Goal: Task Accomplishment & Management: Manage account settings

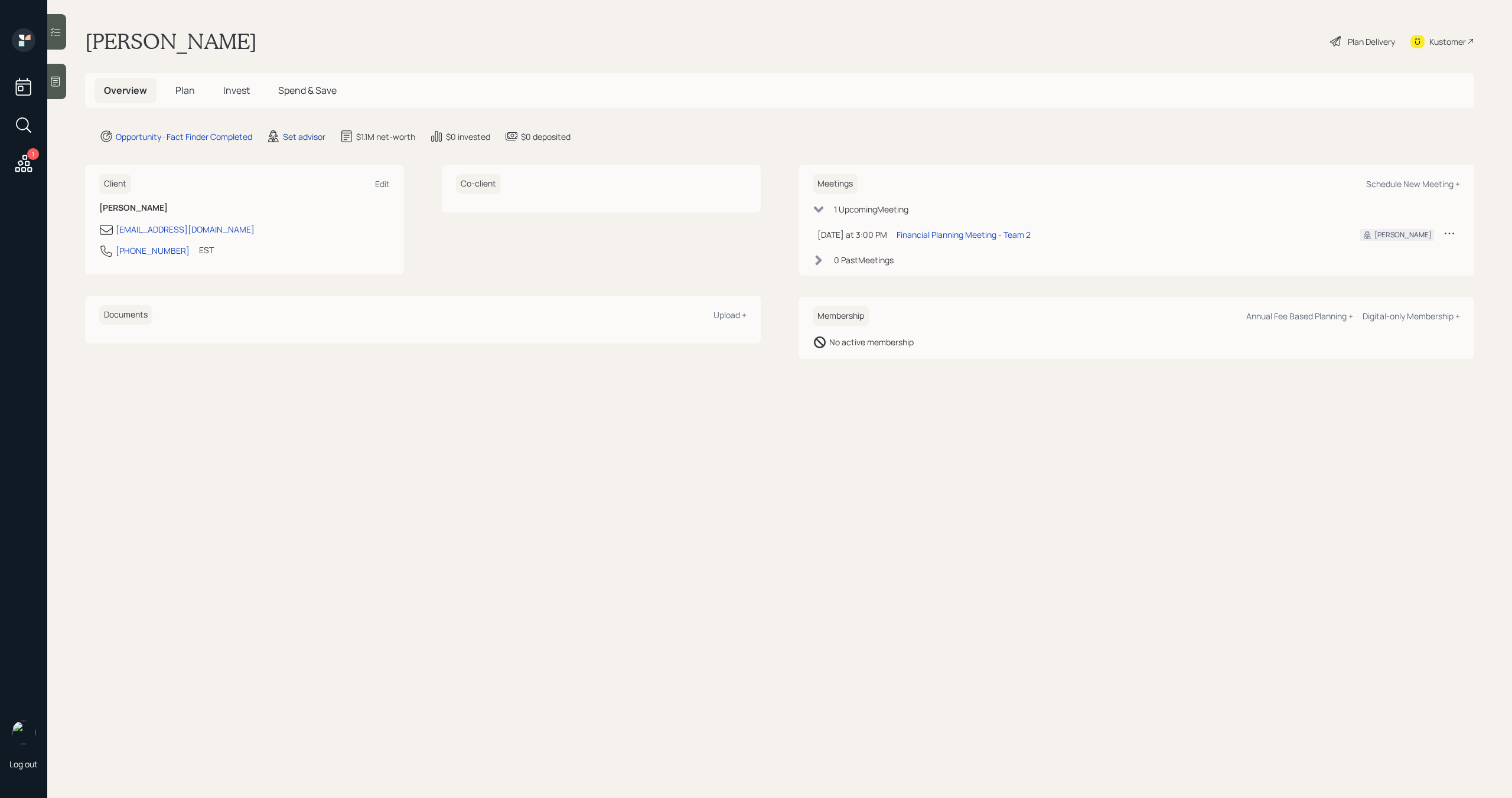
click at [305, 134] on div "Set advisor" at bounding box center [304, 137] width 42 height 13
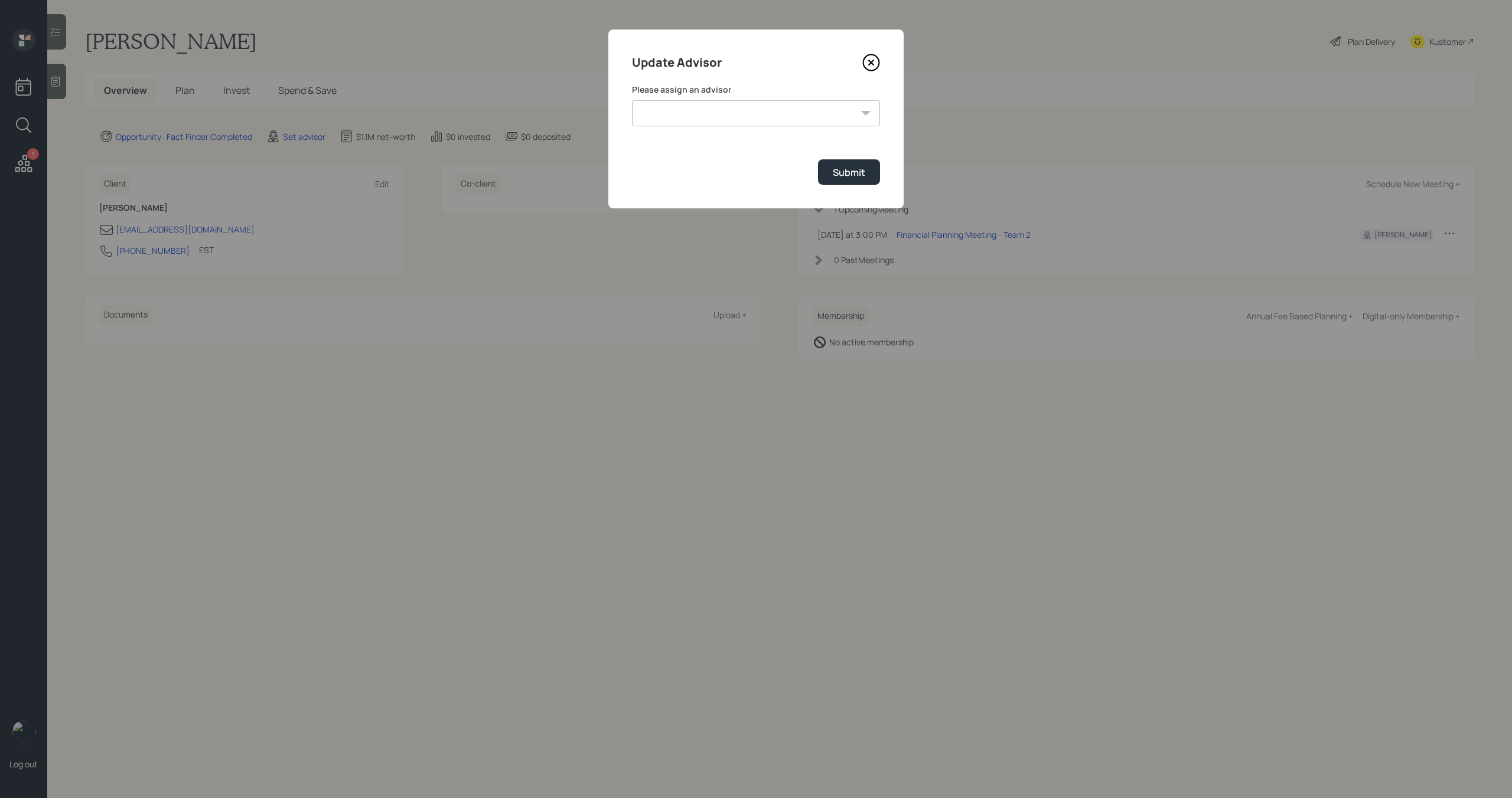
click at [666, 115] on select "Michael Russo Jonah Coleman Tyler End Treva Nostdahl Eric Schwartz Sami Boghos …" at bounding box center [755, 113] width 248 height 26
select select "bffa7908-1b2a-4c79-9bb6-f0ec9aed22d3"
click at [632, 100] on select "Michael Russo Jonah Coleman Tyler End Treva Nostdahl Eric Schwartz Sami Boghos …" at bounding box center [755, 113] width 248 height 26
click at [867, 179] on button "Submit" at bounding box center [849, 172] width 62 height 25
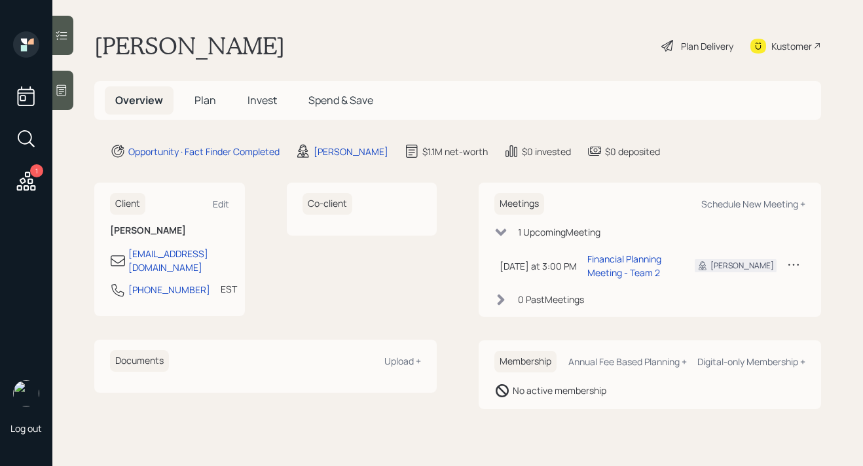
click at [194, 107] on span "Plan" at bounding box center [205, 100] width 22 height 14
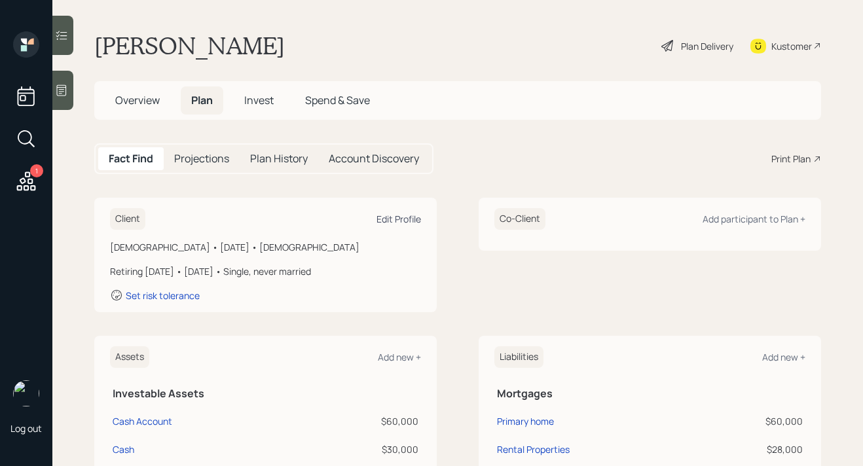
click at [396, 215] on div "Edit Profile" at bounding box center [398, 219] width 45 height 12
select select "7"
select select "female"
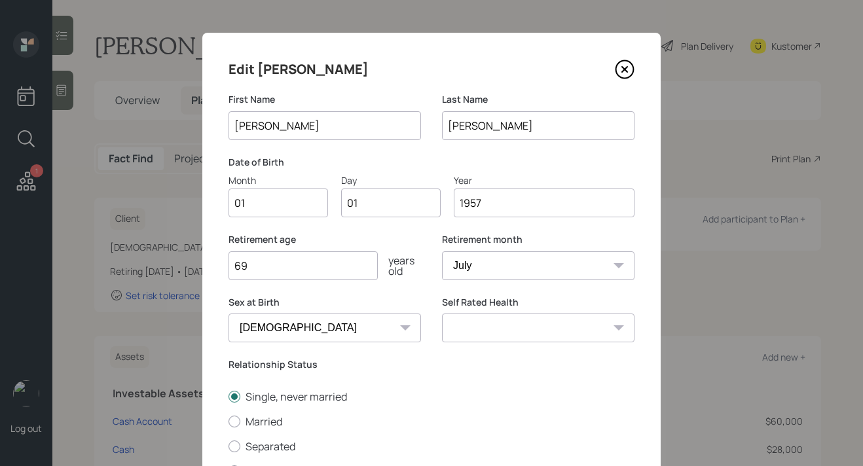
click at [382, 207] on input "01" at bounding box center [390, 203] width 99 height 29
type input "0"
type input "15"
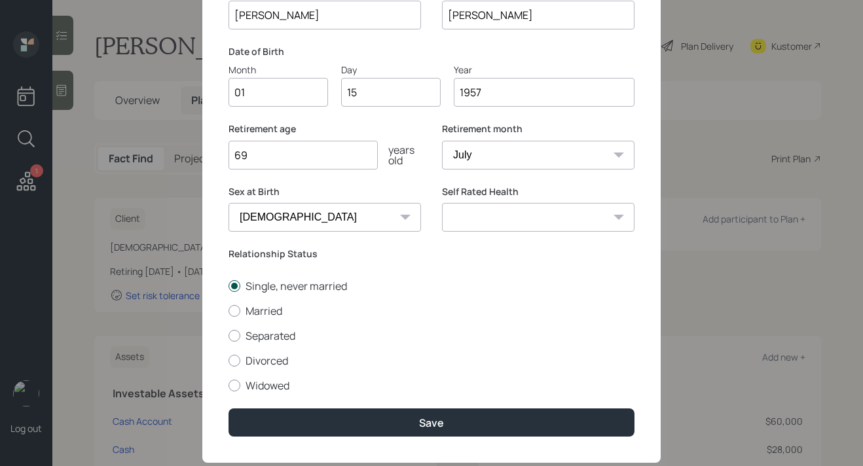
scroll to position [113, 0]
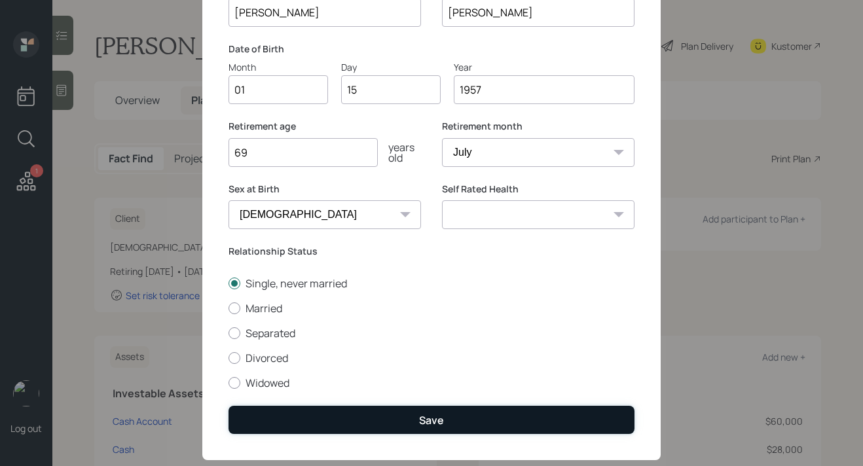
click at [425, 413] on button "Save" at bounding box center [431, 420] width 406 height 28
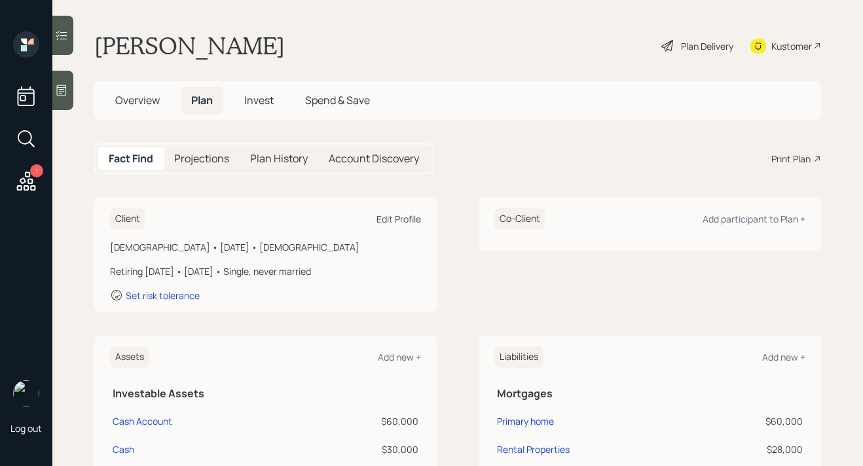
click at [395, 216] on div "Edit Profile" at bounding box center [398, 219] width 45 height 12
select select "7"
select select "female"
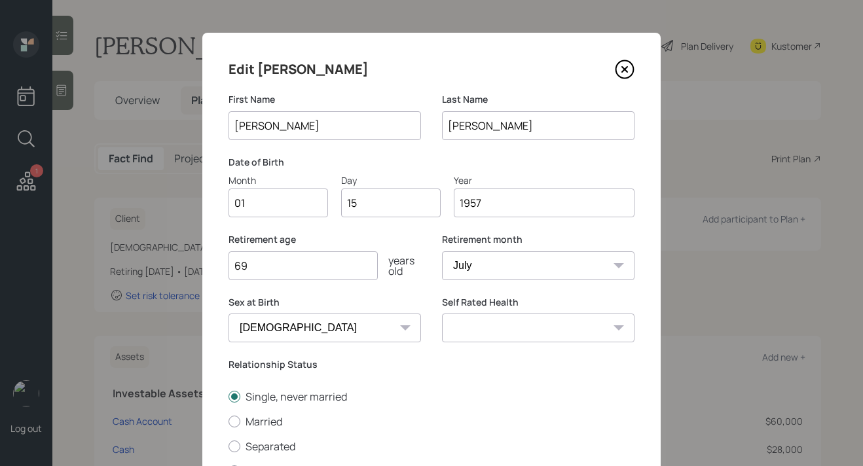
click at [514, 273] on select "January February March April May June July August September October November De…" at bounding box center [538, 265] width 192 height 29
select select "4"
click at [442, 251] on select "January February March April May June July August September October November De…" at bounding box center [538, 265] width 192 height 29
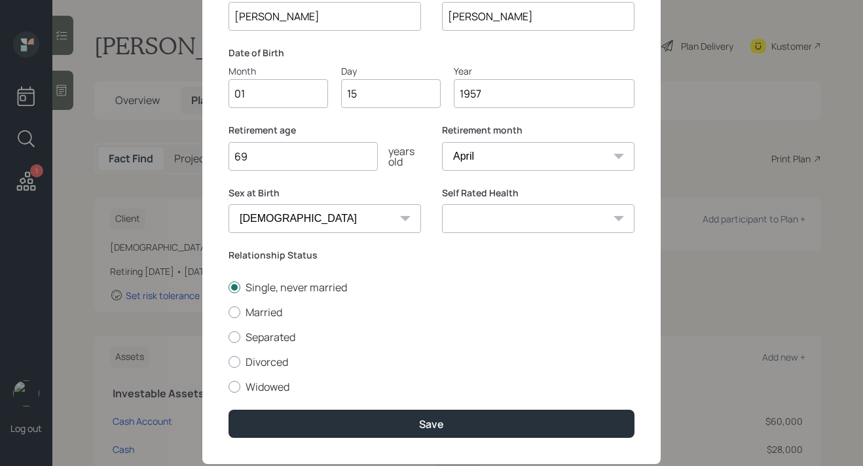
scroll to position [118, 0]
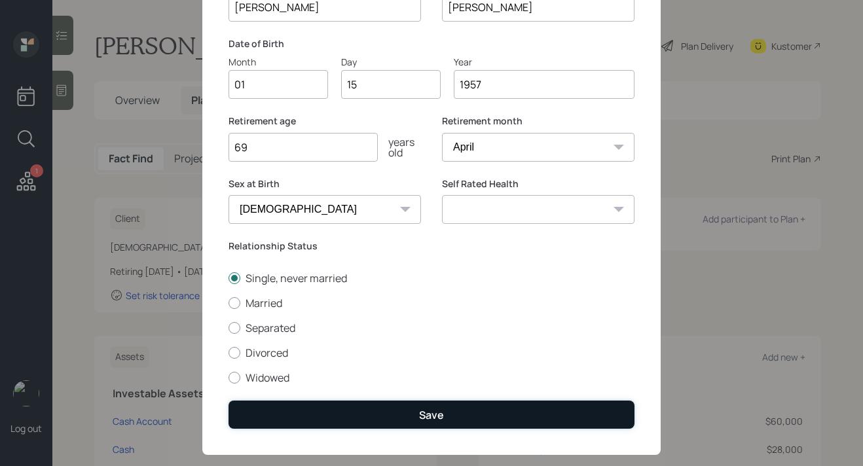
click at [445, 412] on button "Save" at bounding box center [431, 415] width 406 height 28
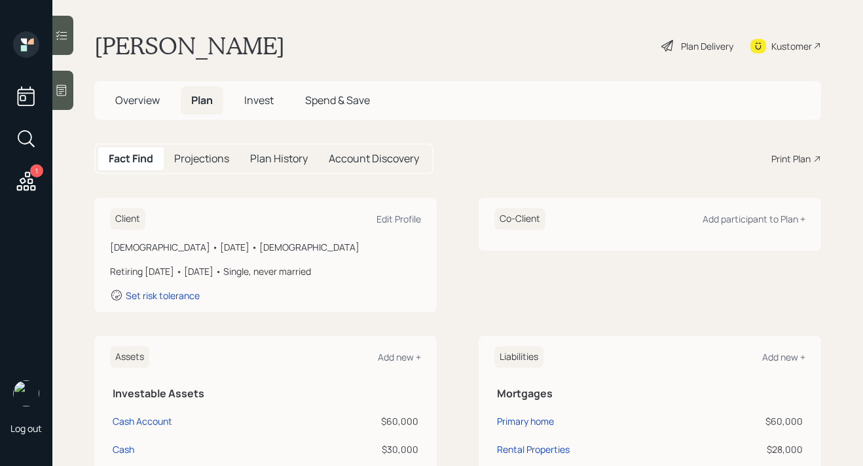
click at [156, 108] on h5 "Overview" at bounding box center [137, 100] width 65 height 28
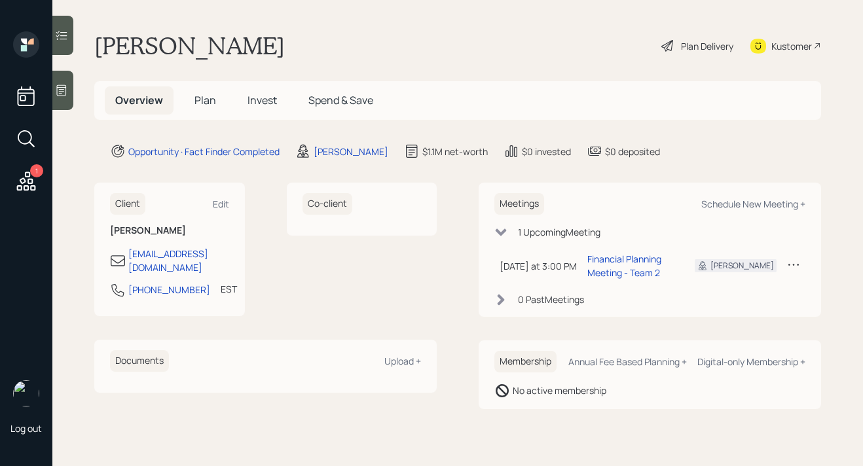
click at [211, 99] on span "Plan" at bounding box center [205, 100] width 22 height 14
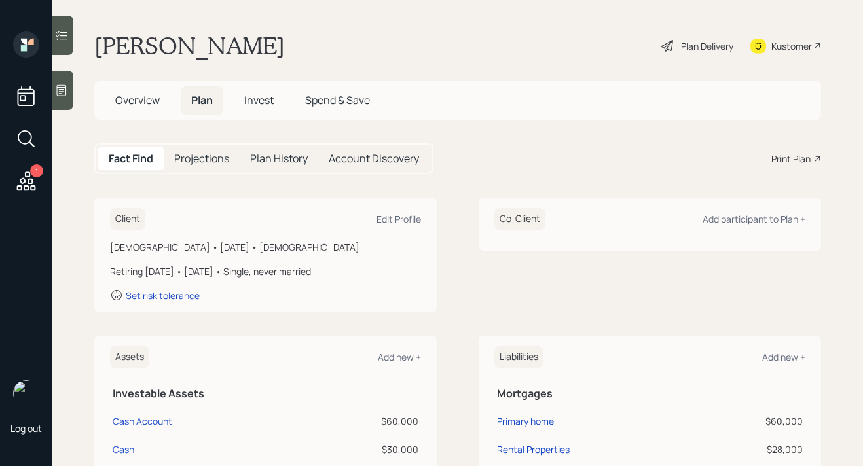
click at [690, 39] on div "Plan Delivery" at bounding box center [707, 46] width 52 height 14
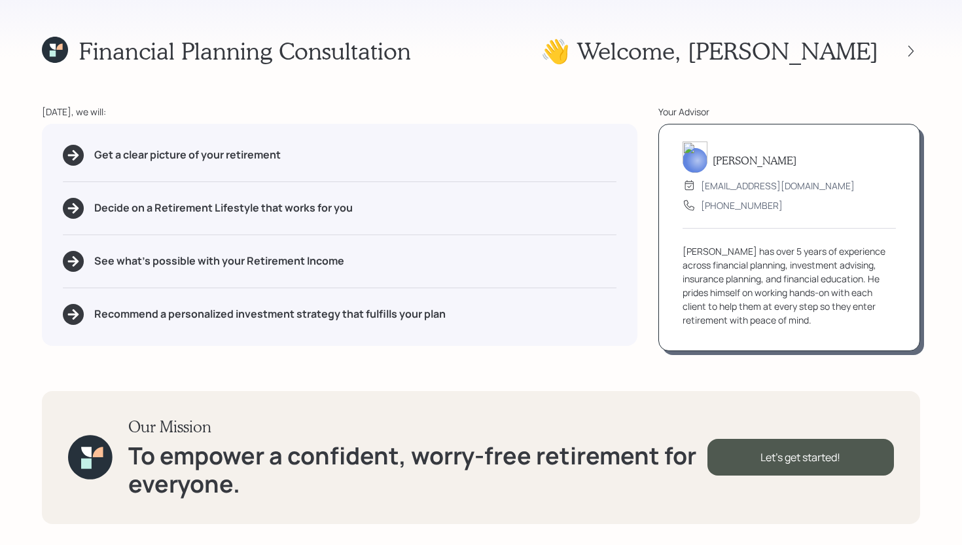
click at [503, 67] on div "Financial Planning Consultation 👋 Welcome , [PERSON_NAME] [DATE], we will: Get …" at bounding box center [481, 272] width 962 height 545
click at [862, 52] on icon at bounding box center [911, 51] width 13 height 13
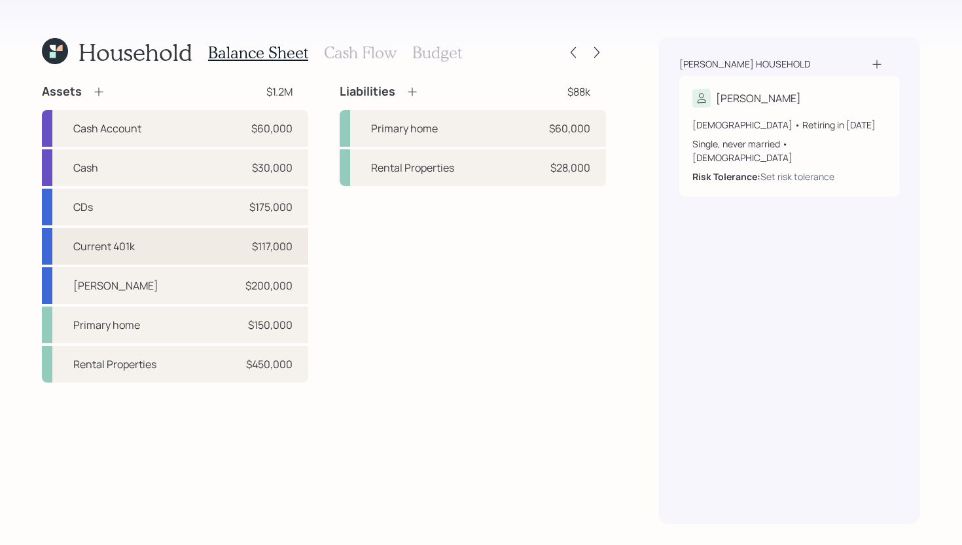
click at [205, 251] on div "Current 401k $117,000" at bounding box center [175, 246] width 266 height 37
select select "company_sponsored"
select select "balanced"
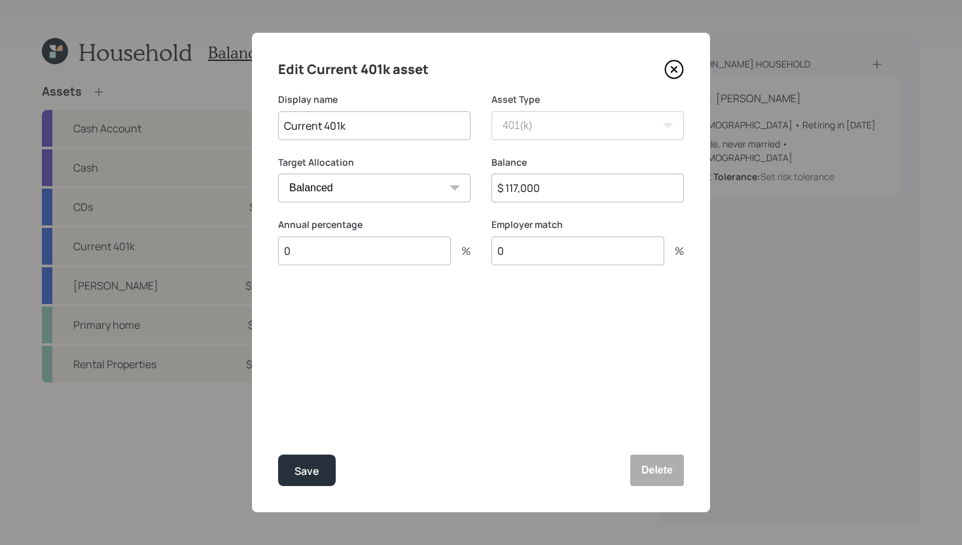
click at [377, 259] on input "0" at bounding box center [364, 250] width 173 height 29
type input "10"
click at [396, 327] on div "Select..." at bounding box center [374, 314] width 192 height 33
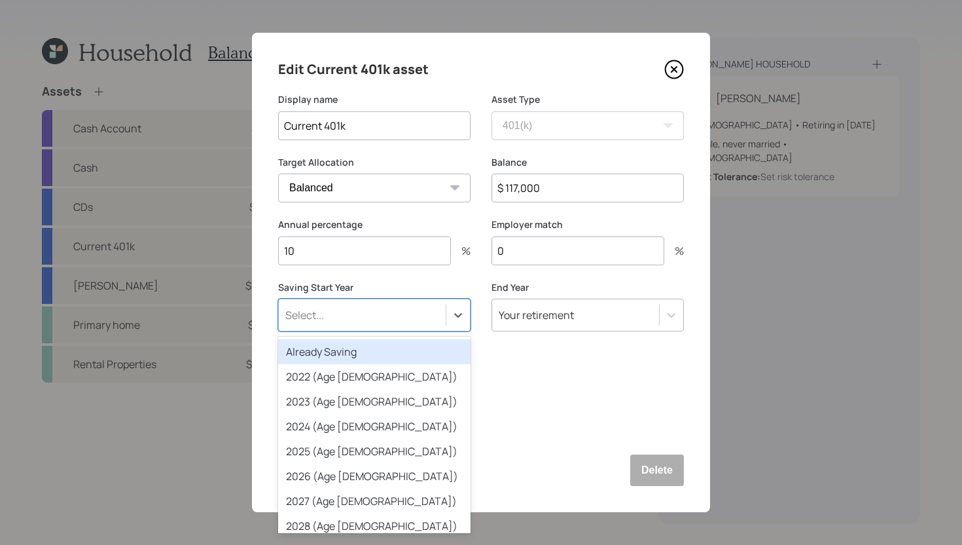
click at [395, 350] on div "Already Saving" at bounding box center [374, 351] width 192 height 25
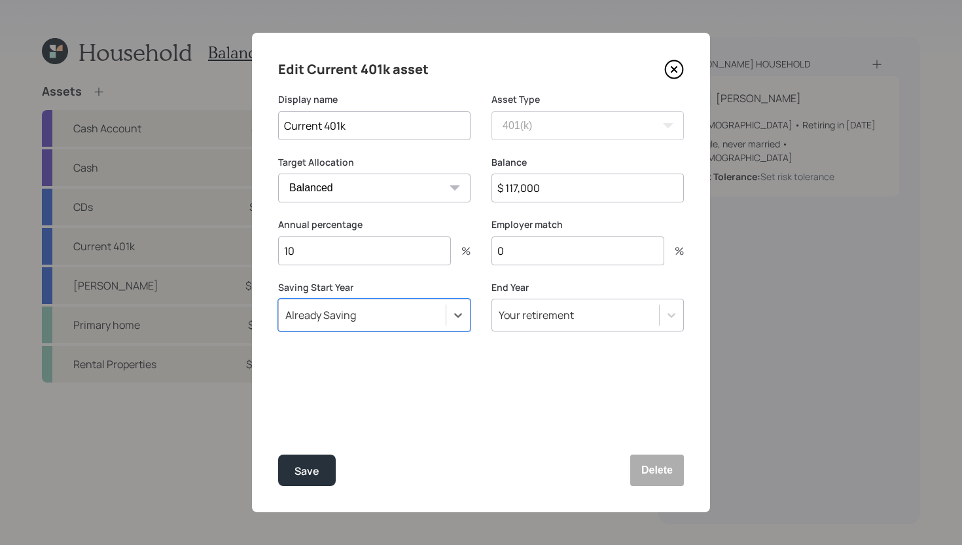
click at [549, 252] on input "0" at bounding box center [578, 250] width 173 height 29
type input "3"
click at [329, 465] on button "Save" at bounding box center [307, 469] width 58 height 31
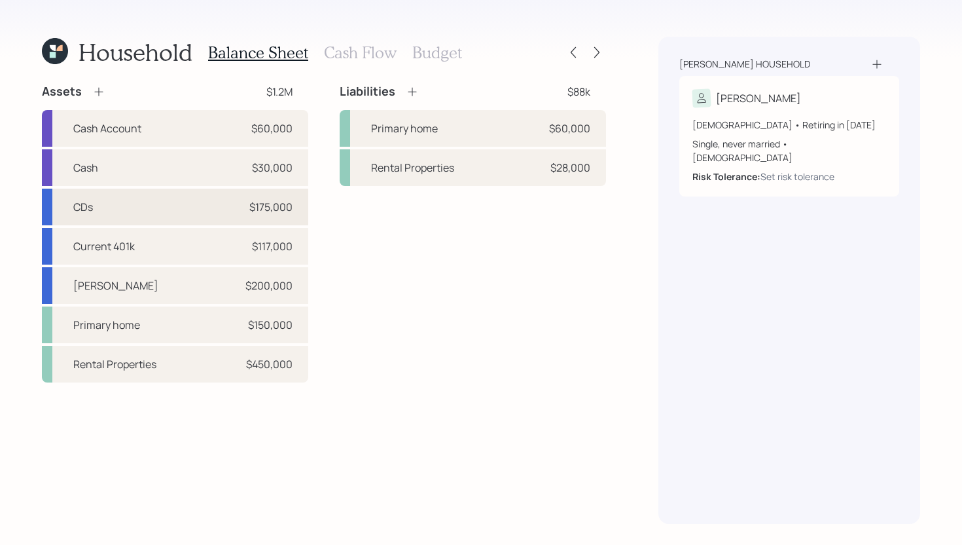
click at [178, 207] on div "CDs $175,000" at bounding box center [175, 207] width 266 height 37
select select "taxable"
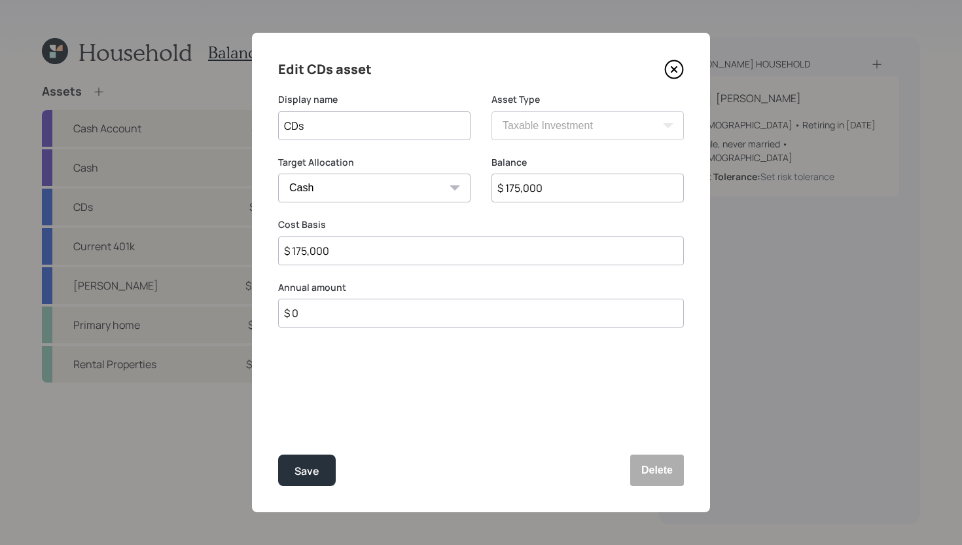
click at [679, 74] on icon at bounding box center [674, 70] width 20 height 20
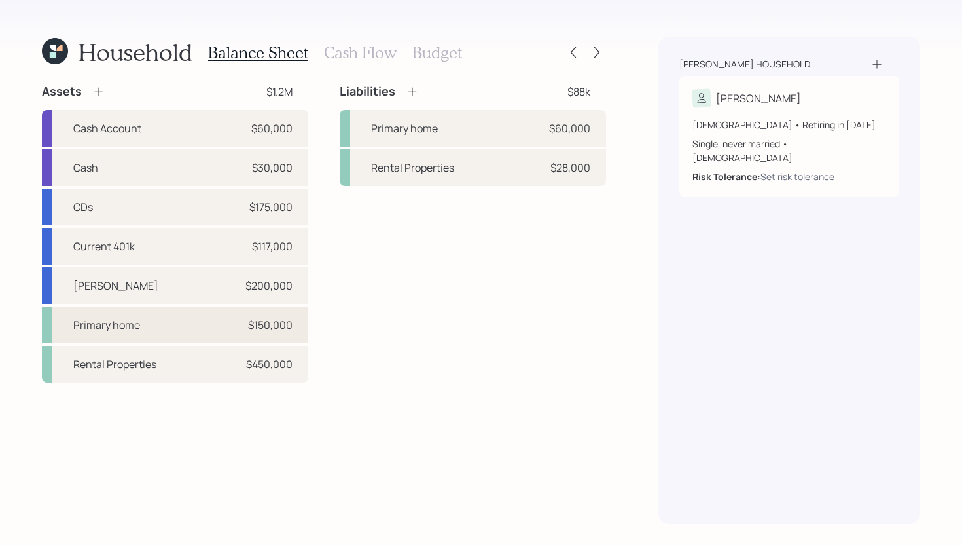
click at [225, 328] on div "Primary home $150,000" at bounding box center [175, 324] width 266 height 37
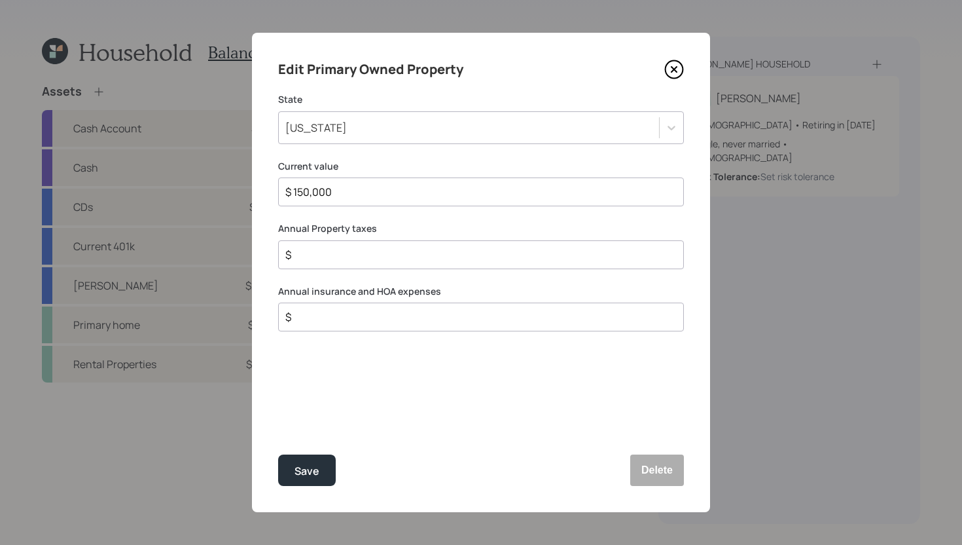
click at [674, 72] on icon at bounding box center [674, 70] width 20 height 20
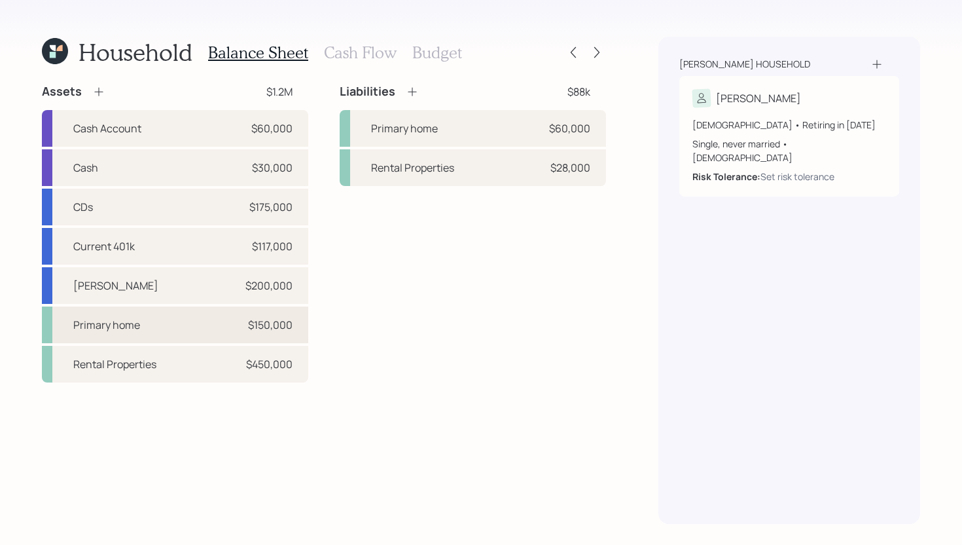
click at [141, 323] on div "Primary home $150,000" at bounding box center [175, 324] width 266 height 37
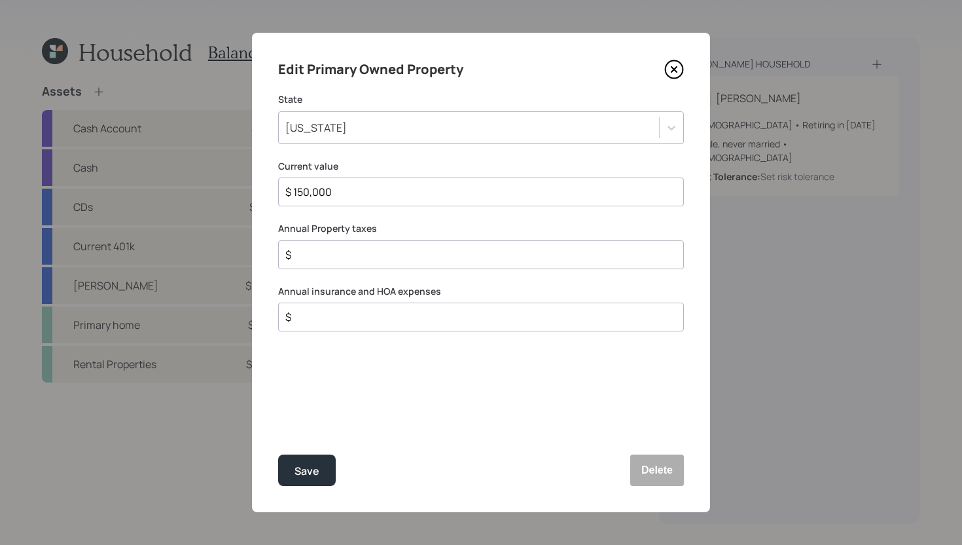
click at [317, 257] on input "$" at bounding box center [476, 255] width 384 height 16
type input "$ 2,000"
click at [337, 314] on input "$" at bounding box center [476, 317] width 384 height 16
type input "$ 1,500"
click at [326, 465] on button "Save" at bounding box center [307, 469] width 58 height 31
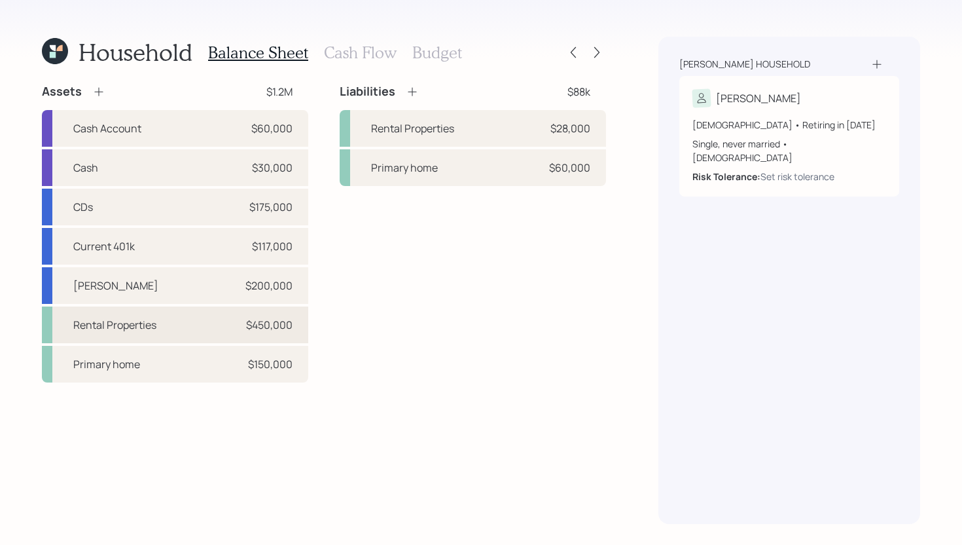
click at [183, 331] on div "Rental Properties $450,000" at bounding box center [175, 324] width 266 height 37
select select "rental_property"
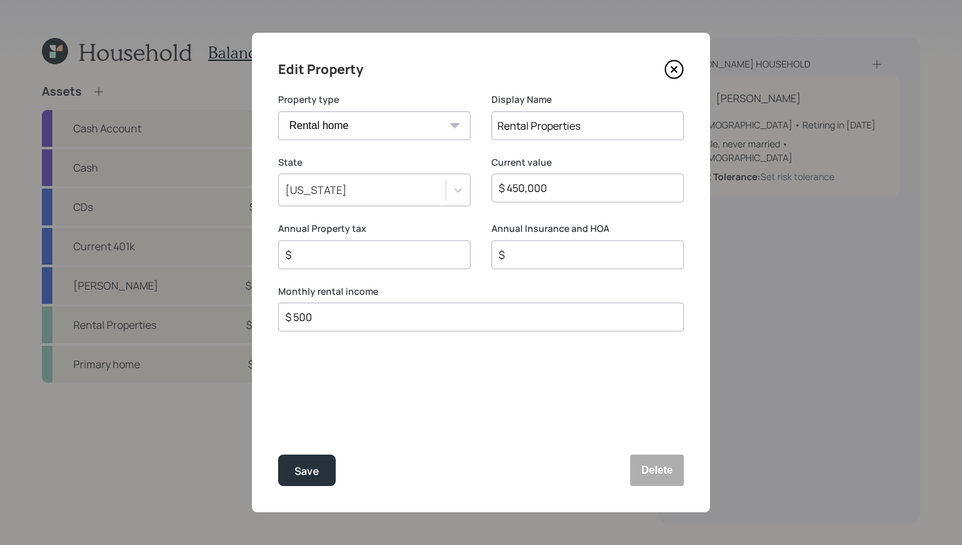
click at [352, 321] on input "$ 500" at bounding box center [476, 317] width 384 height 16
type input "$ 800"
click at [405, 259] on input "$" at bounding box center [369, 255] width 170 height 16
click at [355, 262] on div "$ 4,272" at bounding box center [374, 254] width 192 height 29
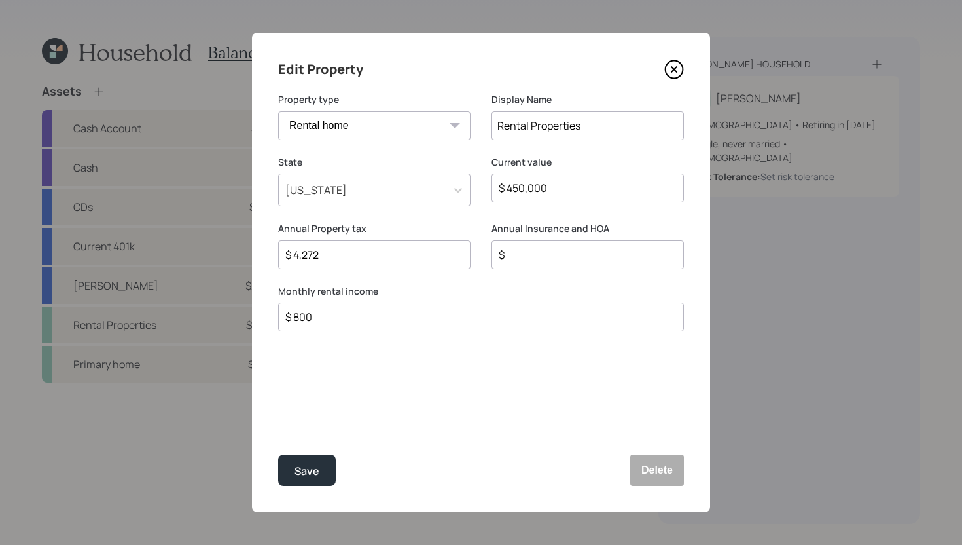
click at [355, 262] on div "$ 4,272" at bounding box center [374, 254] width 192 height 29
click at [359, 254] on input "$ 4,272" at bounding box center [369, 255] width 170 height 16
type input "$ 7,200"
click at [573, 251] on input "$" at bounding box center [582, 255] width 170 height 16
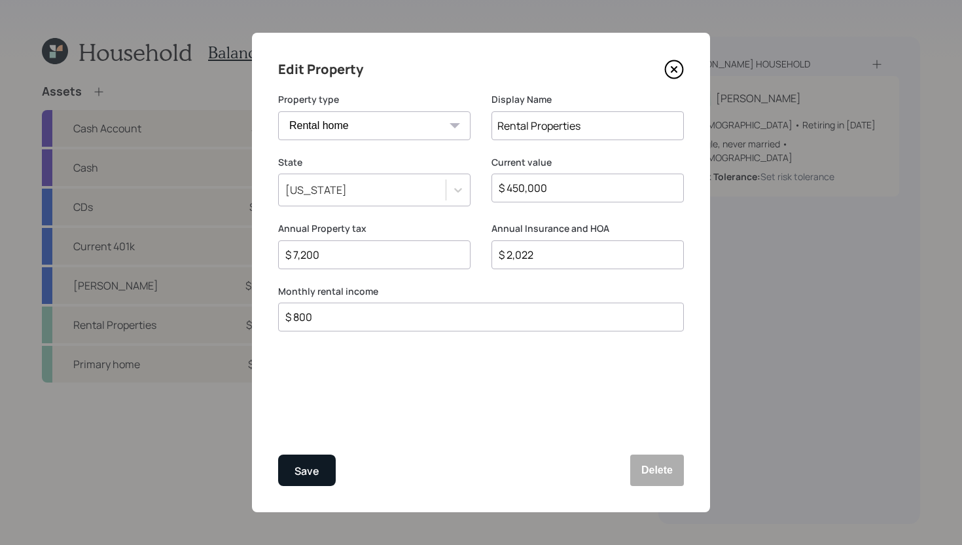
type input "$ 2,022"
click at [318, 465] on div "Save" at bounding box center [307, 471] width 25 height 18
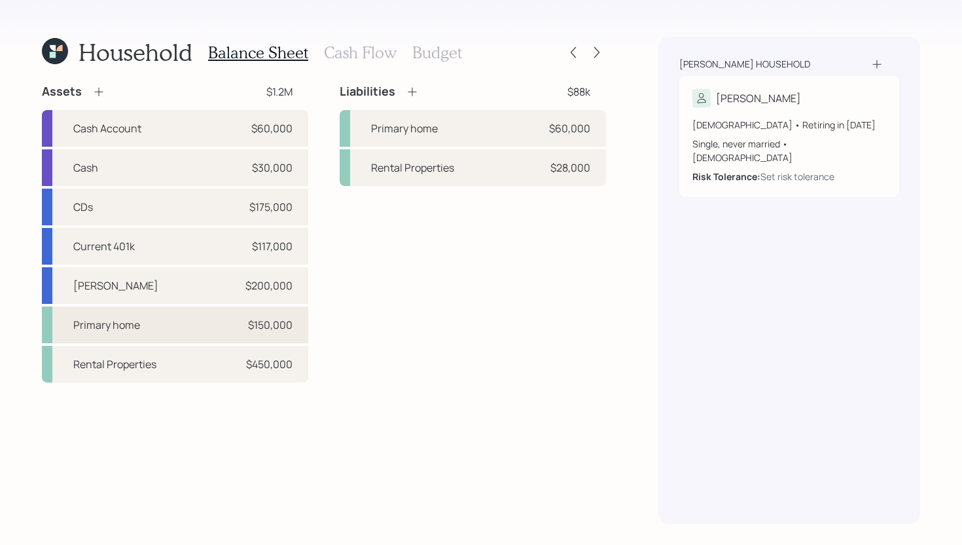
click at [147, 317] on div "Primary home $150,000" at bounding box center [175, 324] width 266 height 37
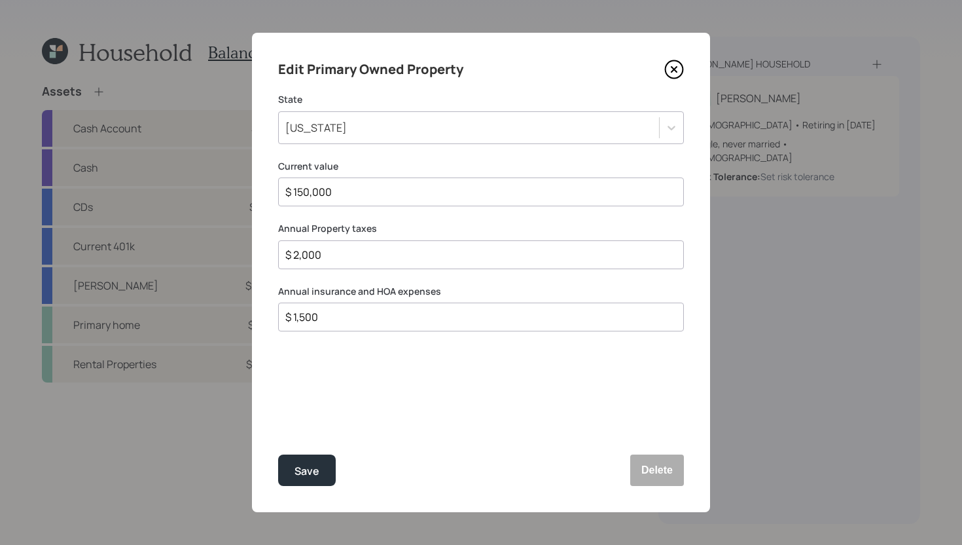
click at [676, 67] on icon at bounding box center [674, 69] width 5 height 5
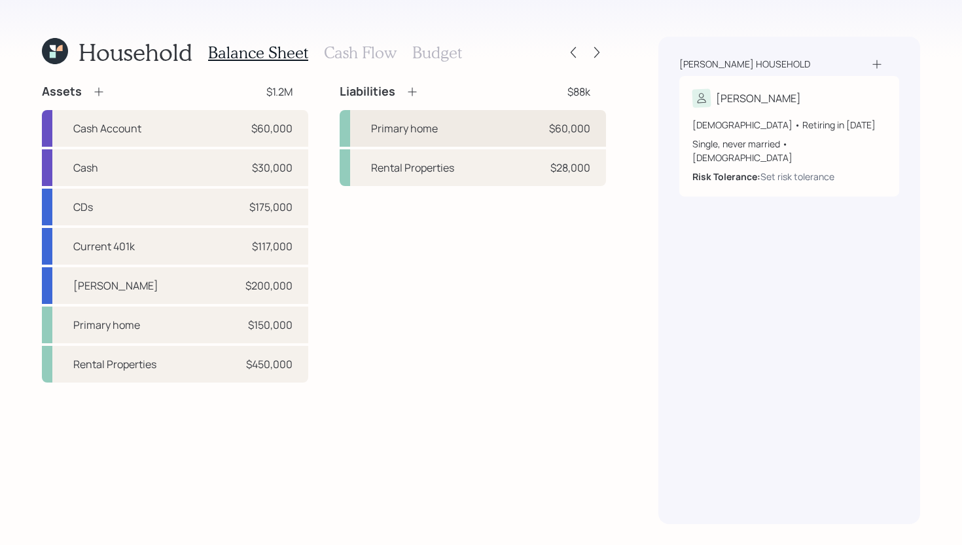
click at [453, 127] on div "Primary home $60,000" at bounding box center [473, 128] width 266 height 37
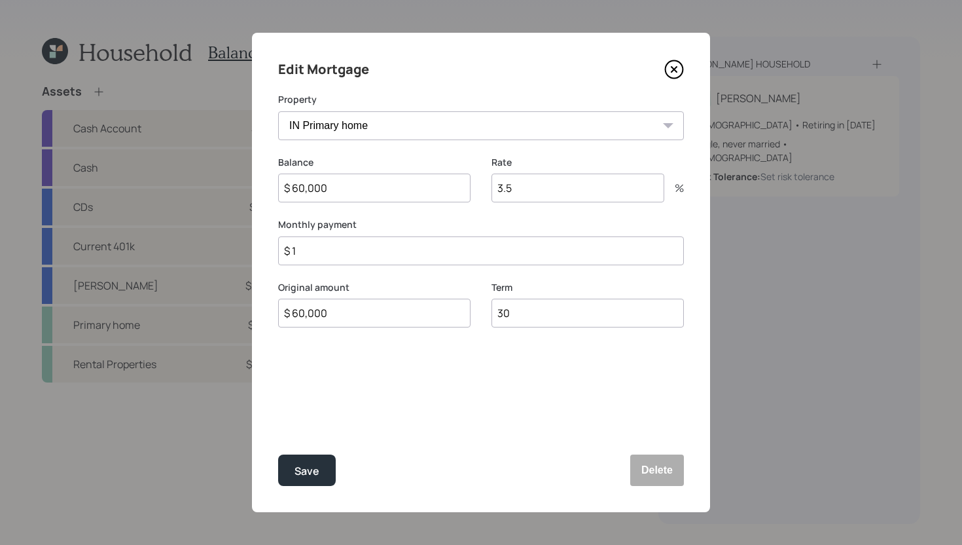
click at [388, 253] on input "$ 1" at bounding box center [481, 250] width 406 height 29
type input "$ 470"
click at [312, 465] on div "Save" at bounding box center [307, 471] width 25 height 18
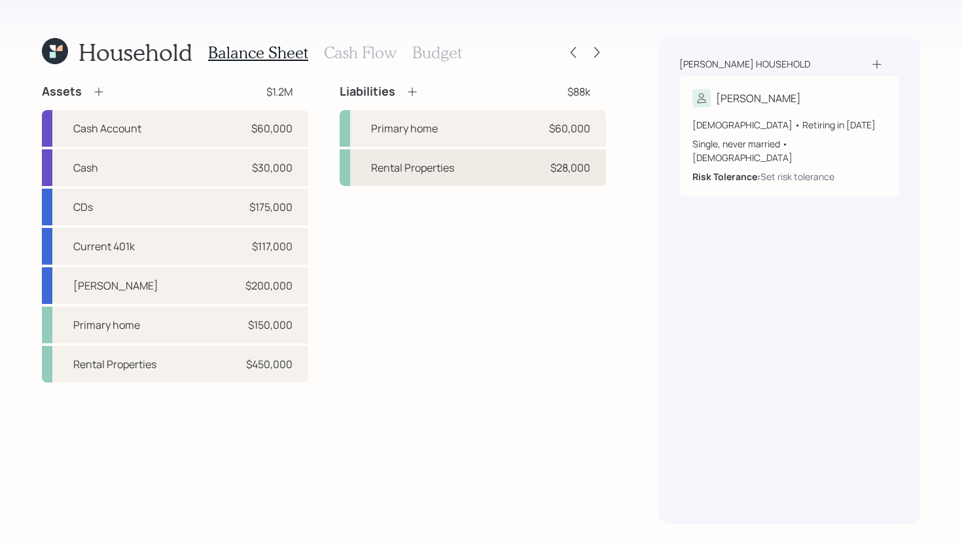
click at [467, 176] on div "Rental Properties $28,000" at bounding box center [473, 167] width 266 height 37
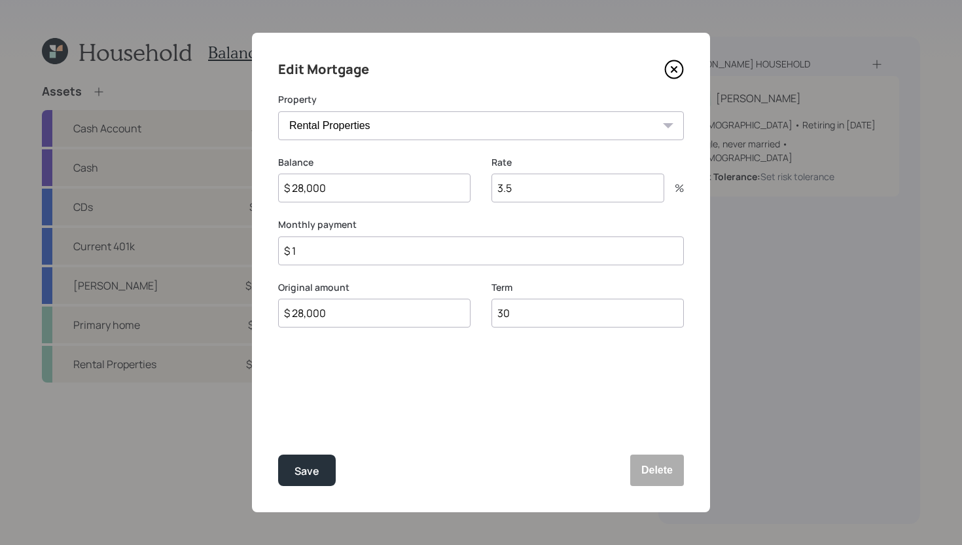
click at [406, 267] on div "Edit Mortgage Property Rental Properties Balance $ 28,000 Rate 3.5 % Monthly pa…" at bounding box center [481, 272] width 458 height 479
click at [409, 245] on input "$ 1" at bounding box center [481, 250] width 406 height 29
type input "$ 770"
click at [305, 465] on div "Save" at bounding box center [307, 471] width 25 height 18
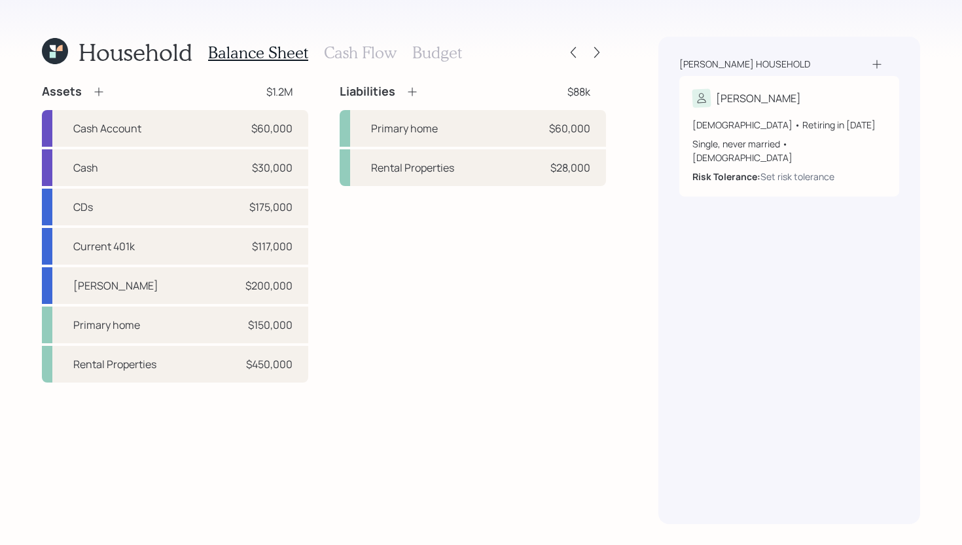
click at [388, 51] on h3 "Cash Flow" at bounding box center [360, 52] width 73 height 19
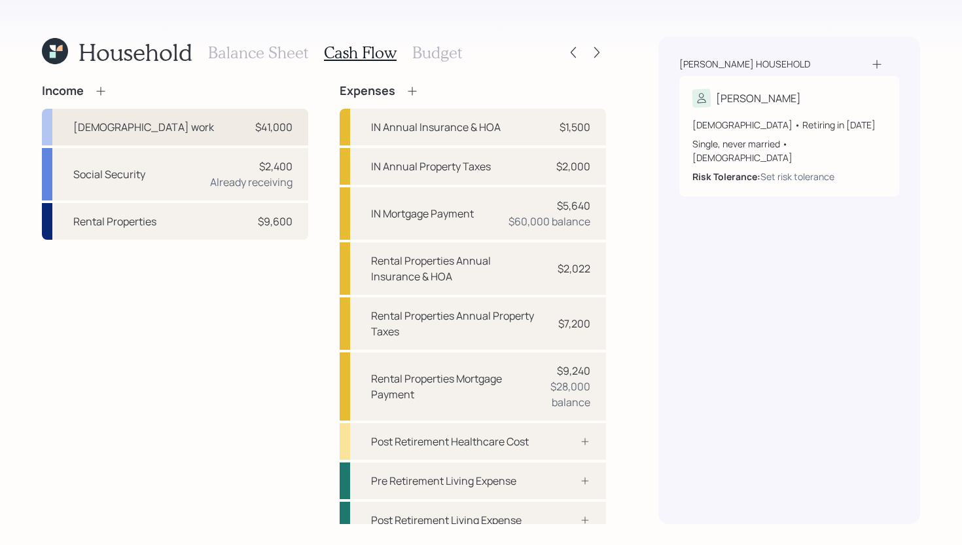
click at [225, 118] on div "[DEMOGRAPHIC_DATA] work $41,000" at bounding box center [175, 127] width 266 height 37
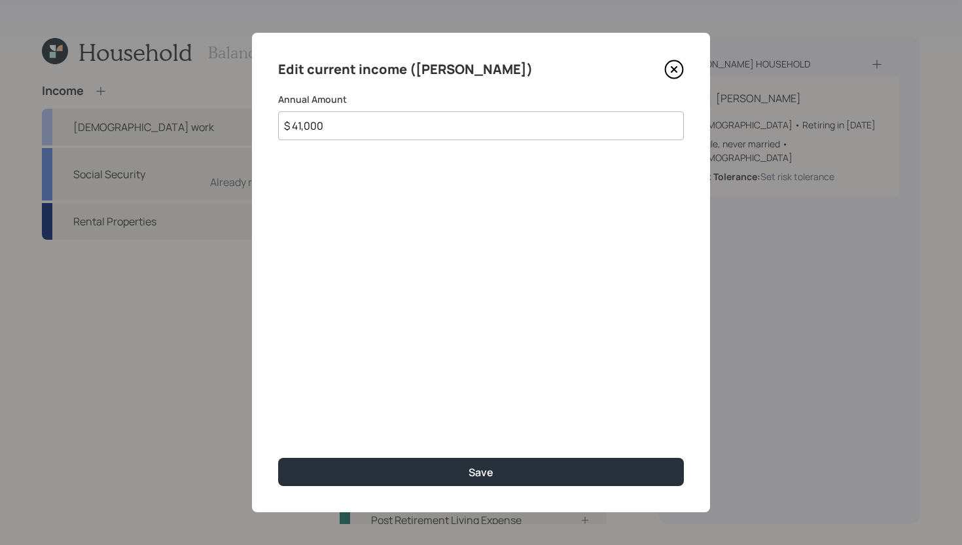
click at [426, 134] on input "$ 41,000" at bounding box center [481, 125] width 406 height 29
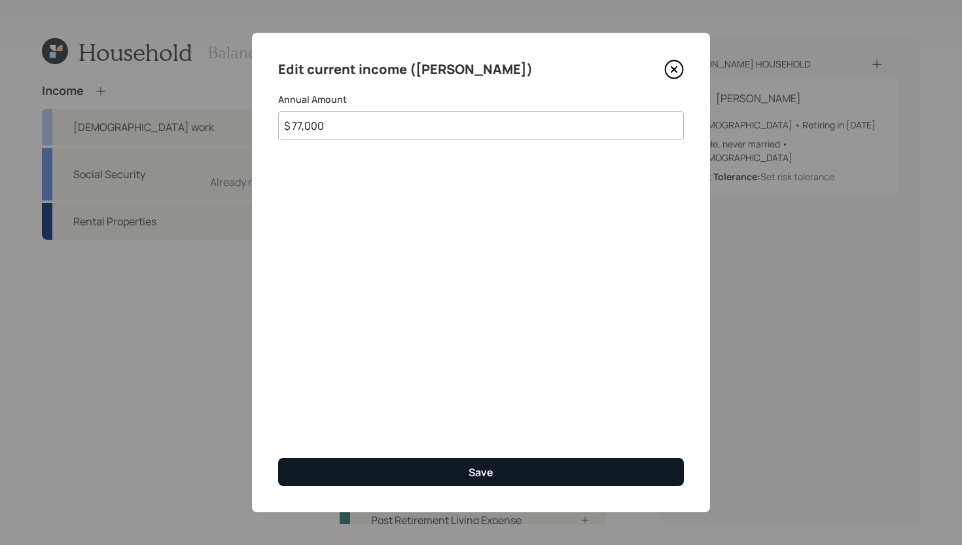
type input "$ 77,000"
click at [481, 465] on div "Save" at bounding box center [481, 472] width 25 height 14
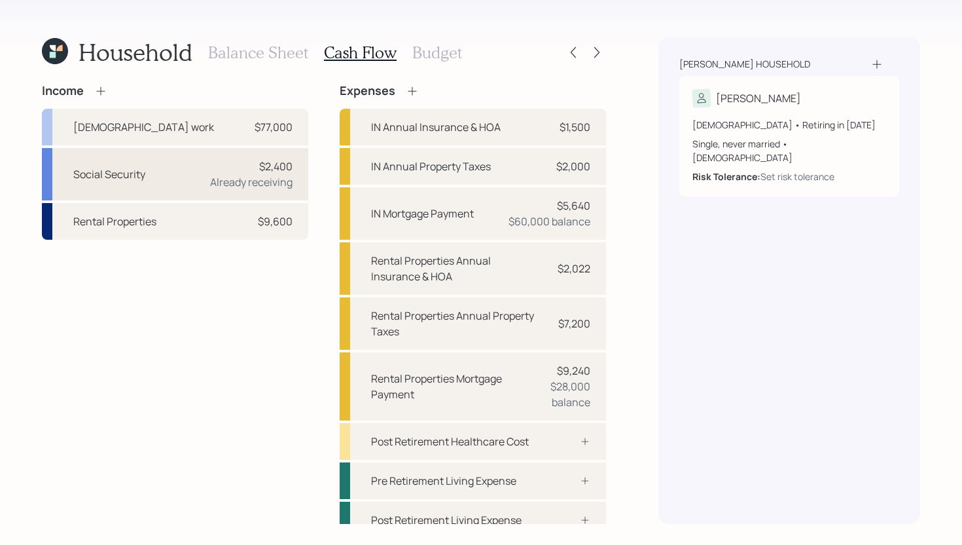
click at [285, 185] on div "Already receiving" at bounding box center [251, 182] width 82 height 16
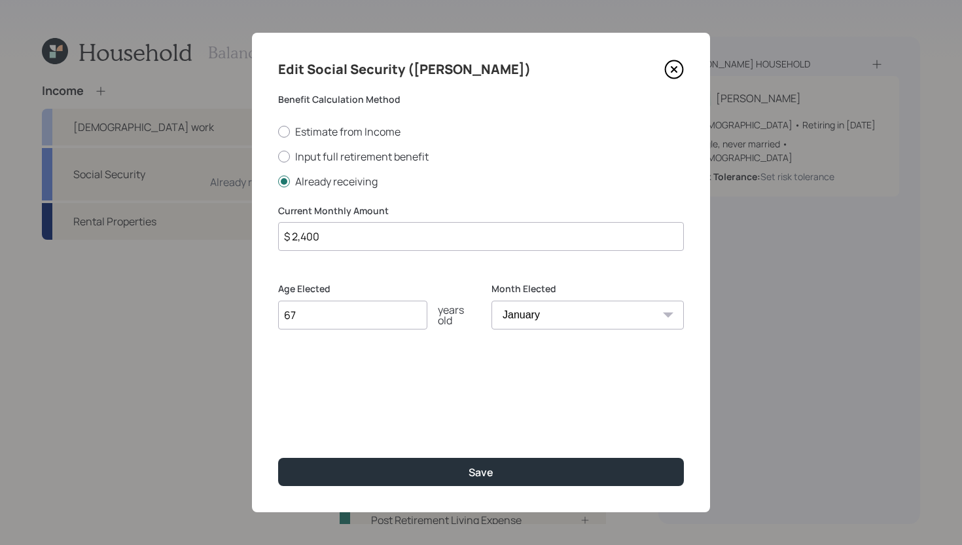
click at [668, 68] on icon at bounding box center [674, 70] width 20 height 20
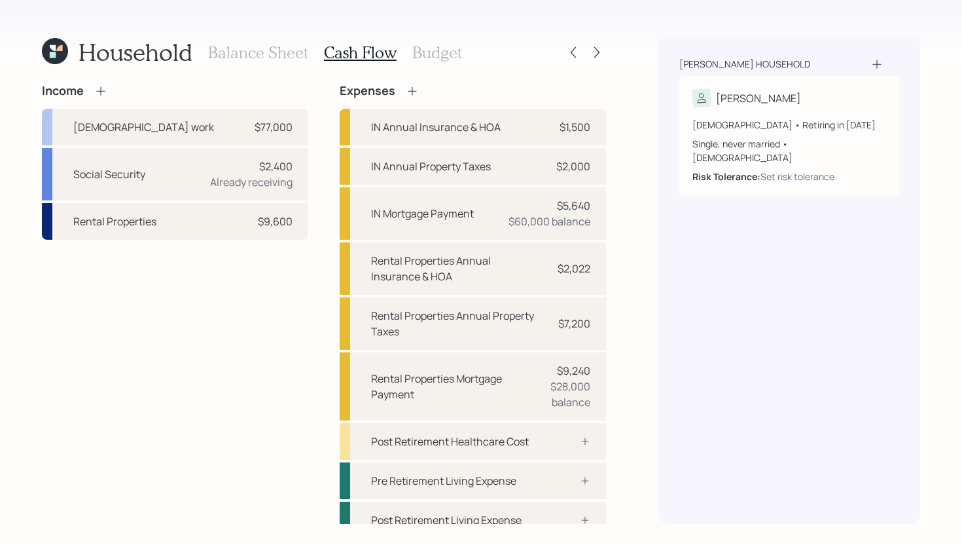
click at [412, 90] on icon at bounding box center [412, 90] width 13 height 13
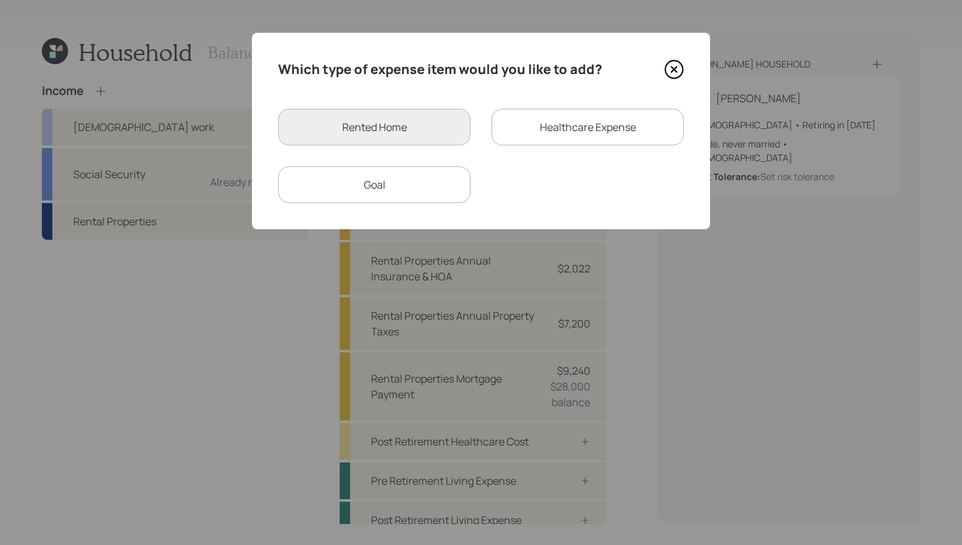
click at [518, 122] on div "Healthcare Expense" at bounding box center [588, 127] width 192 height 37
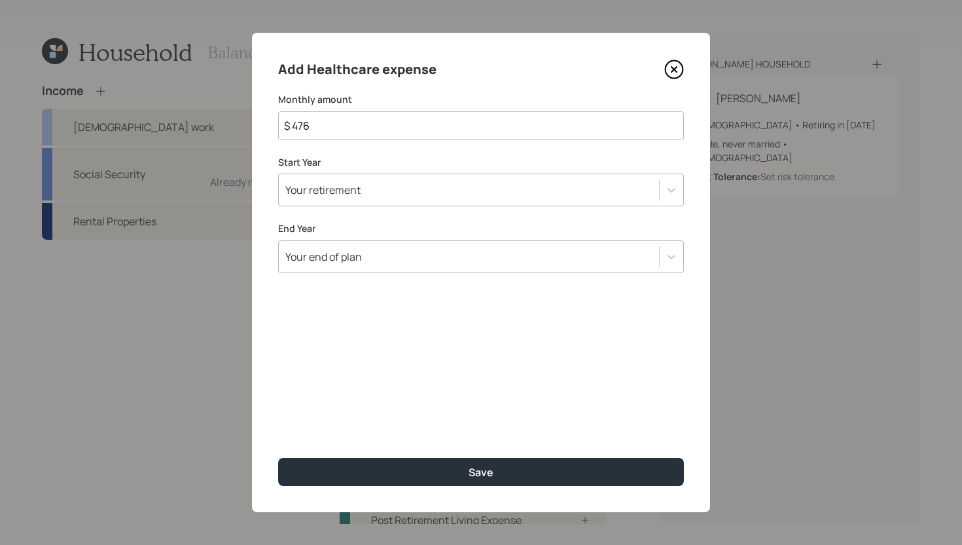
click at [474, 127] on input "$ 476" at bounding box center [481, 125] width 406 height 29
type input "$ 250"
click at [507, 195] on div "Your retirement" at bounding box center [469, 190] width 380 height 22
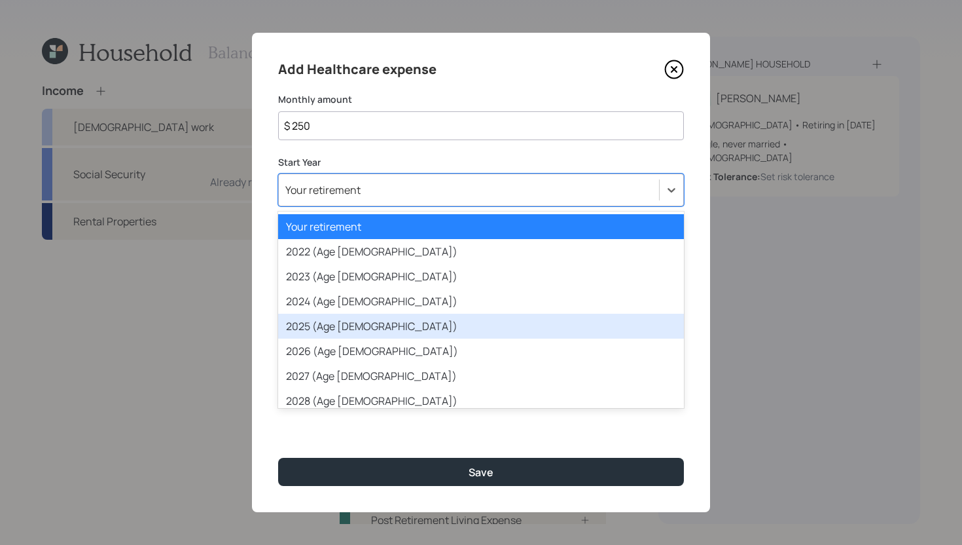
click at [381, 317] on div "2025 (Age [DEMOGRAPHIC_DATA])" at bounding box center [481, 326] width 406 height 25
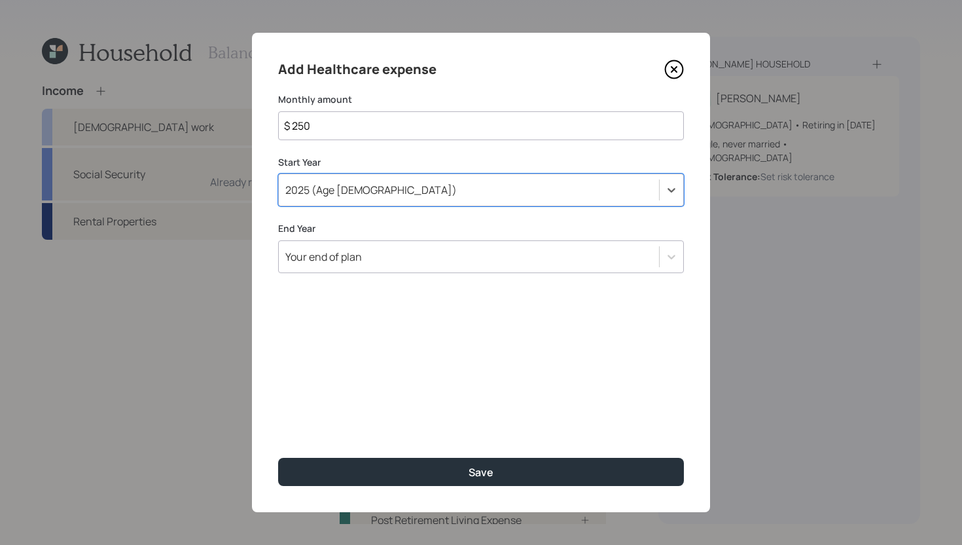
click at [411, 264] on div "Your end of plan" at bounding box center [469, 256] width 380 height 22
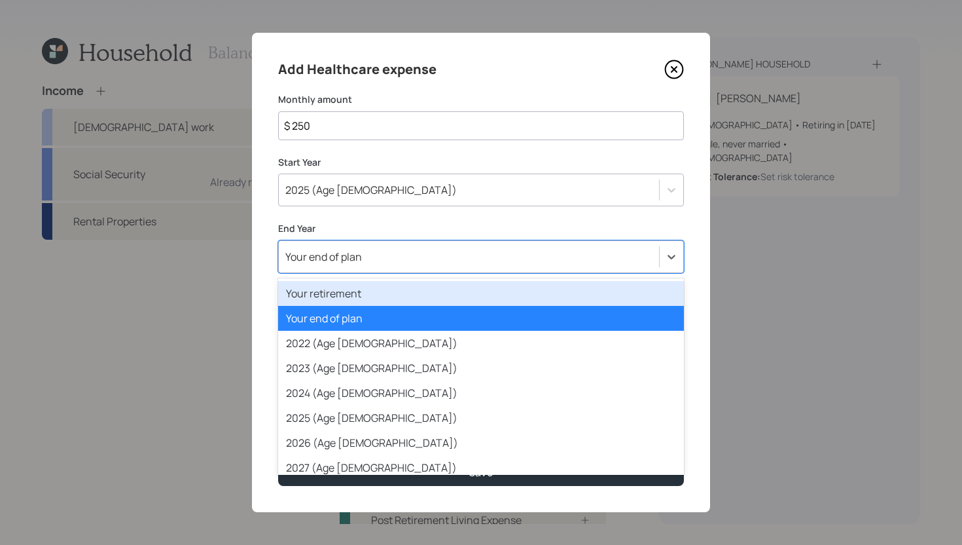
click at [405, 295] on div "Your retirement" at bounding box center [481, 293] width 406 height 25
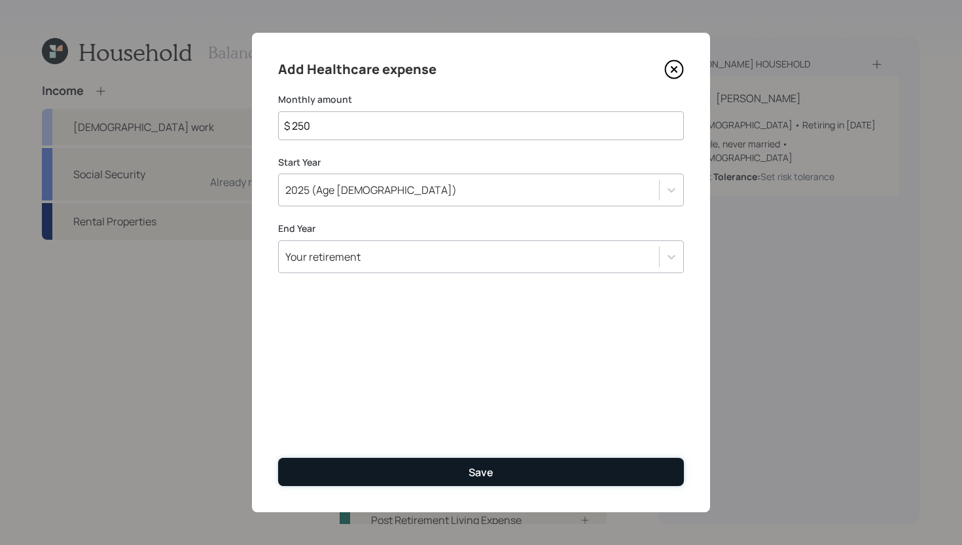
click at [429, 465] on button "Save" at bounding box center [481, 472] width 406 height 28
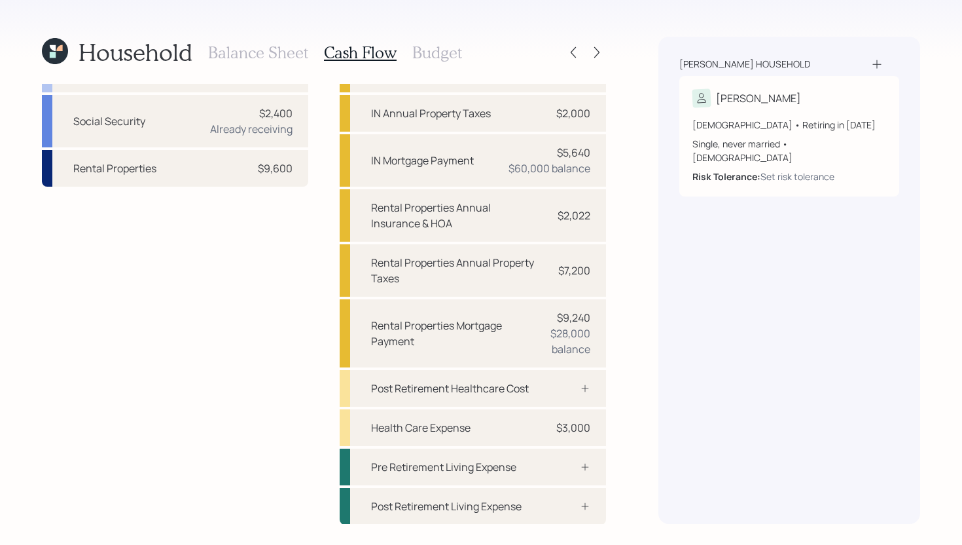
scroll to position [52, 0]
click at [497, 394] on div "Post Retirement Healthcare Cost" at bounding box center [450, 389] width 158 height 16
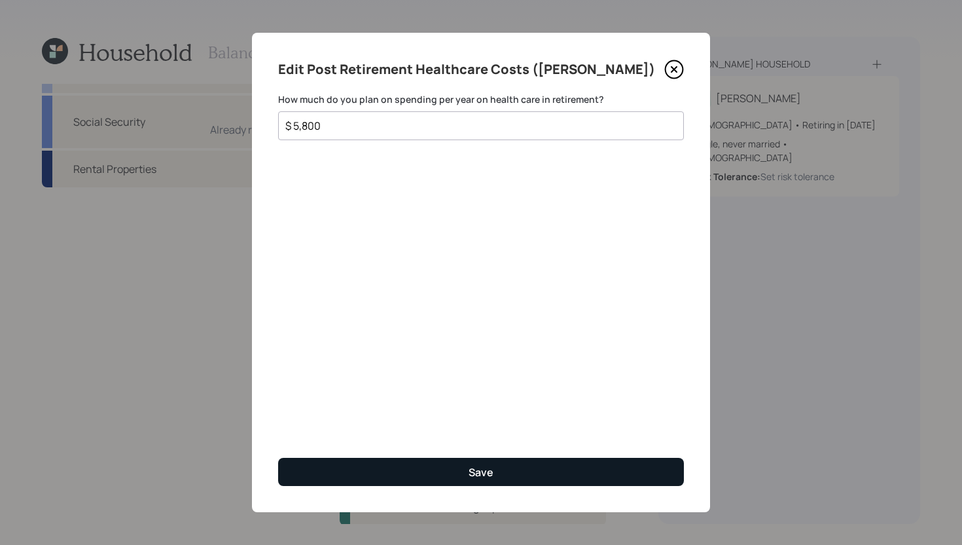
type input "$ 5,800"
click at [491, 465] on div "Save" at bounding box center [481, 472] width 25 height 14
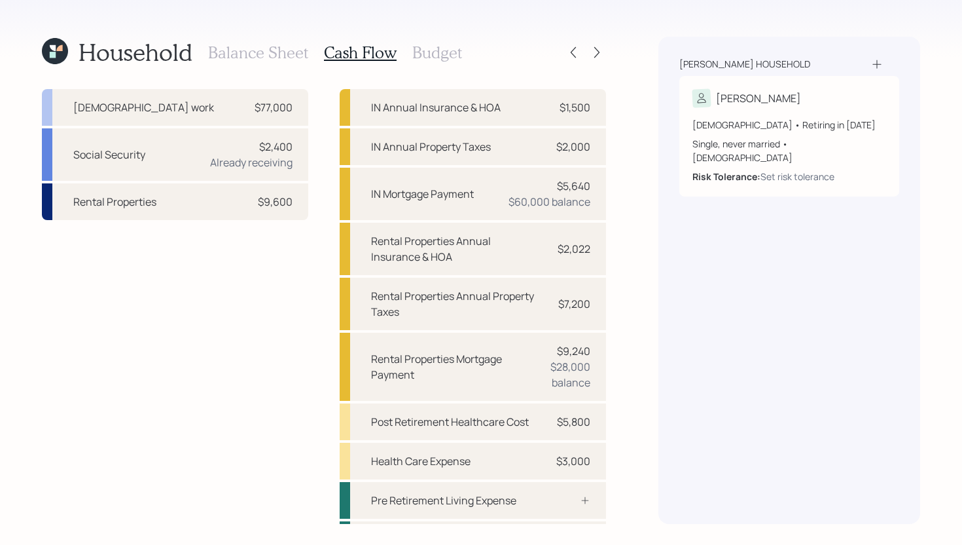
scroll to position [21, 0]
click at [445, 61] on h3 "Budget" at bounding box center [437, 52] width 50 height 19
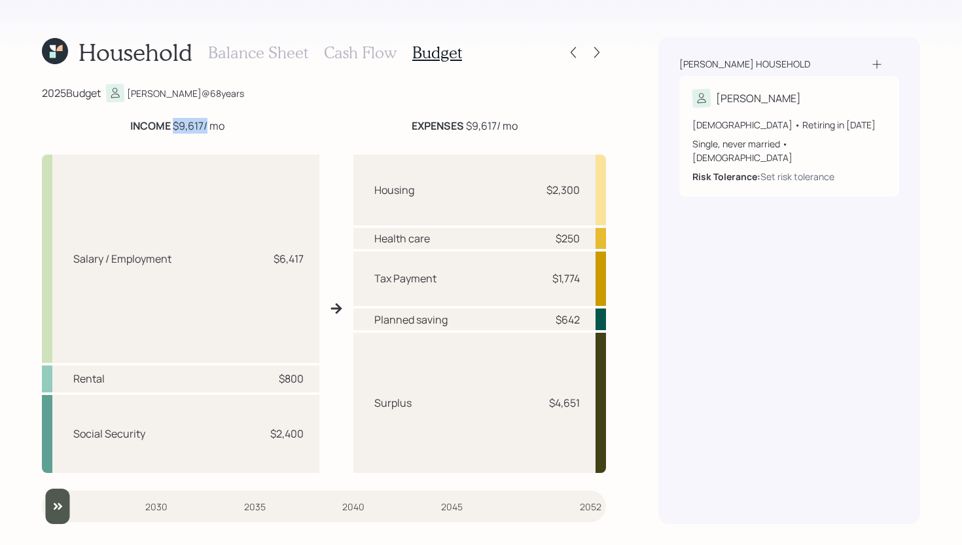
drag, startPoint x: 171, startPoint y: 126, endPoint x: 206, endPoint y: 125, distance: 34.7
click at [206, 125] on div "INCOME $9,617 / mo" at bounding box center [177, 126] width 94 height 16
click at [262, 121] on div "INCOME $9,617 / mo" at bounding box center [177, 126] width 271 height 16
click at [264, 56] on h3 "Balance Sheet" at bounding box center [258, 52] width 100 height 19
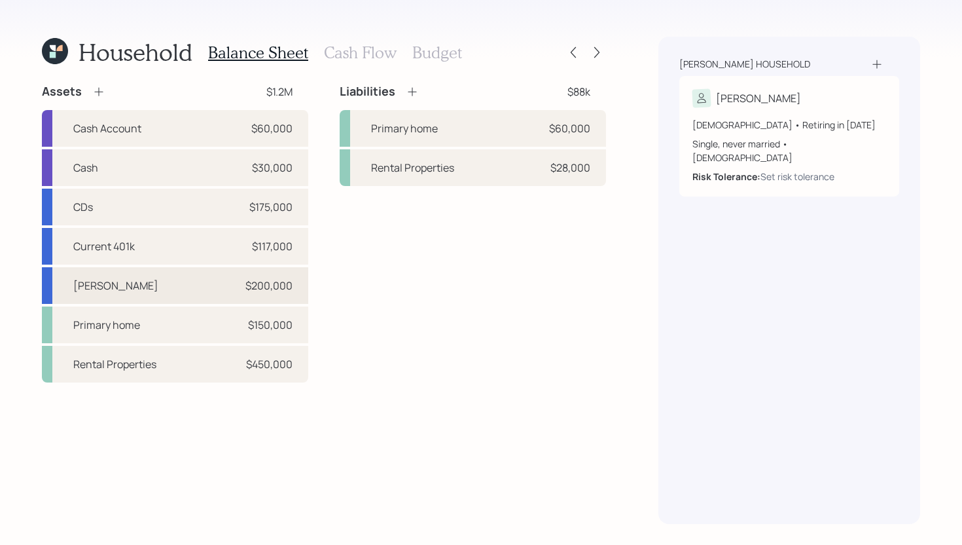
click at [210, 285] on div "[PERSON_NAME] $200,000" at bounding box center [175, 285] width 266 height 37
select select "roth_ira"
select select "balanced"
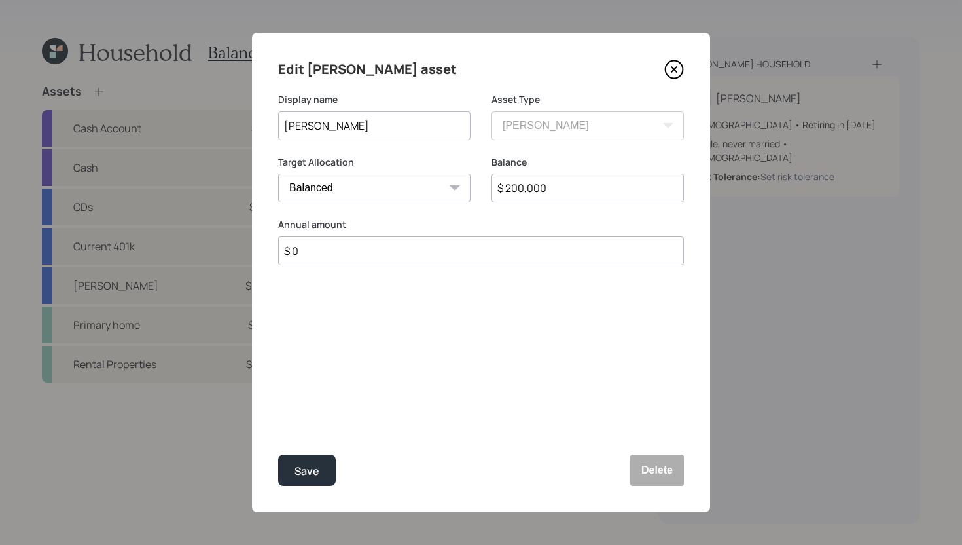
click at [360, 259] on input "$ 0" at bounding box center [481, 250] width 406 height 29
type input "$ 8,000"
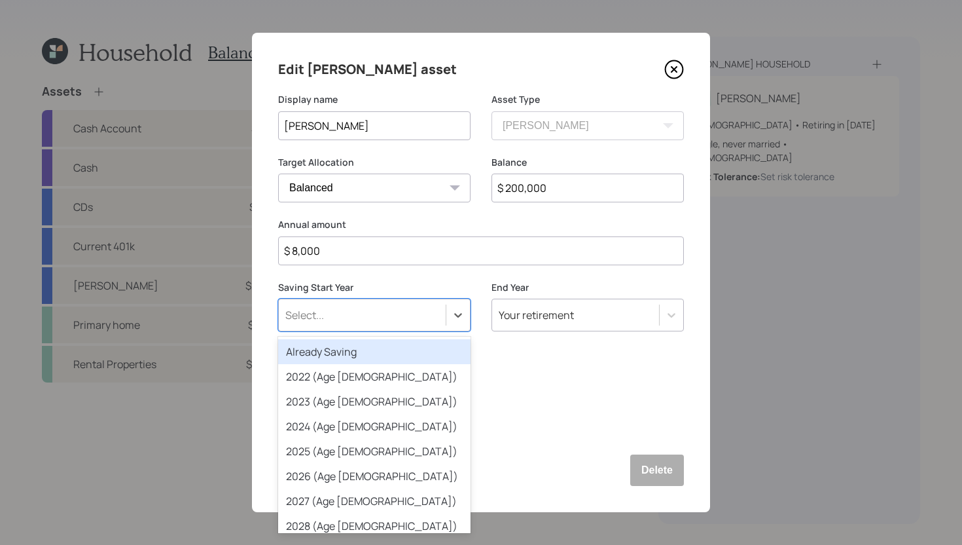
click at [357, 317] on div "Select..." at bounding box center [362, 315] width 167 height 22
click at [352, 353] on div "Already Saving" at bounding box center [374, 351] width 192 height 25
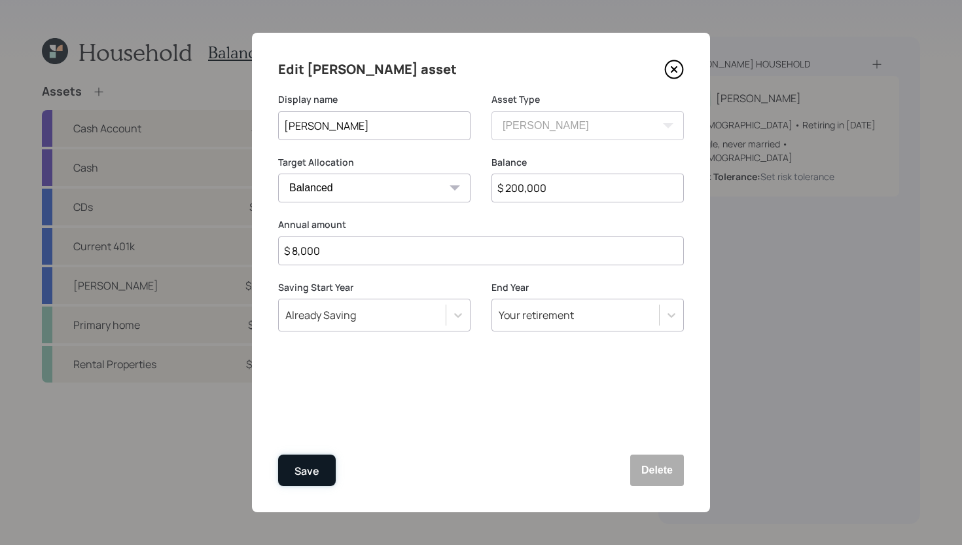
click at [321, 465] on button "Save" at bounding box center [307, 469] width 58 height 31
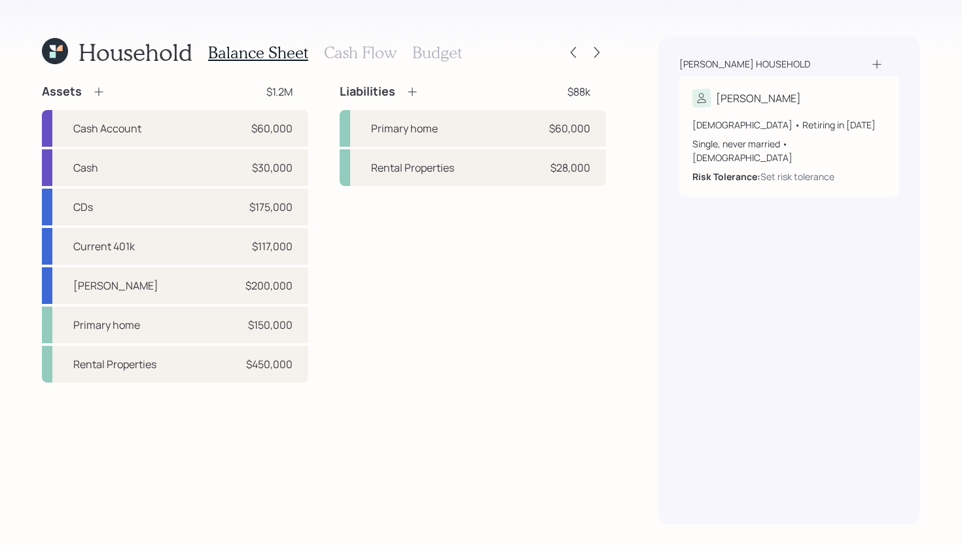
click at [432, 59] on h3 "Budget" at bounding box center [437, 52] width 50 height 19
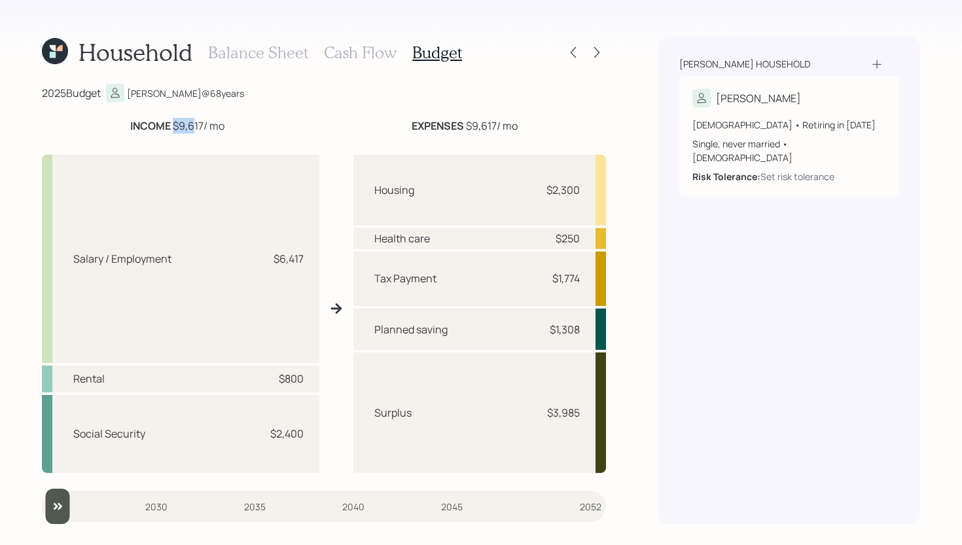
drag, startPoint x: 173, startPoint y: 125, endPoint x: 194, endPoint y: 123, distance: 21.7
click at [194, 123] on div "INCOME $9,617 / mo" at bounding box center [177, 126] width 94 height 16
click at [272, 128] on div "INCOME $9,617 / mo" at bounding box center [177, 126] width 271 height 16
drag, startPoint x: 171, startPoint y: 126, endPoint x: 195, endPoint y: 122, distance: 23.8
click at [195, 122] on div "INCOME $9,617 / mo" at bounding box center [177, 126] width 94 height 16
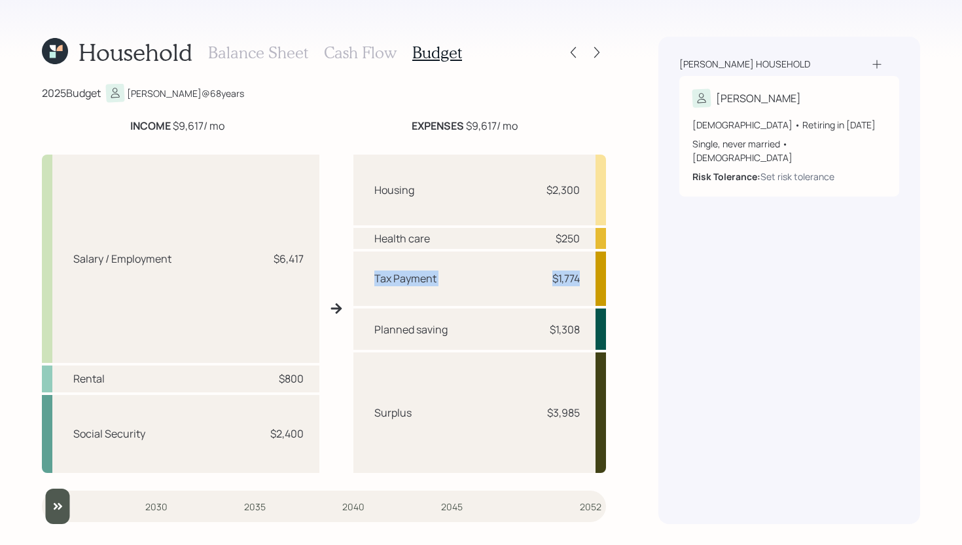
drag, startPoint x: 376, startPoint y: 278, endPoint x: 586, endPoint y: 275, distance: 210.1
click at [586, 275] on div "Tax Payment $1,774" at bounding box center [479, 278] width 253 height 55
click at [518, 285] on div "Tax Payment $1,774" at bounding box center [479, 278] width 253 height 55
drag, startPoint x: 270, startPoint y: 259, endPoint x: 309, endPoint y: 257, distance: 38.7
click at [309, 257] on div "Salary / Employment $6,417" at bounding box center [181, 258] width 278 height 208
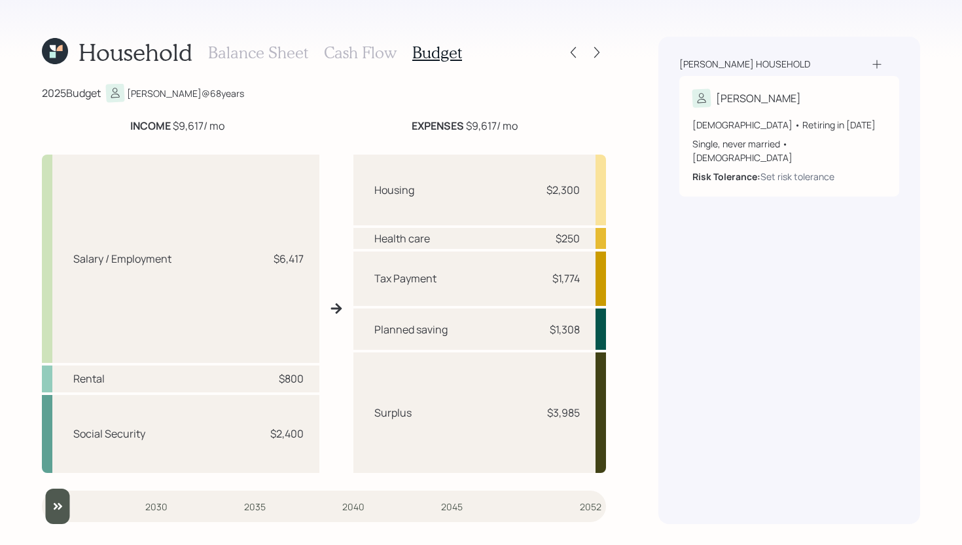
click at [517, 276] on div "Tax Payment $1,774" at bounding box center [479, 278] width 253 height 55
click at [545, 279] on div "$1,774" at bounding box center [560, 278] width 39 height 16
drag, startPoint x: 471, startPoint y: 128, endPoint x: 484, endPoint y: 128, distance: 12.5
click at [484, 128] on div "EXPENSES $9,617 / mo" at bounding box center [465, 126] width 106 height 16
drag, startPoint x: 532, startPoint y: 272, endPoint x: 581, endPoint y: 272, distance: 49.7
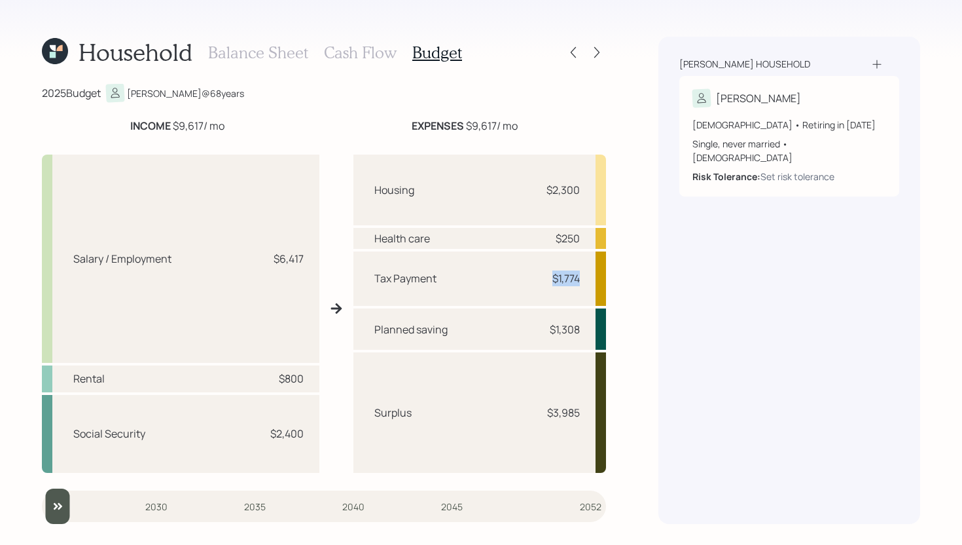
click at [581, 272] on div "Tax Payment $1,774" at bounding box center [479, 278] width 253 height 55
drag, startPoint x: 537, startPoint y: 330, endPoint x: 596, endPoint y: 329, distance: 58.9
click at [596, 329] on div "Planned saving $1,308" at bounding box center [479, 328] width 253 height 41
drag, startPoint x: 545, startPoint y: 192, endPoint x: 581, endPoint y: 191, distance: 36.7
click at [581, 191] on div "Housing $2,300" at bounding box center [479, 189] width 253 height 71
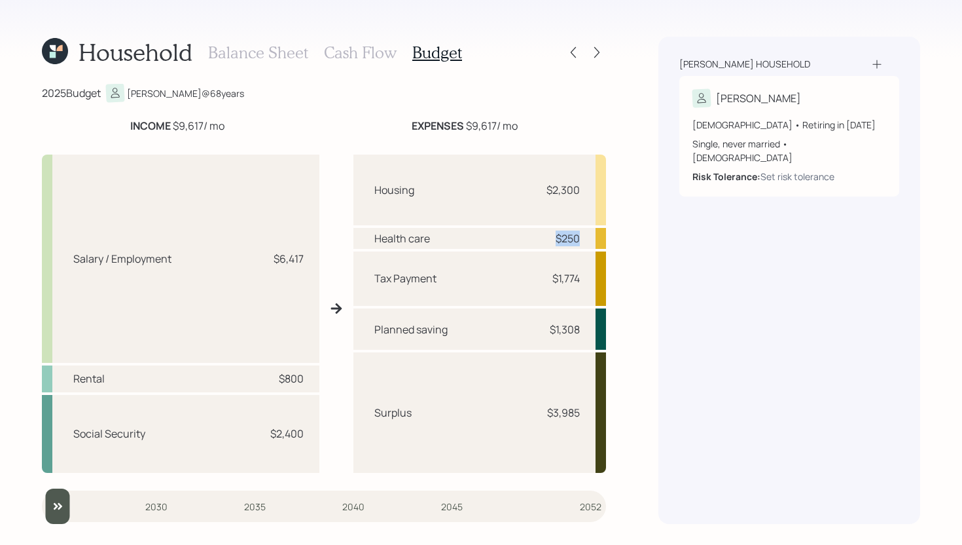
drag, startPoint x: 549, startPoint y: 239, endPoint x: 582, endPoint y: 238, distance: 33.4
click at [582, 238] on div "Health care $250" at bounding box center [479, 238] width 253 height 21
drag, startPoint x: 545, startPoint y: 414, endPoint x: 585, endPoint y: 412, distance: 39.3
click at [585, 412] on div "Surplus $3,985" at bounding box center [479, 412] width 253 height 120
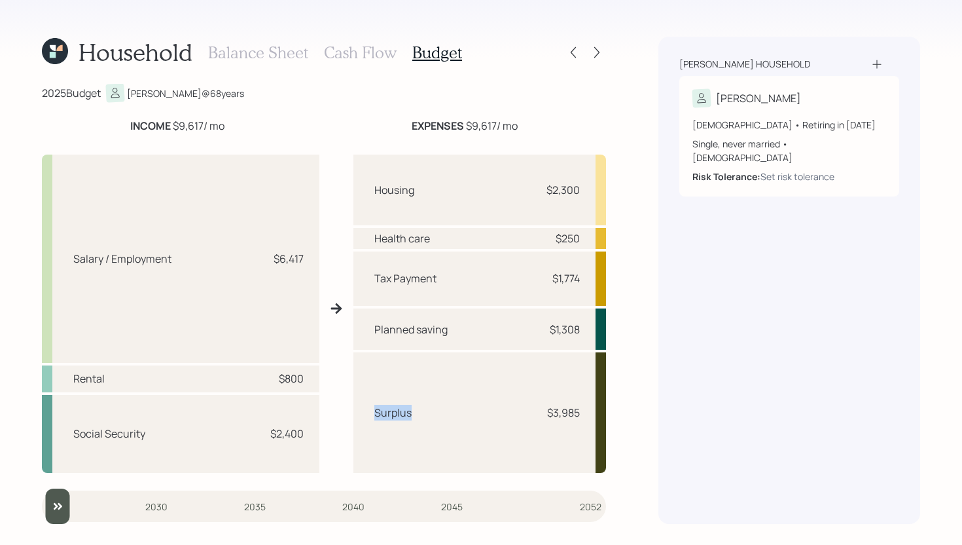
drag, startPoint x: 417, startPoint y: 412, endPoint x: 371, endPoint y: 411, distance: 45.8
click at [370, 412] on div "Surplus $3,985" at bounding box center [479, 412] width 253 height 120
click at [494, 405] on div "Surplus $3,985" at bounding box center [479, 412] width 253 height 120
click at [369, 56] on h3 "Cash Flow" at bounding box center [360, 52] width 73 height 19
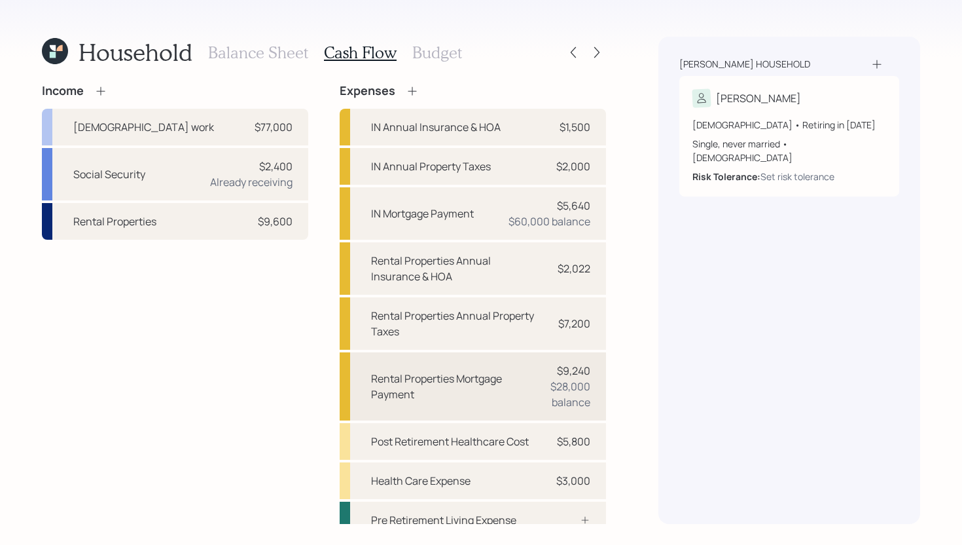
scroll to position [53, 0]
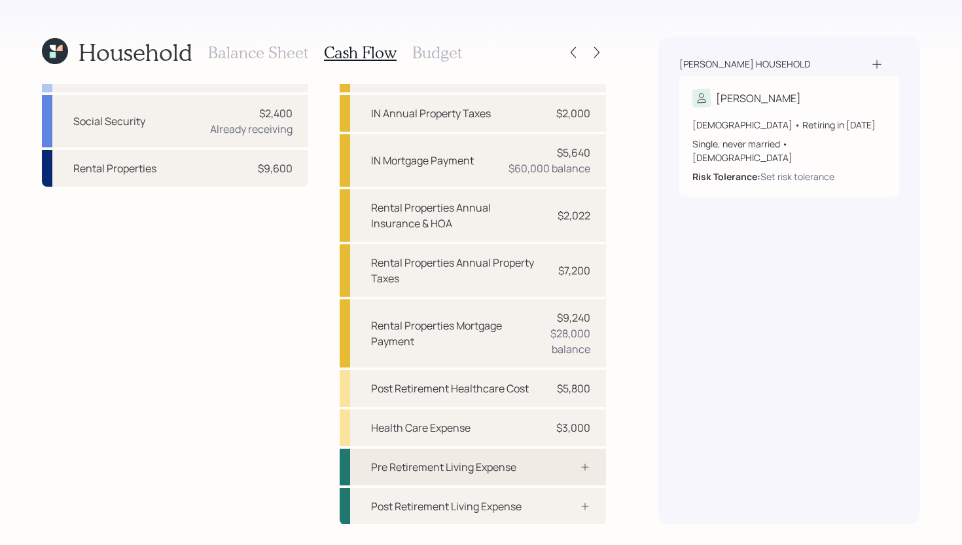
click at [459, 465] on div "Pre Retirement Living Expense" at bounding box center [443, 467] width 145 height 16
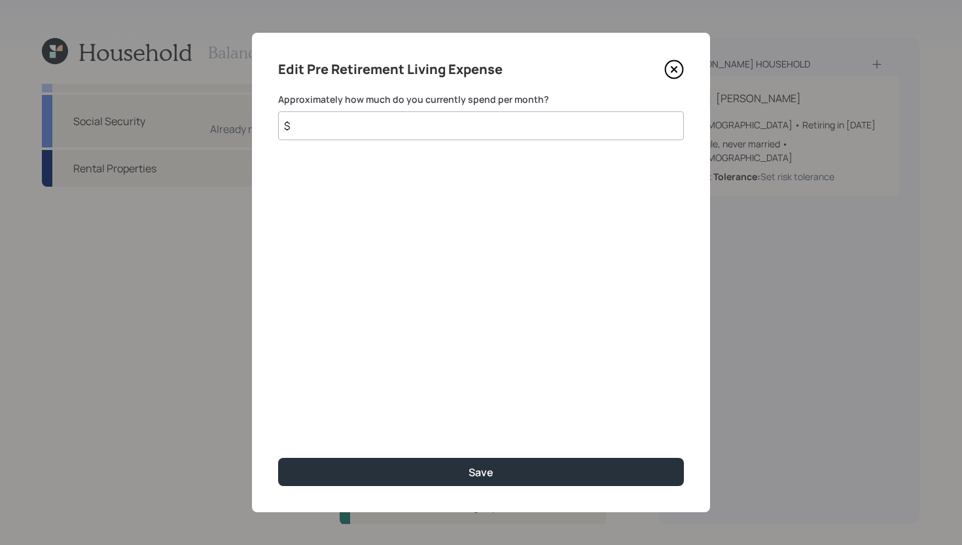
click at [452, 131] on input "$" at bounding box center [481, 125] width 406 height 29
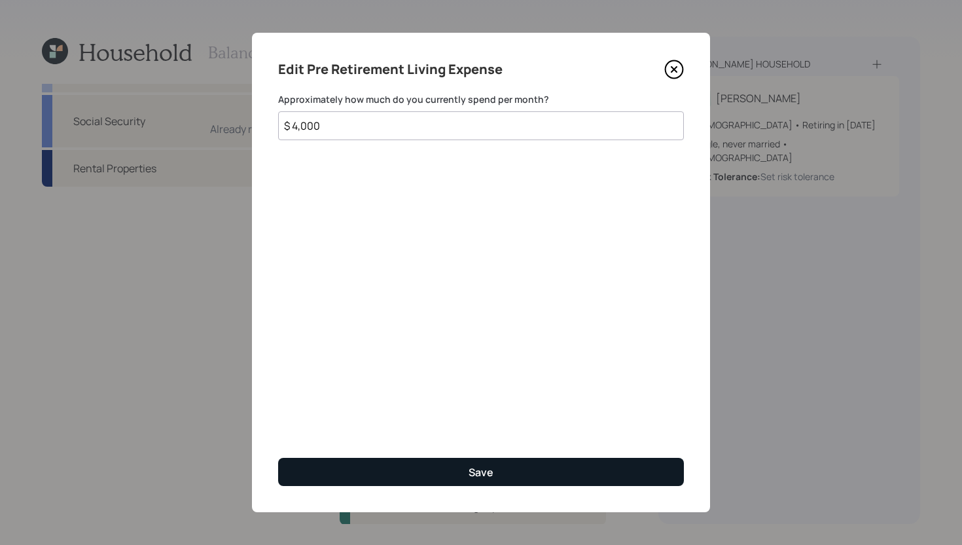
type input "$ 4,000"
click at [539, 465] on button "Save" at bounding box center [481, 472] width 406 height 28
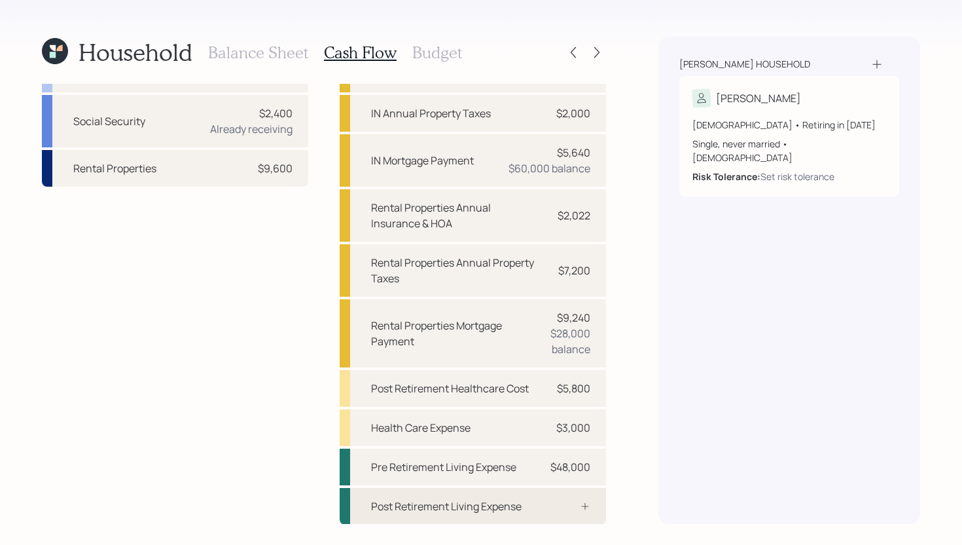
click at [531, 465] on div "Post Retirement Living Expense" at bounding box center [473, 506] width 266 height 37
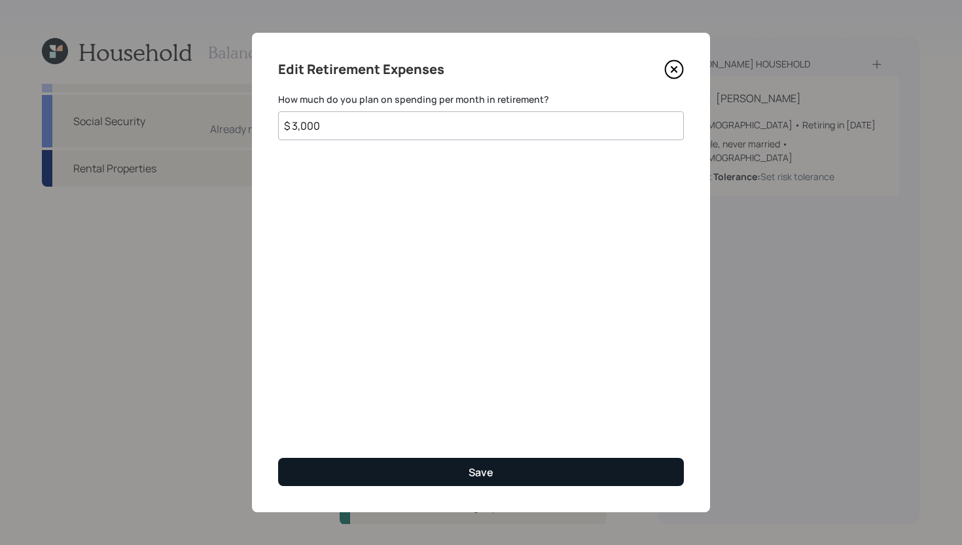
type input "$ 3,000"
click at [480, 465] on div "Save" at bounding box center [481, 472] width 25 height 14
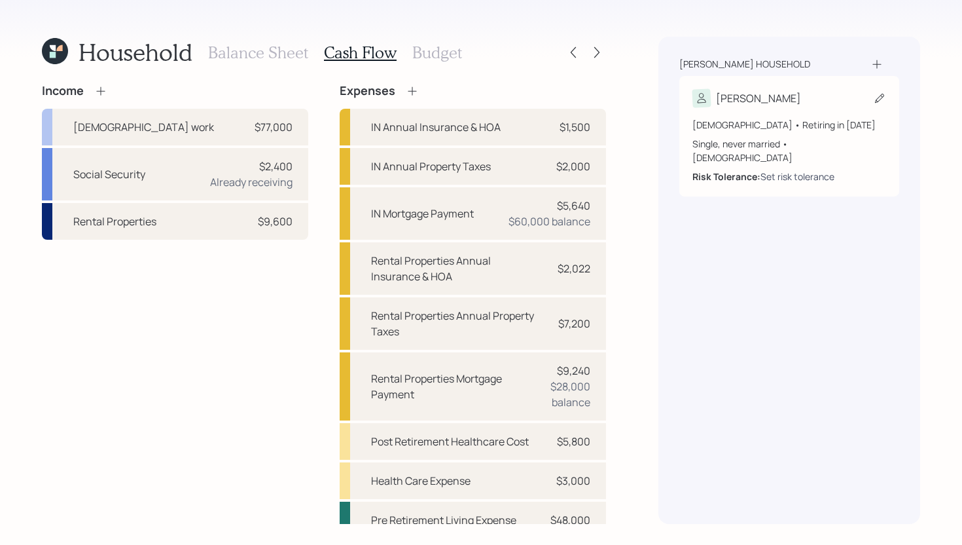
click at [801, 170] on div "Set risk tolerance" at bounding box center [798, 177] width 74 height 14
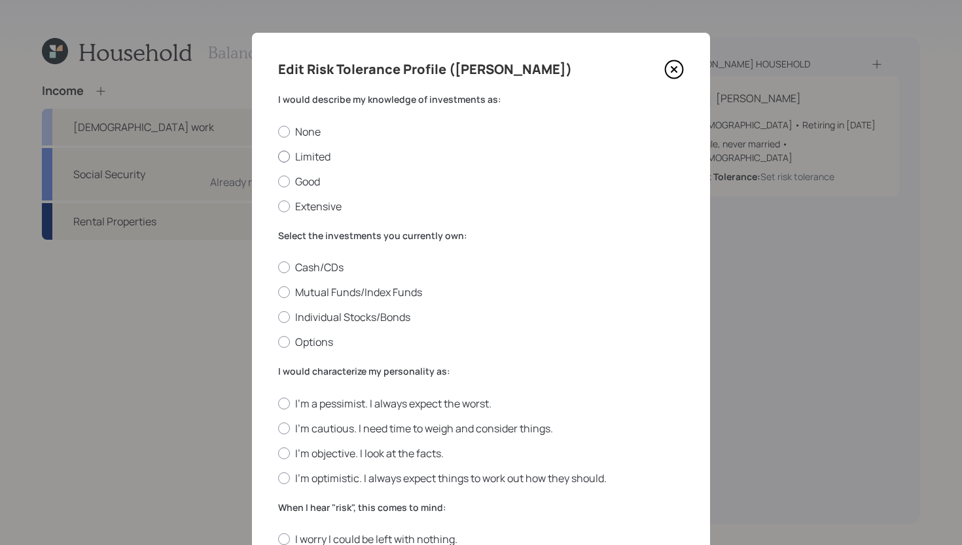
click at [314, 156] on label "Limited" at bounding box center [481, 156] width 406 height 14
click at [278, 156] on input "Limited" at bounding box center [278, 156] width 1 height 1
radio input "true"
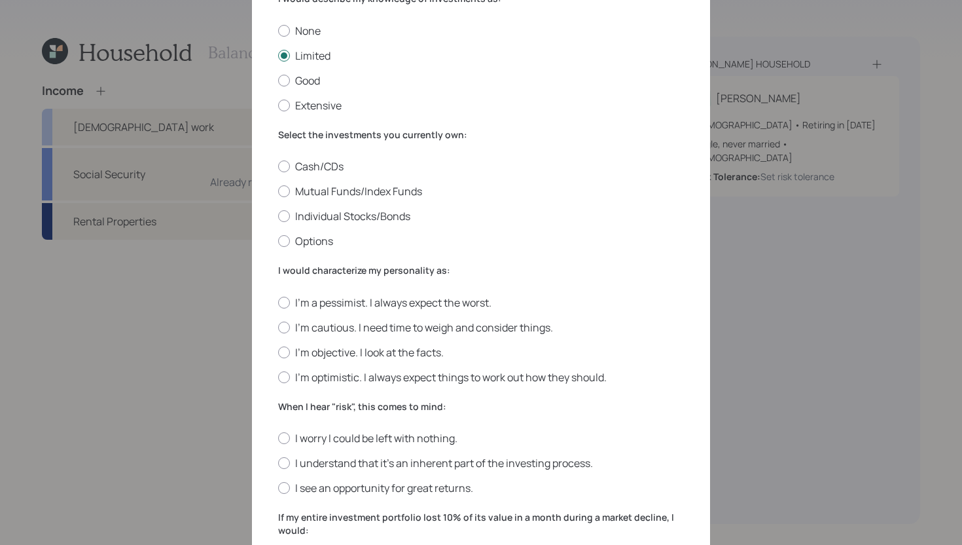
scroll to position [100, 0]
click at [361, 193] on label "Mutual Funds/Index Funds" at bounding box center [481, 192] width 406 height 14
click at [278, 192] on input "Mutual Funds/Index Funds" at bounding box center [278, 192] width 1 height 1
radio input "true"
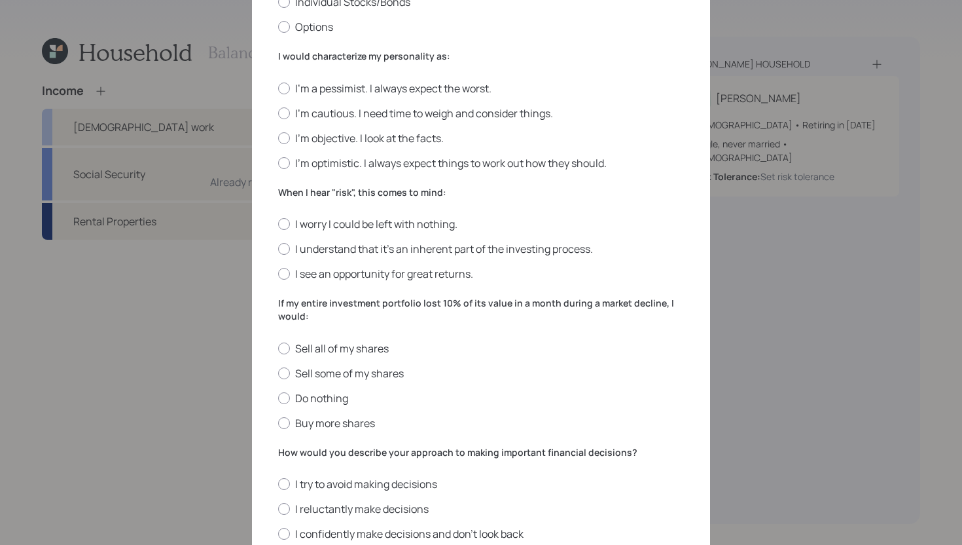
scroll to position [317, 0]
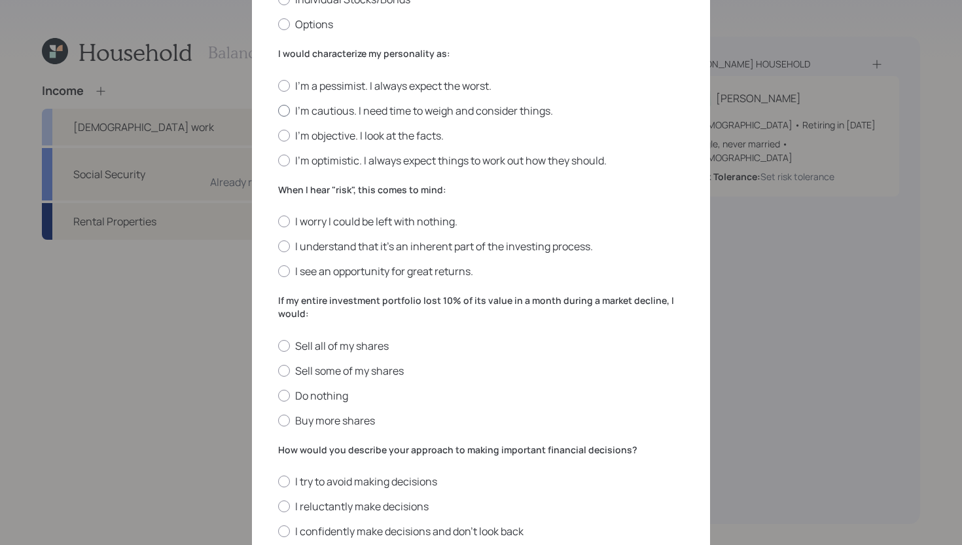
click at [456, 111] on label "I'm cautious. I need time to weigh and consider things." at bounding box center [481, 110] width 406 height 14
click at [278, 111] on input "I'm cautious. I need time to weigh and consider things." at bounding box center [278, 110] width 1 height 1
radio input "true"
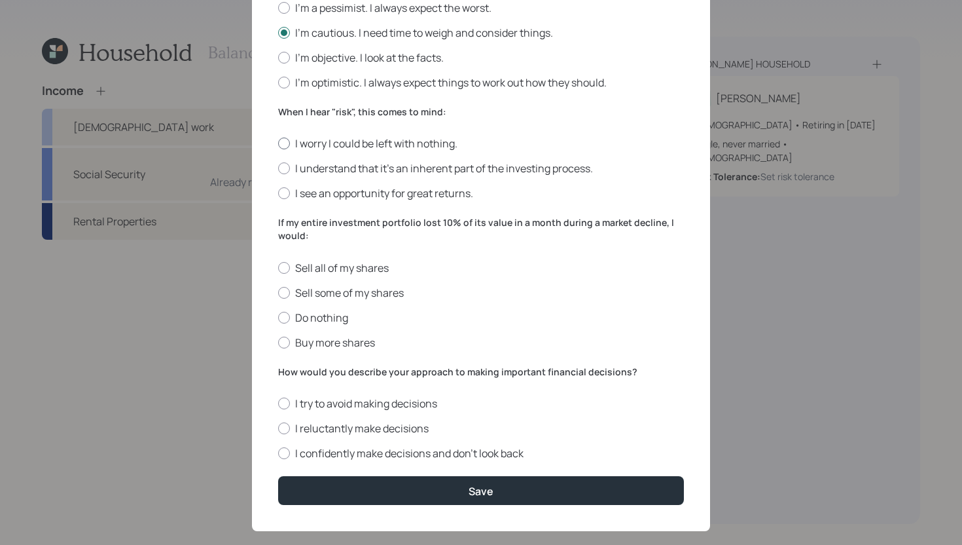
scroll to position [396, 0]
click at [475, 164] on label "I understand that it’s an inherent part of the investing process." at bounding box center [481, 167] width 406 height 14
click at [278, 168] on input "I understand that it’s an inherent part of the investing process." at bounding box center [278, 168] width 1 height 1
radio input "true"
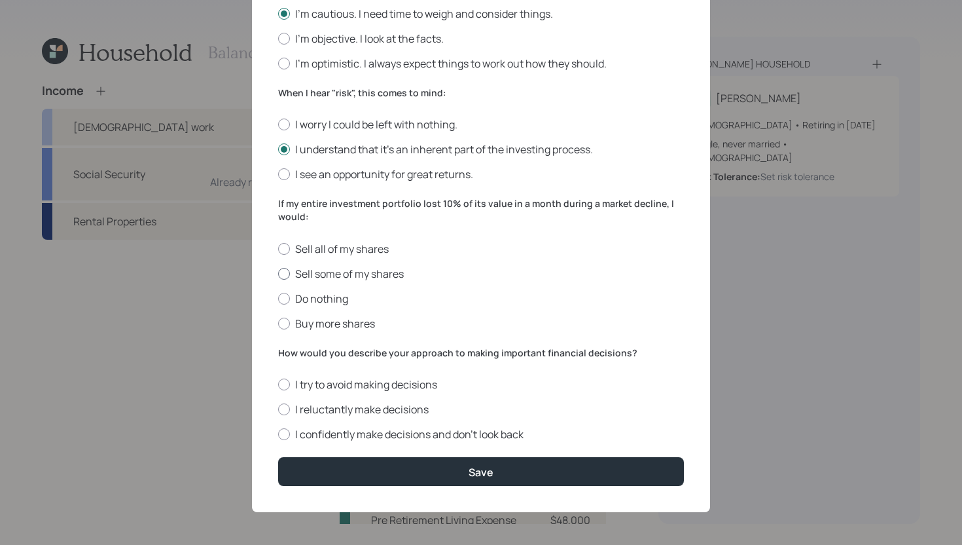
scroll to position [410, 0]
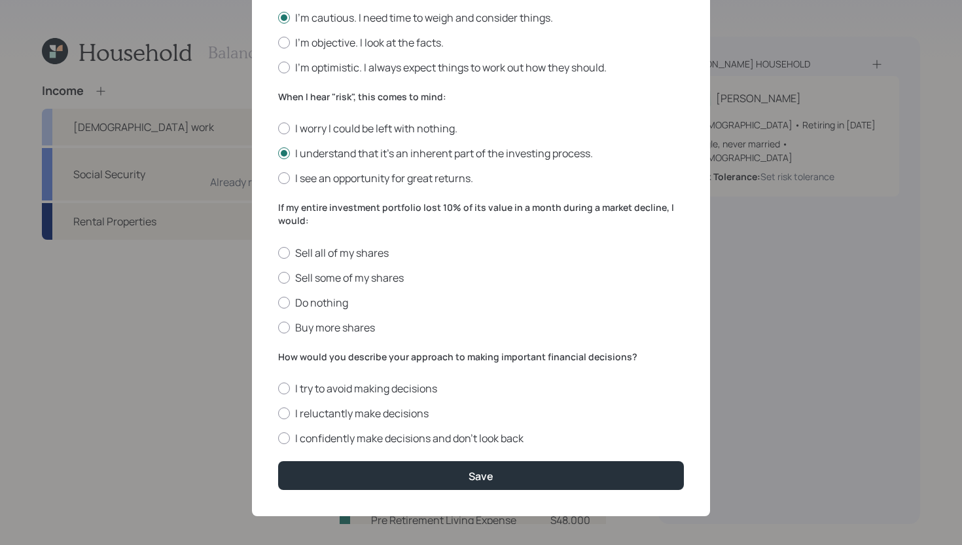
click at [322, 309] on div "Sell all of my shares Sell some of my shares Do nothing Buy more shares" at bounding box center [481, 289] width 406 height 89
click at [321, 308] on label "Do nothing" at bounding box center [481, 302] width 406 height 14
click at [278, 302] on input "Do nothing" at bounding box center [278, 302] width 1 height 1
radio input "true"
click at [439, 359] on label "How would you describe your approach to making important financial decisions?" at bounding box center [481, 356] width 406 height 13
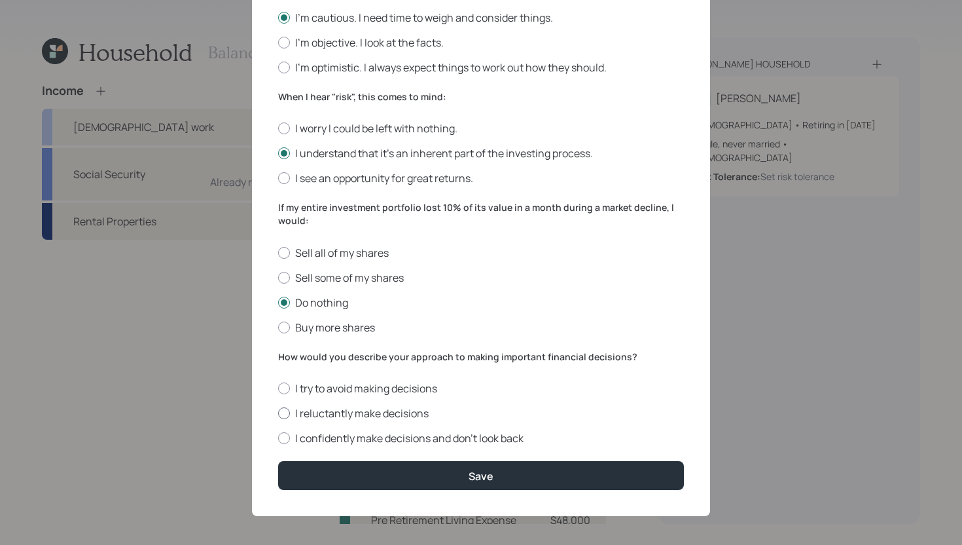
click at [414, 412] on label "I reluctantly make decisions" at bounding box center [481, 413] width 406 height 14
click at [278, 413] on input "I reluctantly make decisions" at bounding box center [278, 413] width 1 height 1
radio input "true"
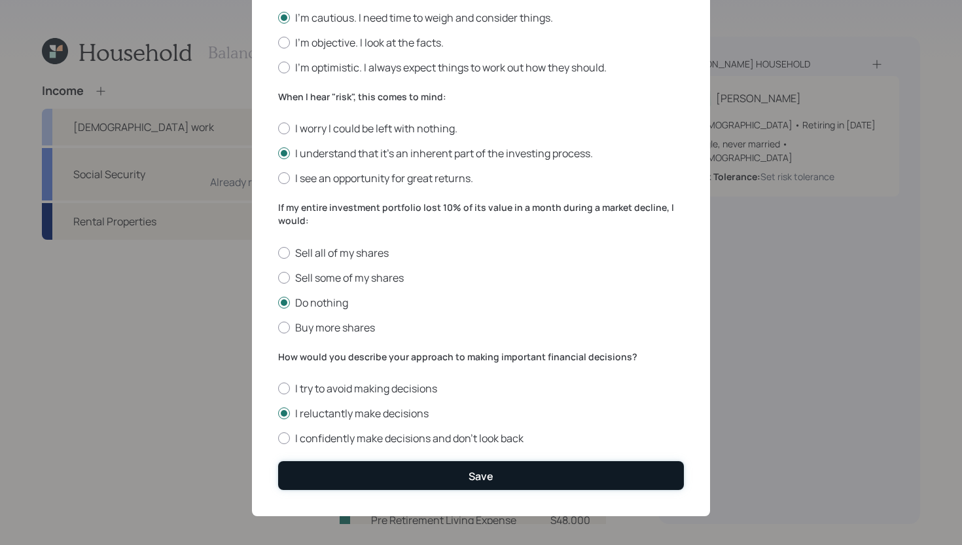
click at [430, 463] on button "Save" at bounding box center [481, 475] width 406 height 28
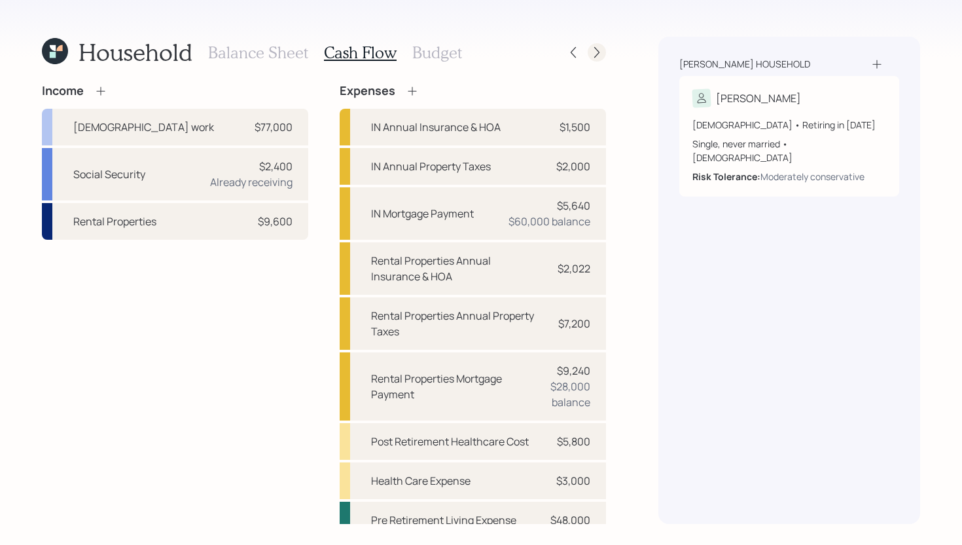
click at [598, 50] on icon at bounding box center [596, 52] width 13 height 13
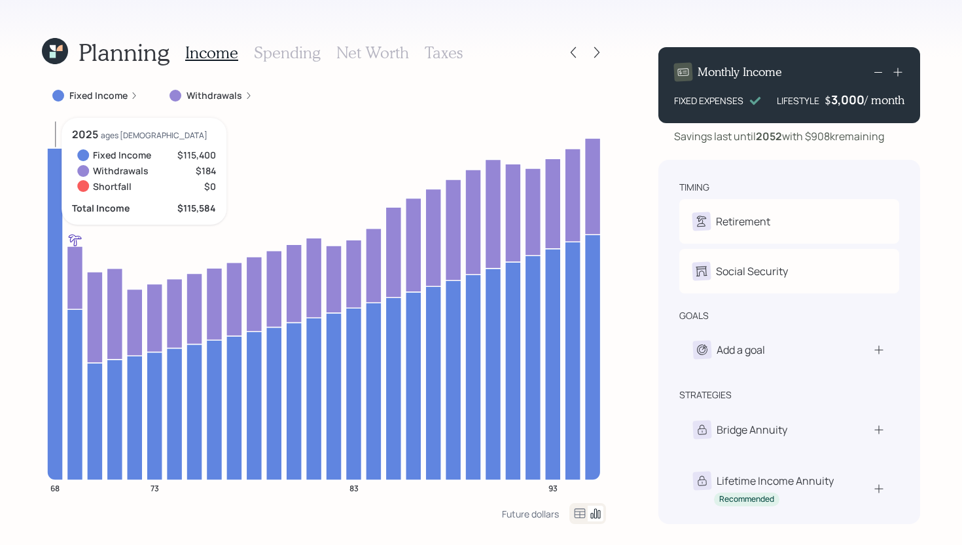
click at [54, 166] on icon at bounding box center [55, 314] width 16 height 332
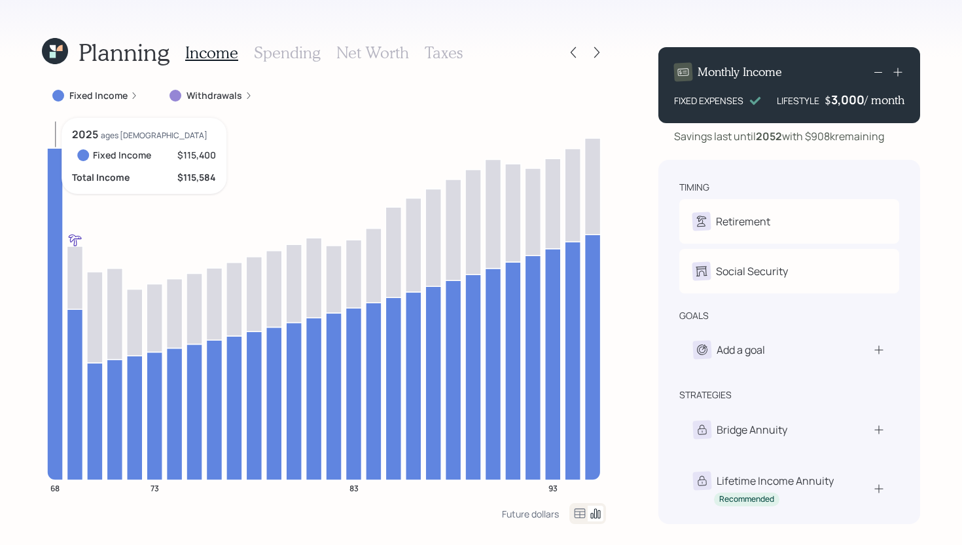
click at [54, 166] on icon at bounding box center [55, 314] width 16 height 332
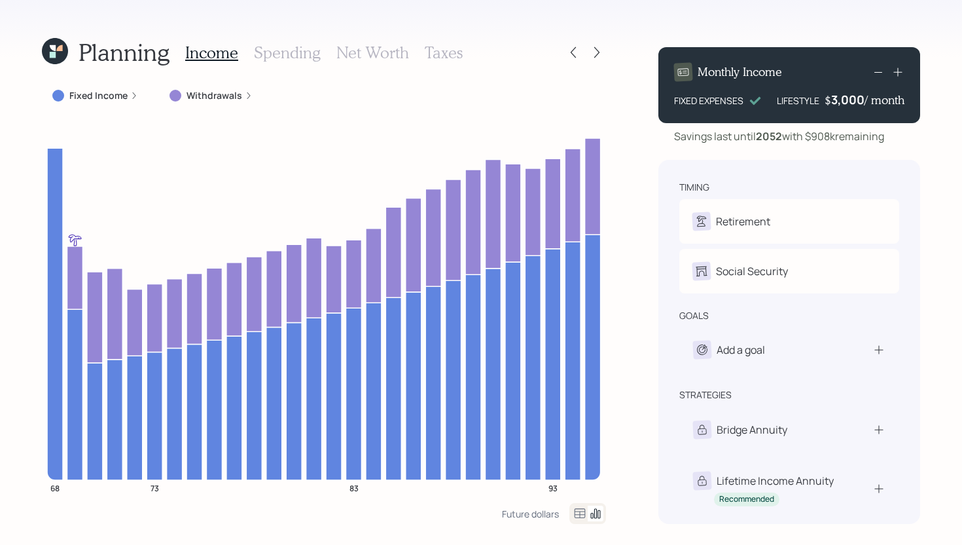
click at [106, 98] on label "Fixed Income" at bounding box center [98, 95] width 58 height 13
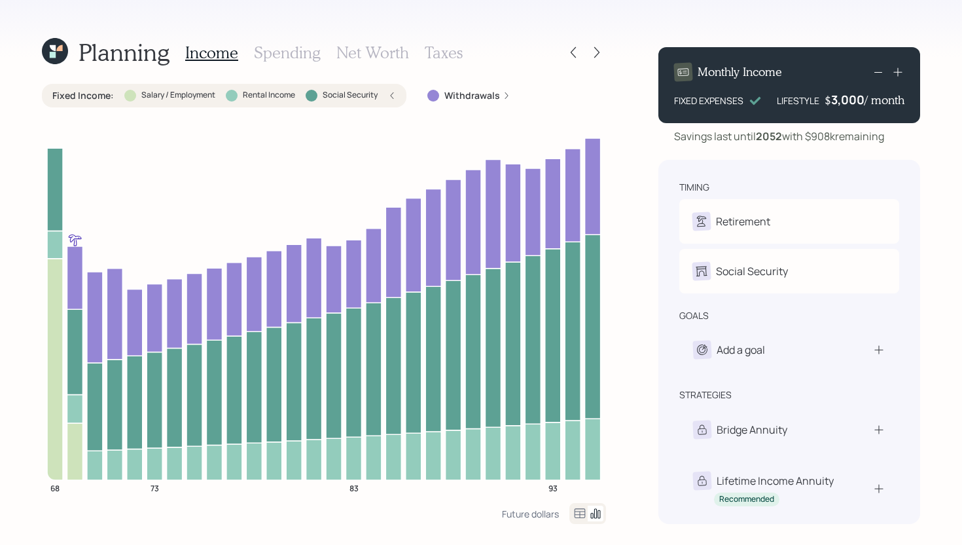
click at [106, 98] on label "Fixed Income :" at bounding box center [83, 95] width 62 height 13
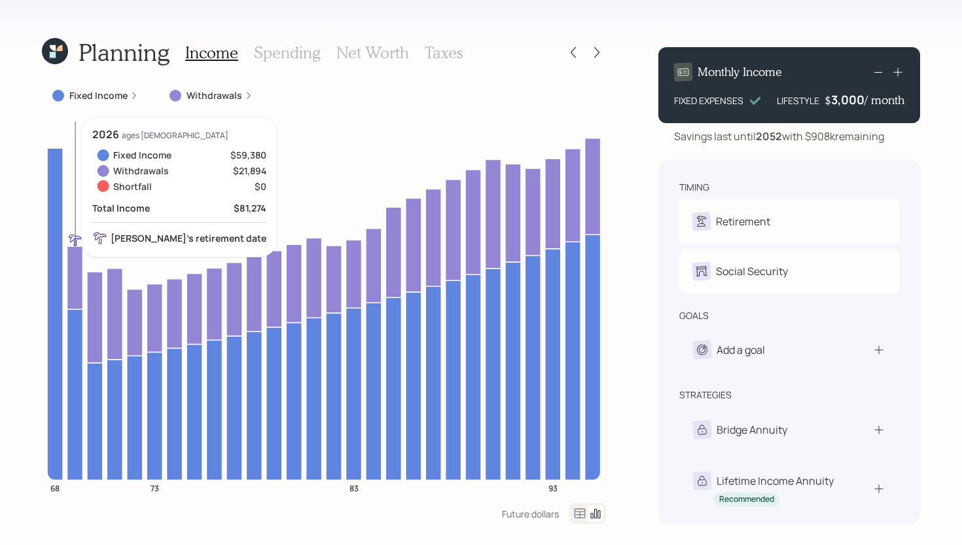
click at [73, 328] on icon at bounding box center [75, 394] width 16 height 171
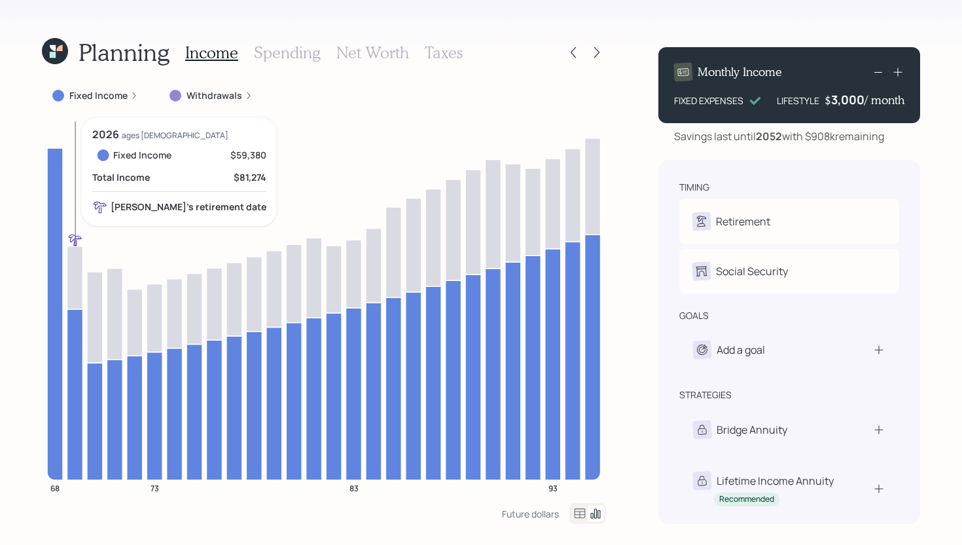
click at [73, 329] on icon at bounding box center [75, 394] width 16 height 171
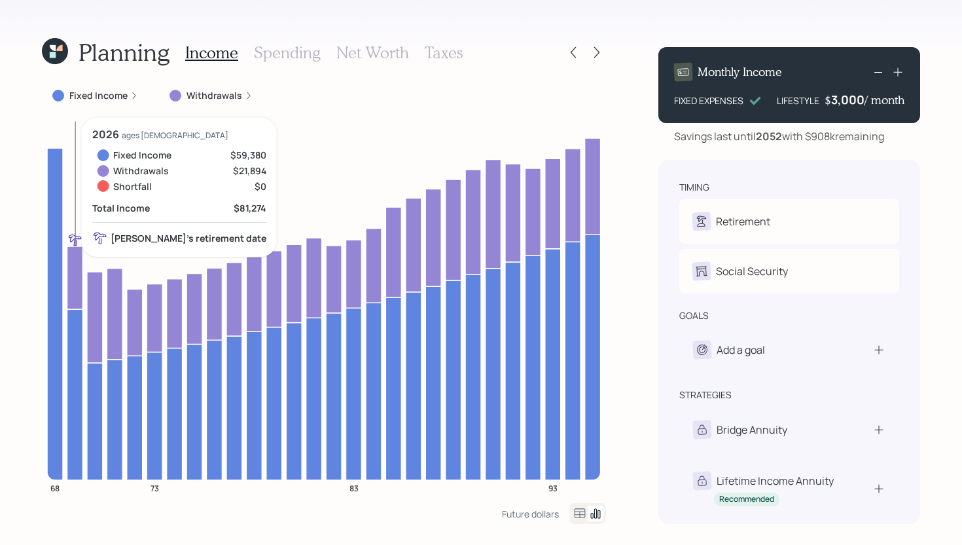
click at [75, 298] on icon at bounding box center [75, 277] width 16 height 63
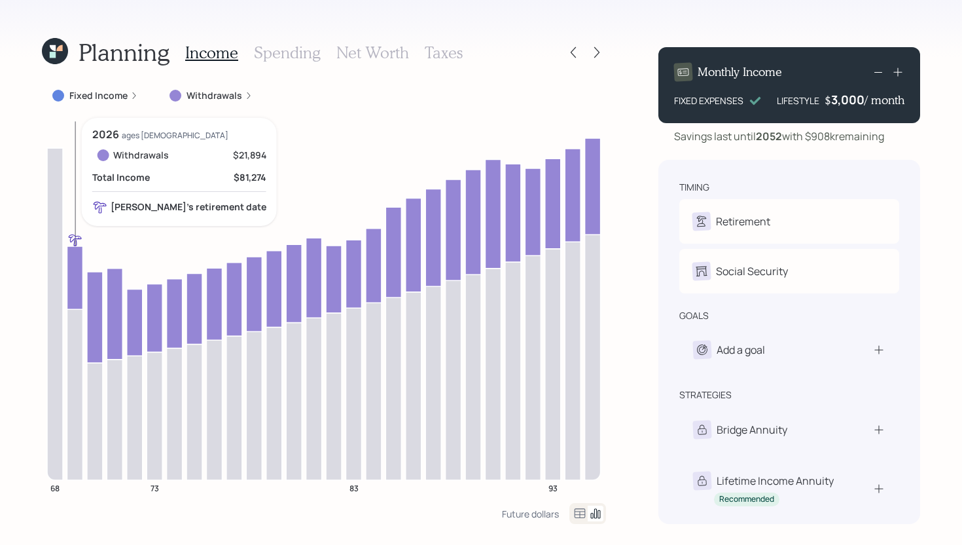
click at [75, 297] on icon at bounding box center [75, 277] width 16 height 63
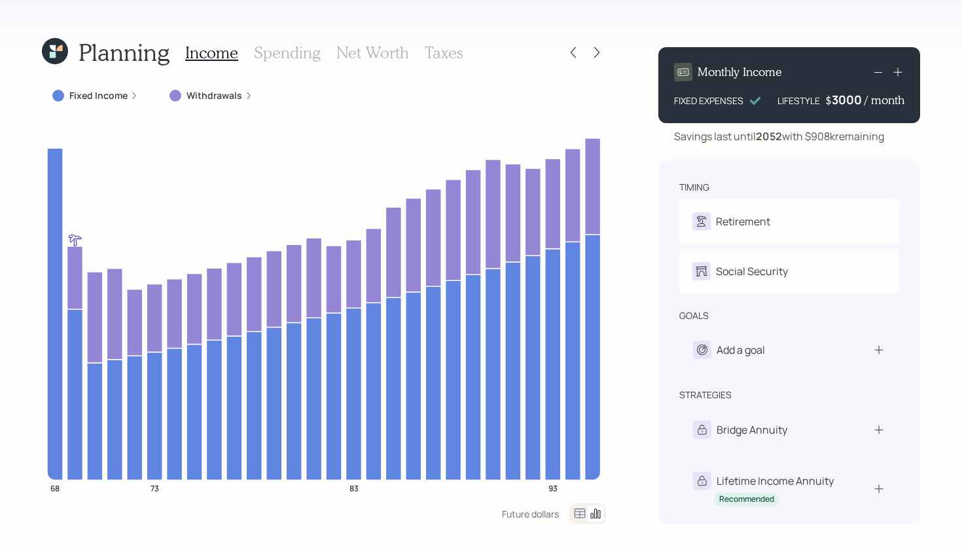
click at [862, 100] on div "3000" at bounding box center [848, 100] width 33 height 16
click at [641, 185] on div "Planning Income Spending Net Worth Taxes Fixed Income Withdrawals 68 73 83 93 F…" at bounding box center [481, 272] width 962 height 545
click at [308, 60] on h3 "Spending" at bounding box center [287, 52] width 67 height 19
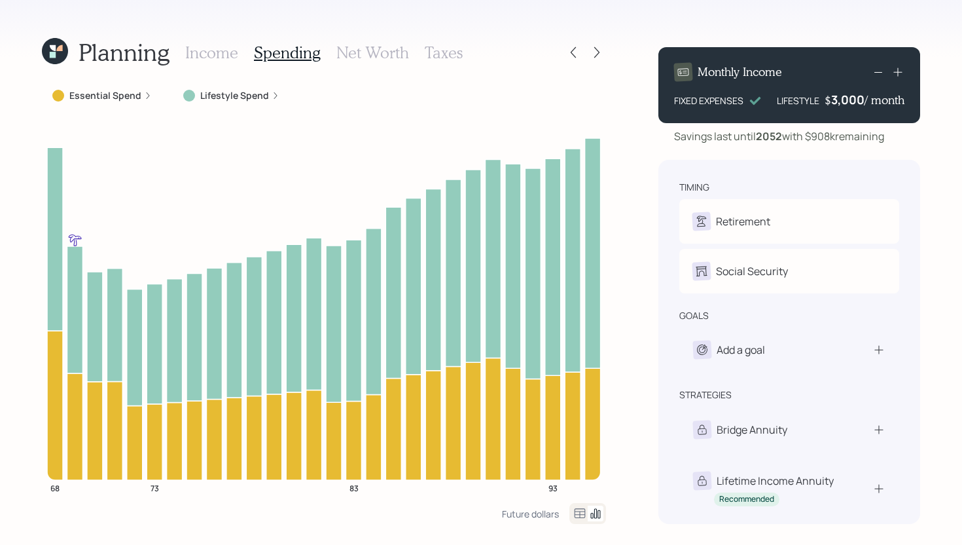
click at [360, 55] on h3 "Net Worth" at bounding box center [372, 52] width 73 height 19
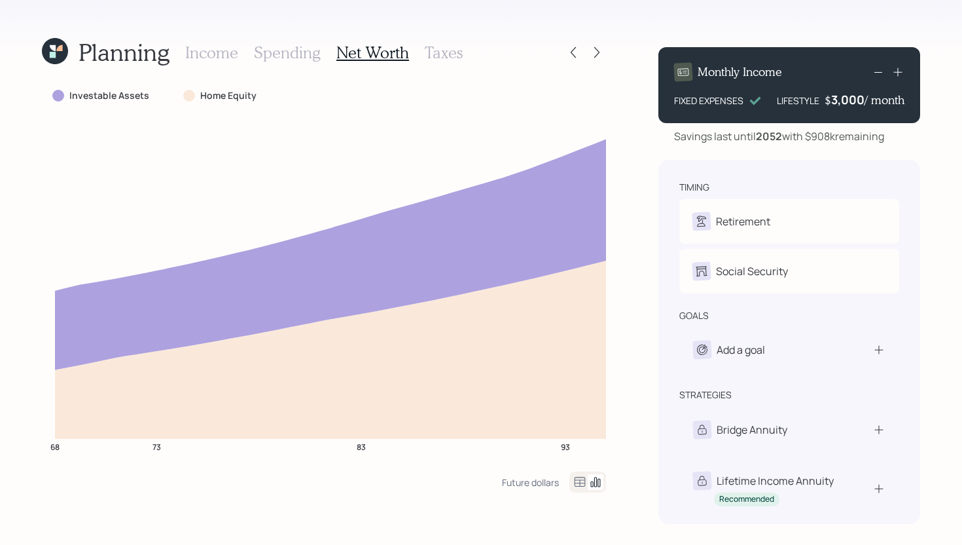
click at [225, 57] on h3 "Income" at bounding box center [211, 52] width 53 height 19
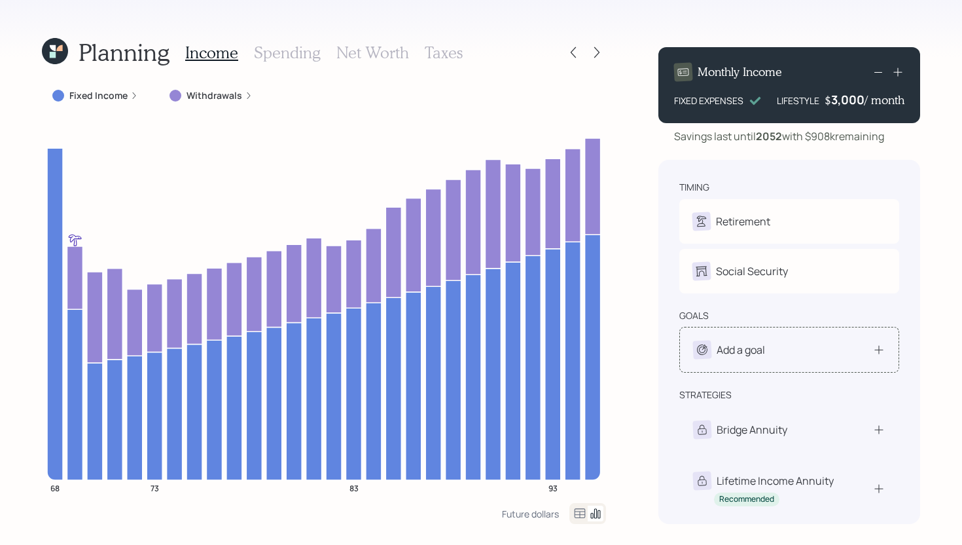
click at [744, 356] on div "Add a goal" at bounding box center [741, 350] width 48 height 16
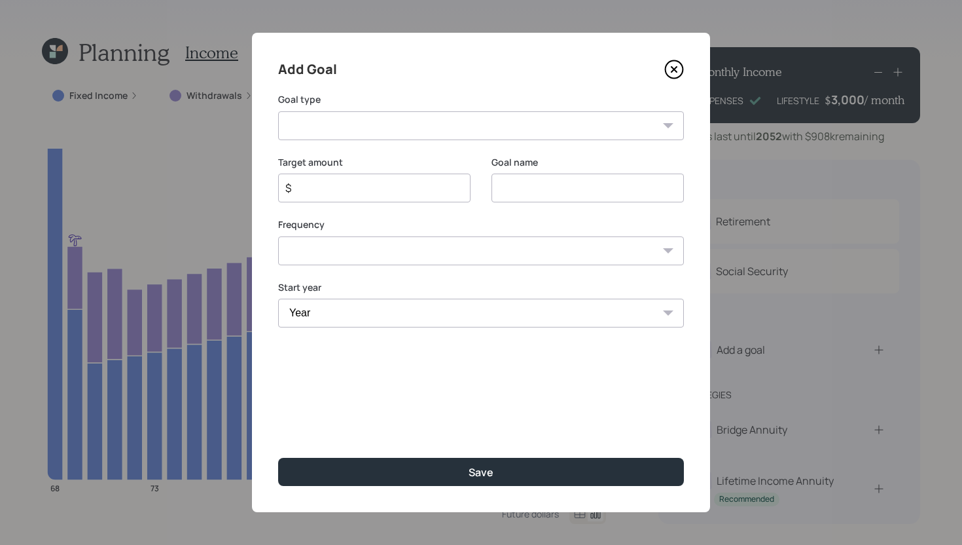
click at [605, 133] on select "Create an emergency fund Donate to charity Purchase a home Make a purchase Supp…" at bounding box center [481, 125] width 406 height 29
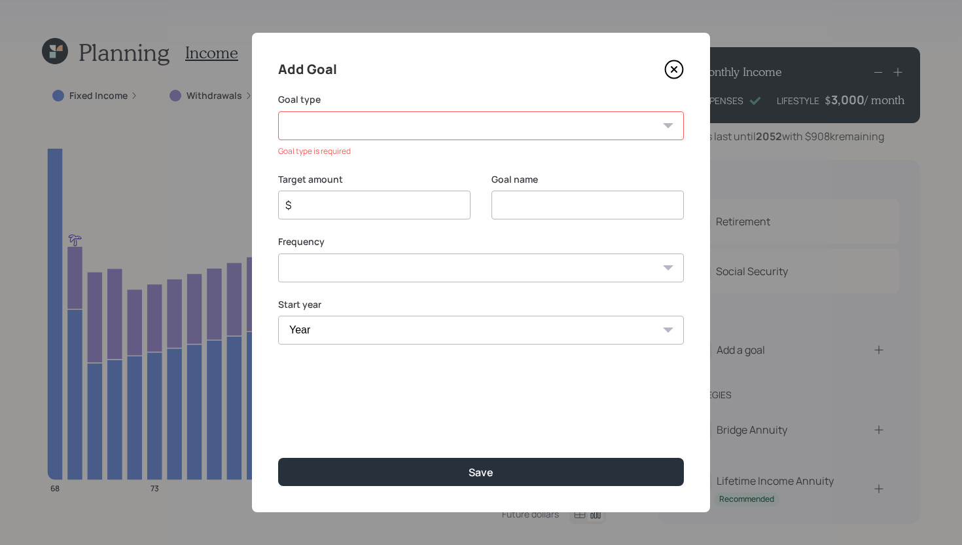
click at [677, 69] on icon at bounding box center [674, 70] width 20 height 20
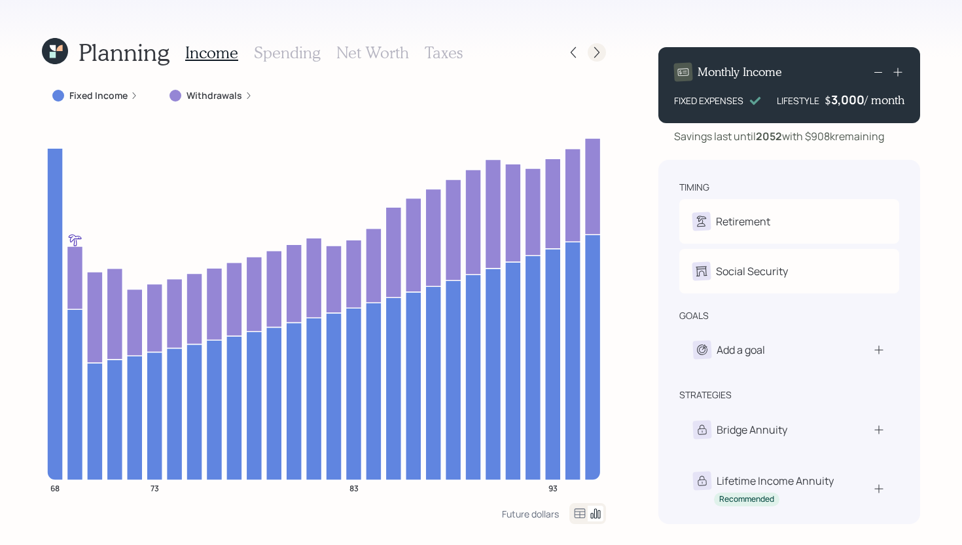
click at [600, 56] on icon at bounding box center [596, 52] width 13 height 13
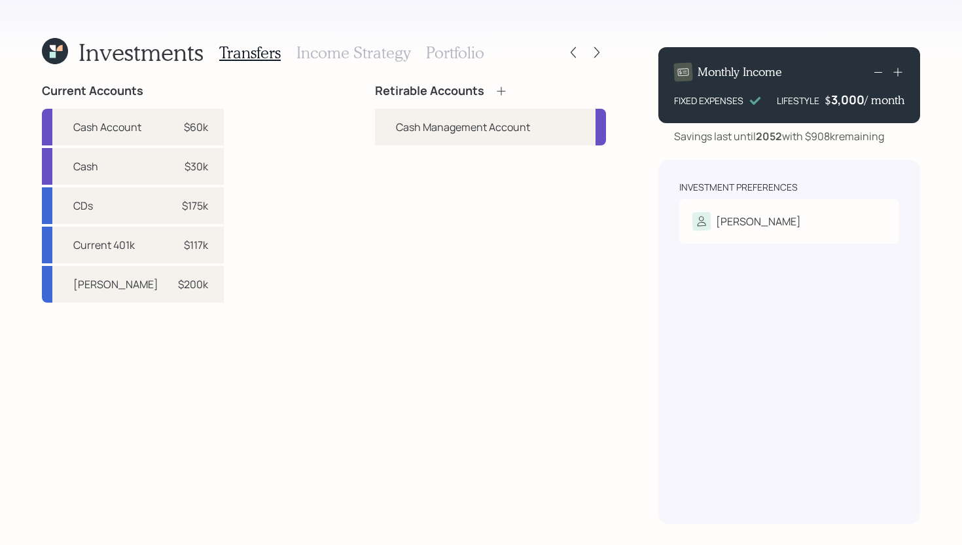
click at [503, 94] on icon at bounding box center [501, 90] width 13 height 13
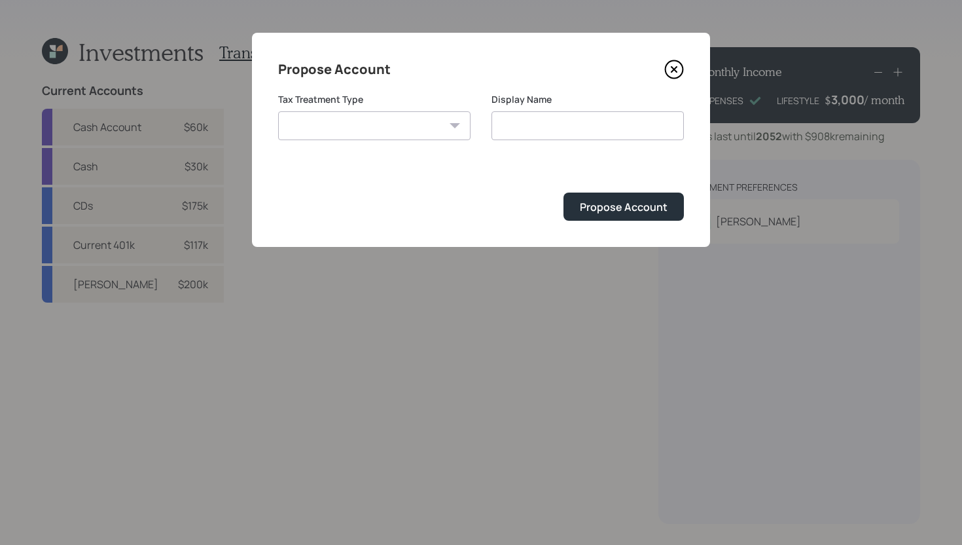
click at [382, 127] on select "[PERSON_NAME] Taxable Traditional" at bounding box center [374, 125] width 192 height 29
select select "[PERSON_NAME]"
click at [278, 111] on select "[PERSON_NAME] Taxable Traditional" at bounding box center [374, 125] width 192 height 29
click at [558, 130] on input "[PERSON_NAME]" at bounding box center [588, 125] width 192 height 29
type input "[PERSON_NAME]"
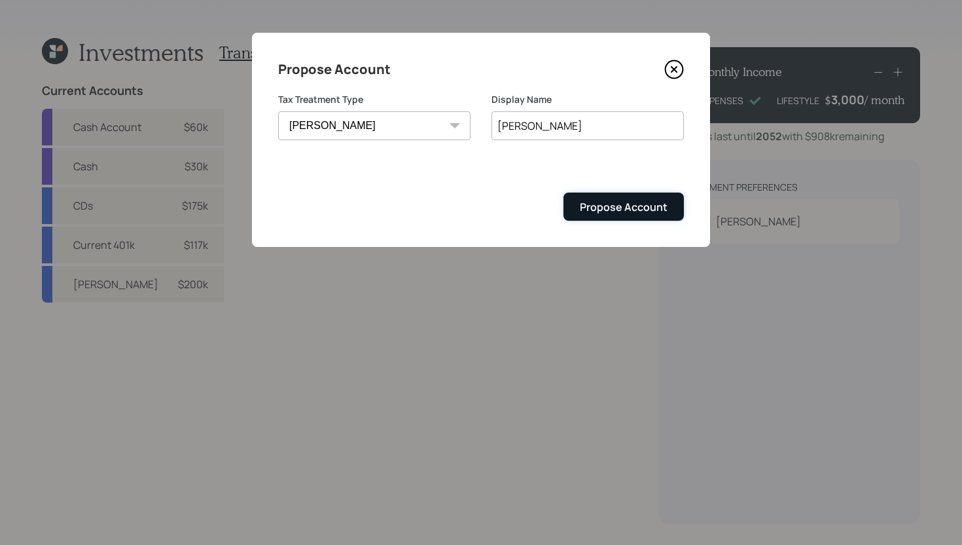
click at [624, 210] on div "Propose Account" at bounding box center [624, 207] width 88 height 14
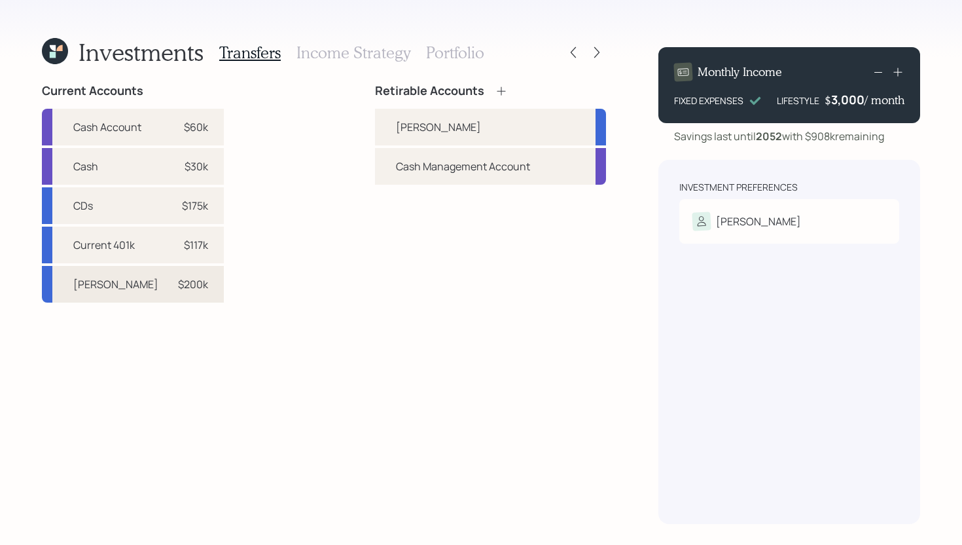
click at [193, 289] on div "[PERSON_NAME] $200k" at bounding box center [133, 284] width 182 height 37
click at [379, 127] on div "[PERSON_NAME]" at bounding box center [490, 127] width 231 height 37
select select "58de7d98-ef73-43e6-9b0b-803f835ad98f"
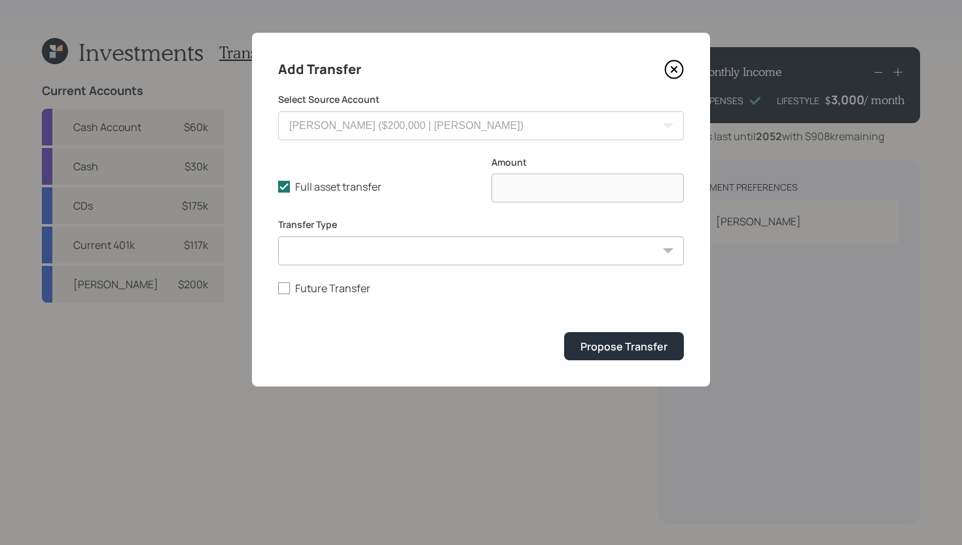
type input "$ 200,000"
click at [581, 340] on button "Propose Transfer" at bounding box center [624, 346] width 120 height 28
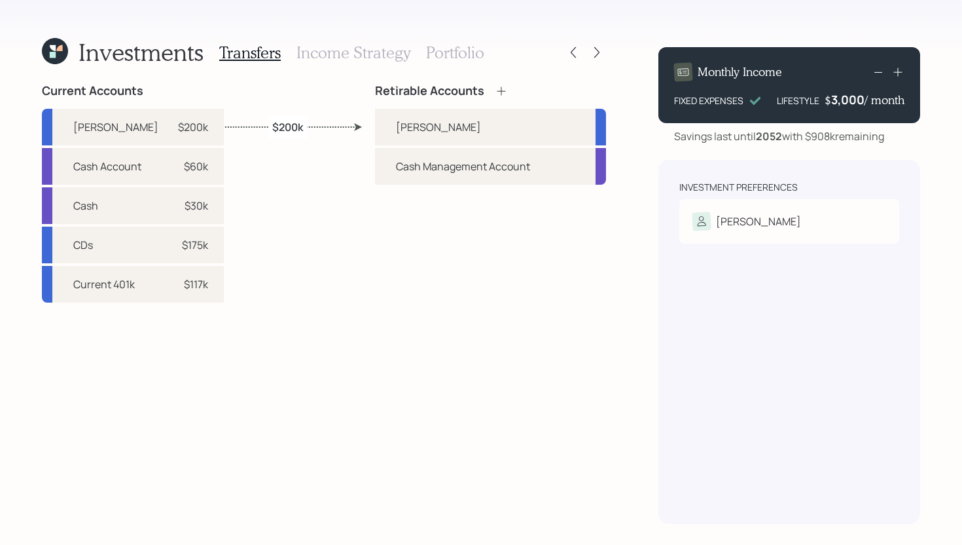
click at [344, 51] on h3 "Income Strategy" at bounding box center [354, 52] width 114 height 19
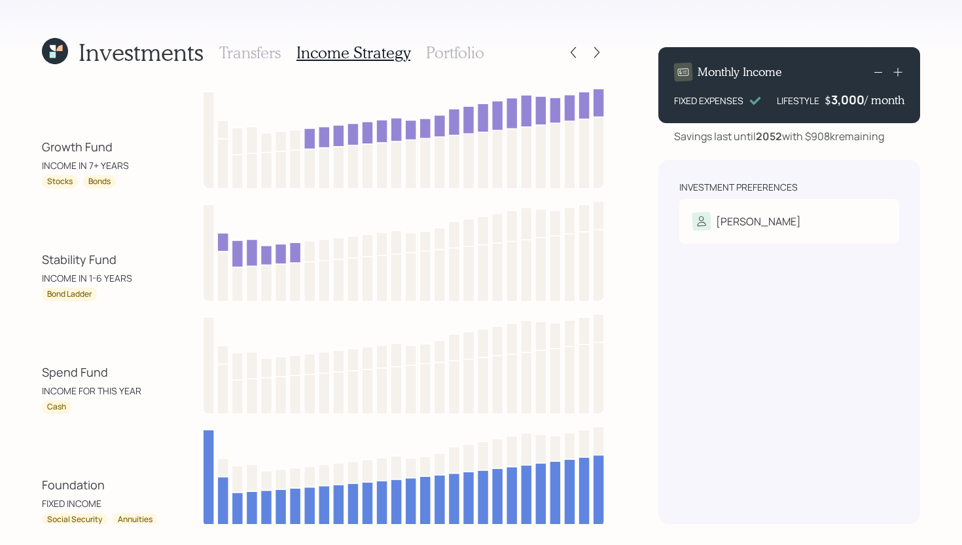
scroll to position [46, 0]
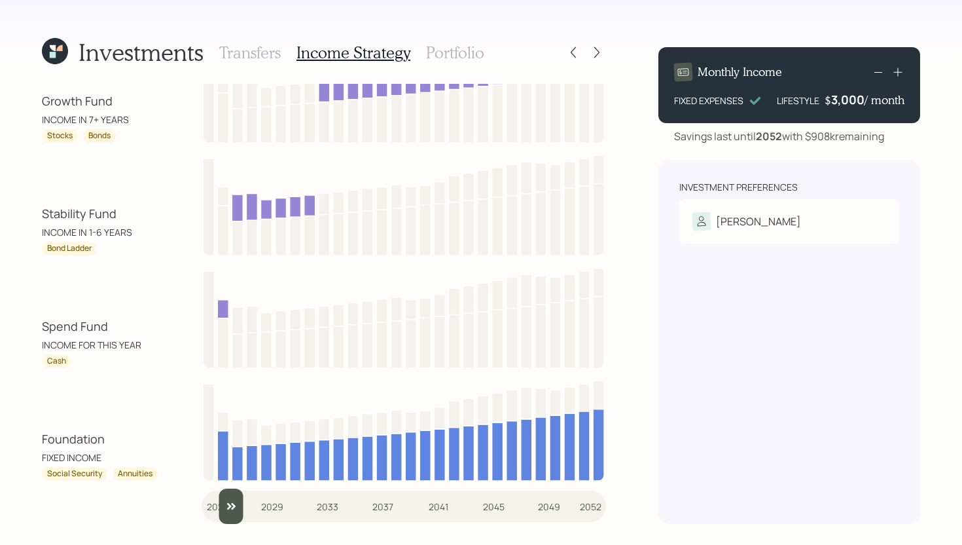
click at [224, 465] on input "slider" at bounding box center [404, 505] width 405 height 35
drag, startPoint x: 227, startPoint y: 504, endPoint x: 194, endPoint y: 504, distance: 33.4
click at [202, 465] on input "slider" at bounding box center [404, 505] width 405 height 35
click at [225, 465] on input "slider" at bounding box center [404, 505] width 405 height 35
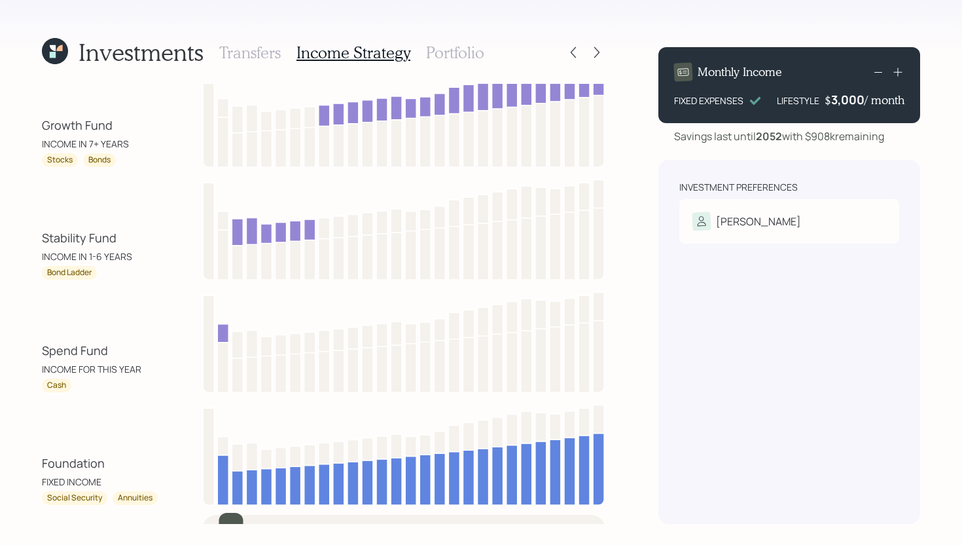
scroll to position [22, 0]
click at [240, 465] on input "slider" at bounding box center [404, 529] width 405 height 35
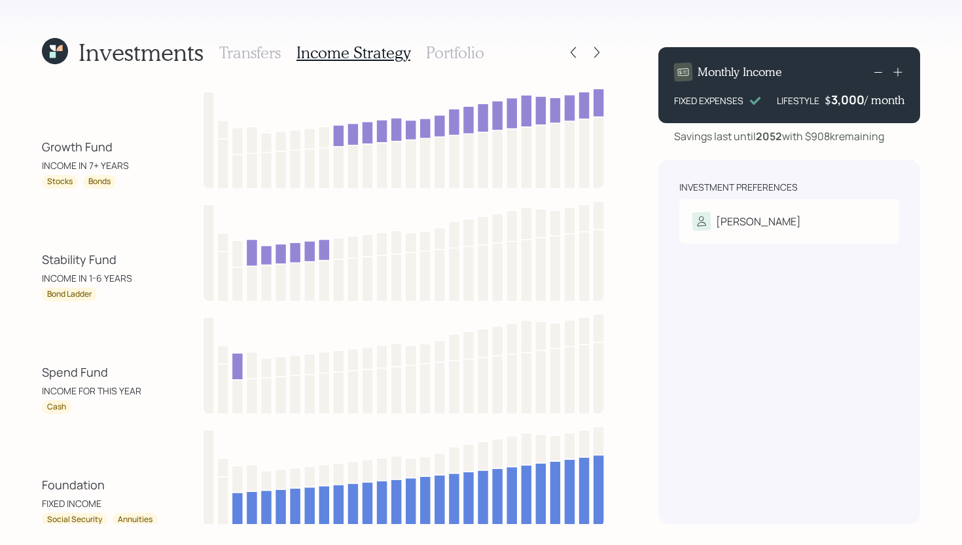
scroll to position [43, 0]
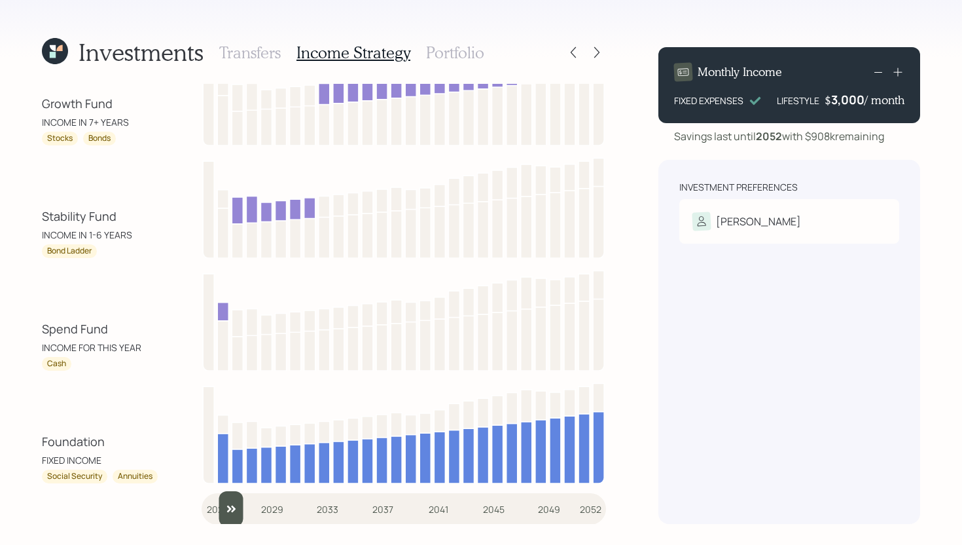
drag, startPoint x: 245, startPoint y: 511, endPoint x: 223, endPoint y: 511, distance: 21.6
click at [223, 465] on input "slider" at bounding box center [404, 508] width 405 height 35
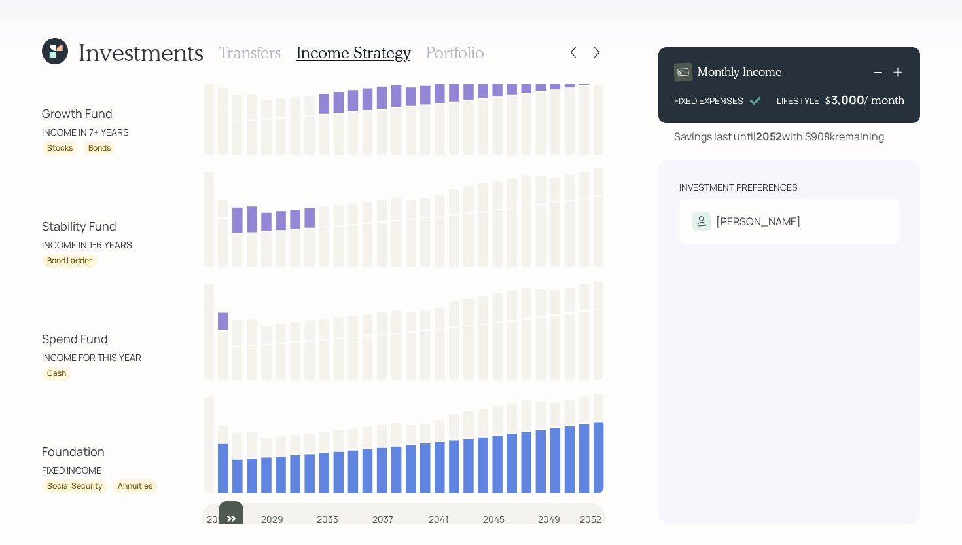
scroll to position [46, 0]
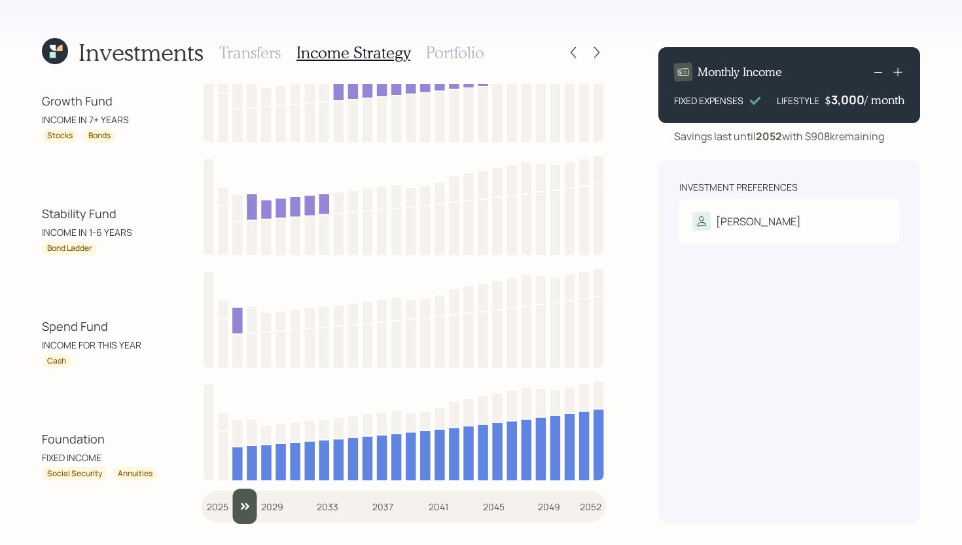
click at [236, 465] on input "slider" at bounding box center [404, 505] width 405 height 35
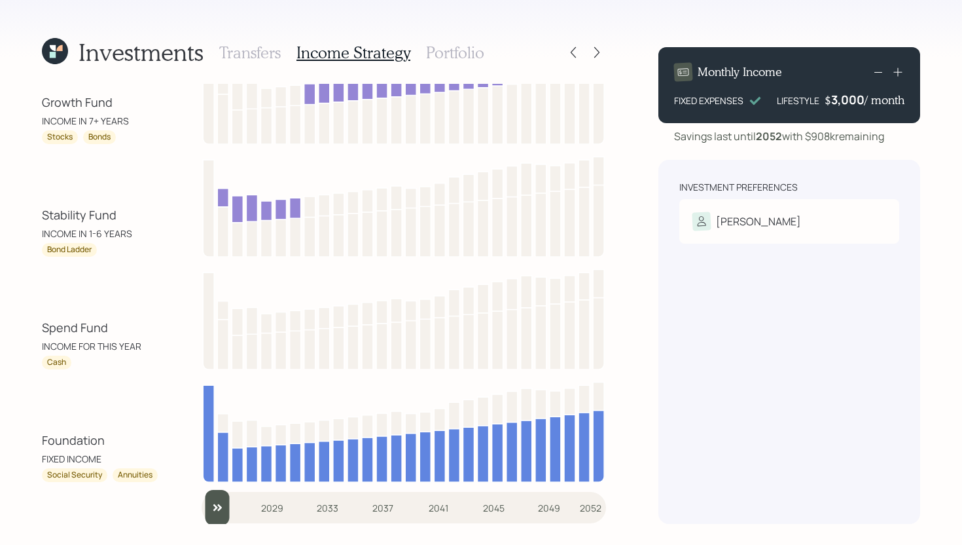
drag, startPoint x: 240, startPoint y: 509, endPoint x: 204, endPoint y: 509, distance: 35.3
click at [204, 465] on input "slider" at bounding box center [404, 507] width 405 height 35
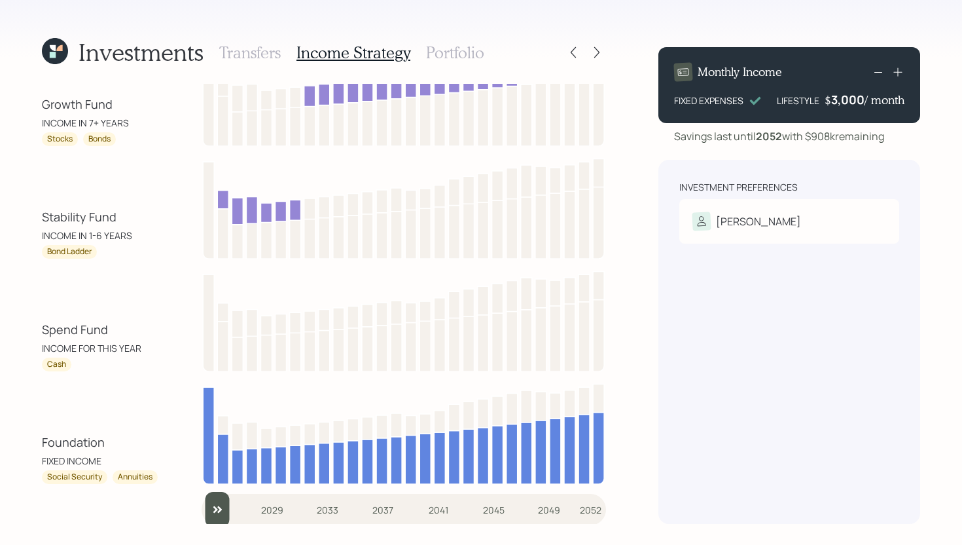
scroll to position [46, 0]
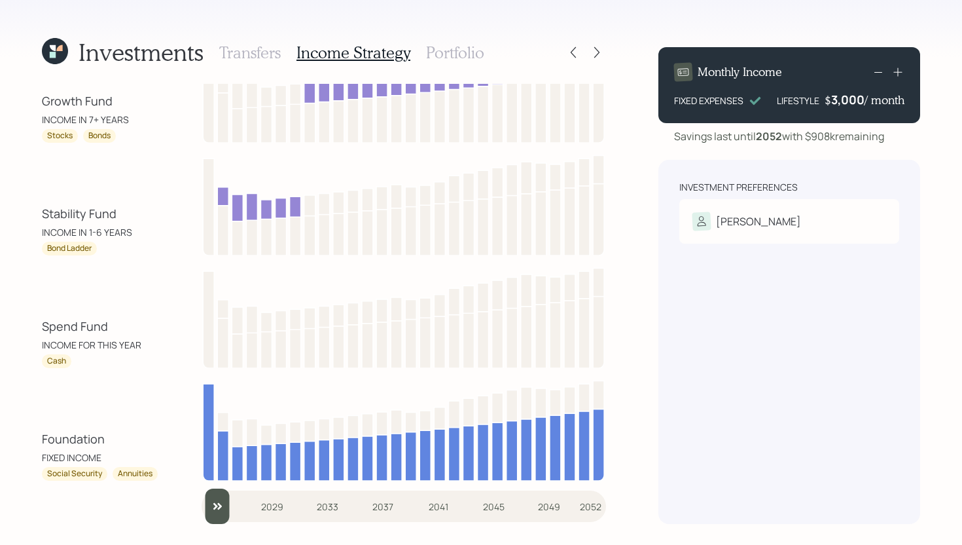
type input "2026"
click at [228, 465] on input "slider" at bounding box center [404, 505] width 405 height 35
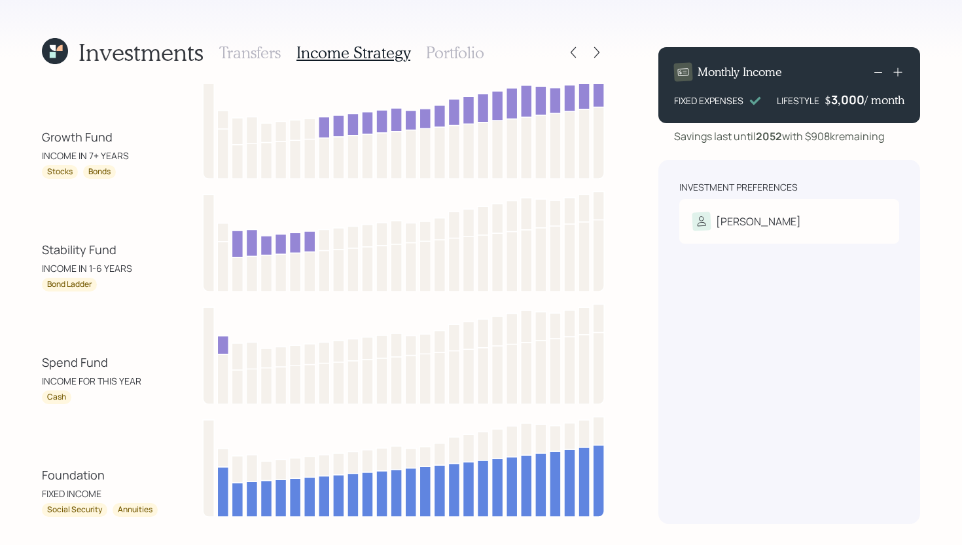
scroll to position [0, 0]
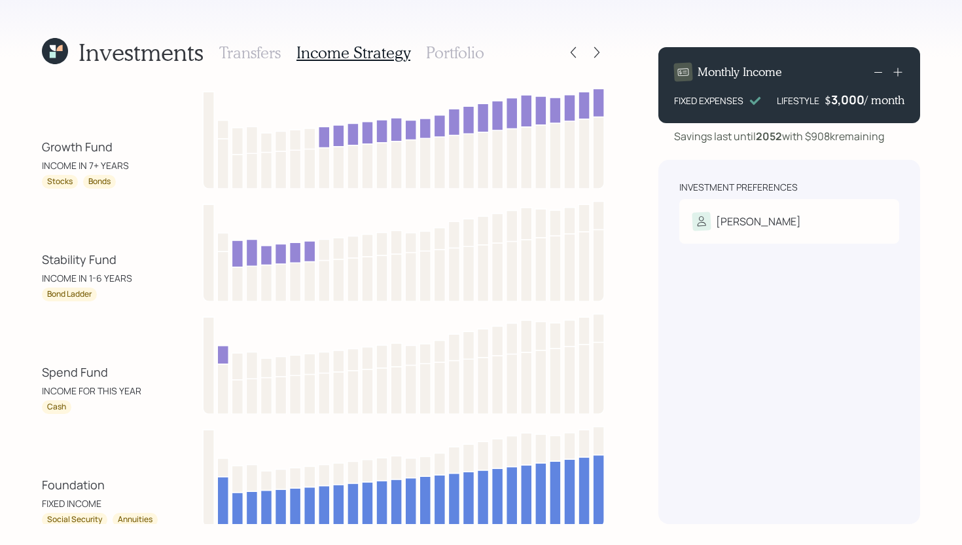
click at [470, 50] on h3 "Portfolio" at bounding box center [455, 52] width 58 height 19
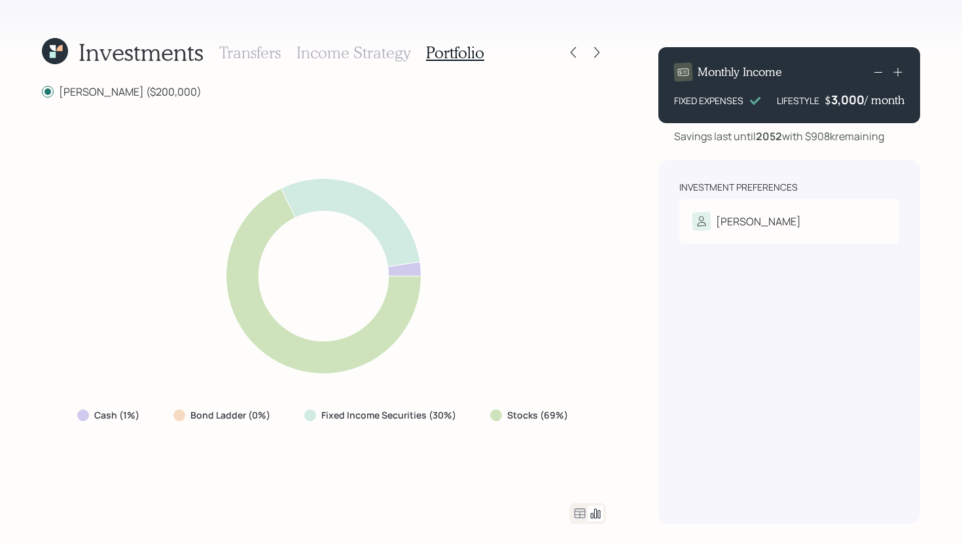
click at [579, 465] on icon at bounding box center [580, 513] width 16 height 16
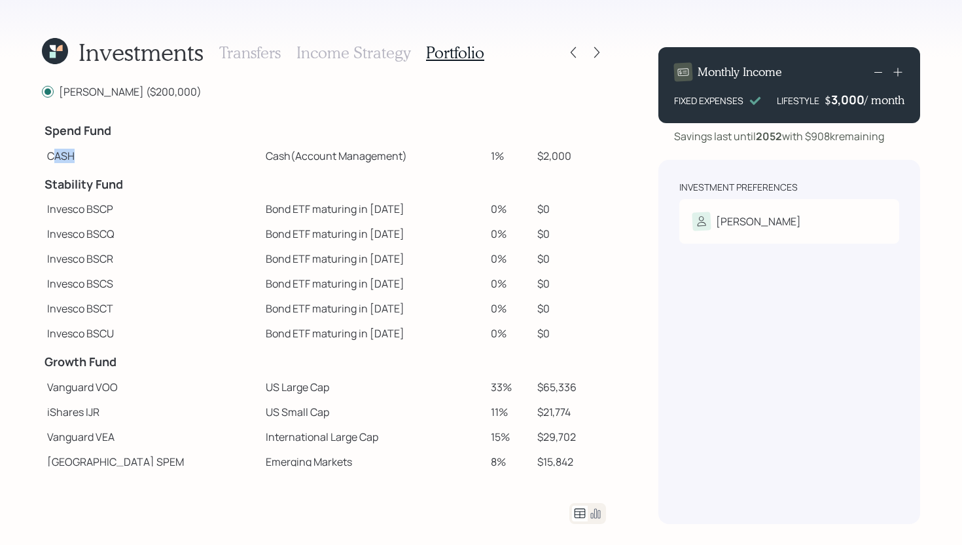
drag, startPoint x: 90, startPoint y: 156, endPoint x: 52, endPoint y: 156, distance: 38.6
click at [52, 156] on td "CASH" at bounding box center [151, 155] width 219 height 25
drag, startPoint x: 490, startPoint y: 154, endPoint x: 475, endPoint y: 154, distance: 15.7
click at [486, 154] on td "1%" at bounding box center [509, 155] width 46 height 25
click at [130, 142] on td "Spend Fund" at bounding box center [151, 129] width 219 height 29
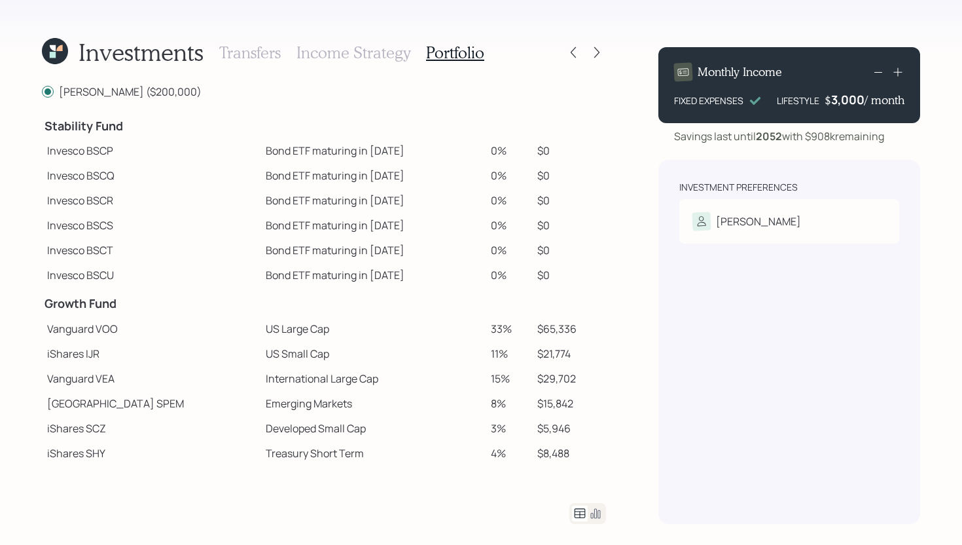
scroll to position [60, 0]
click at [600, 465] on icon at bounding box center [596, 513] width 16 height 16
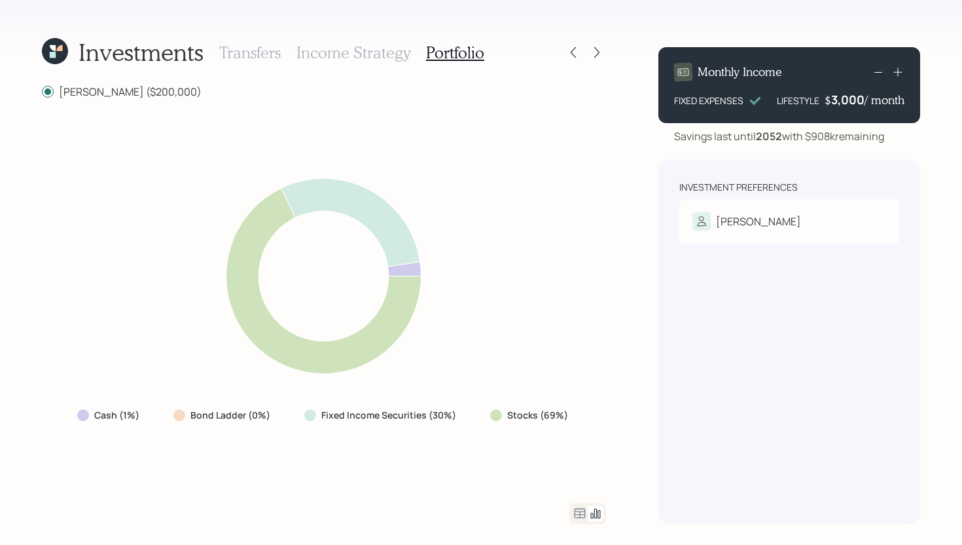
click at [579, 465] on icon at bounding box center [580, 513] width 11 height 10
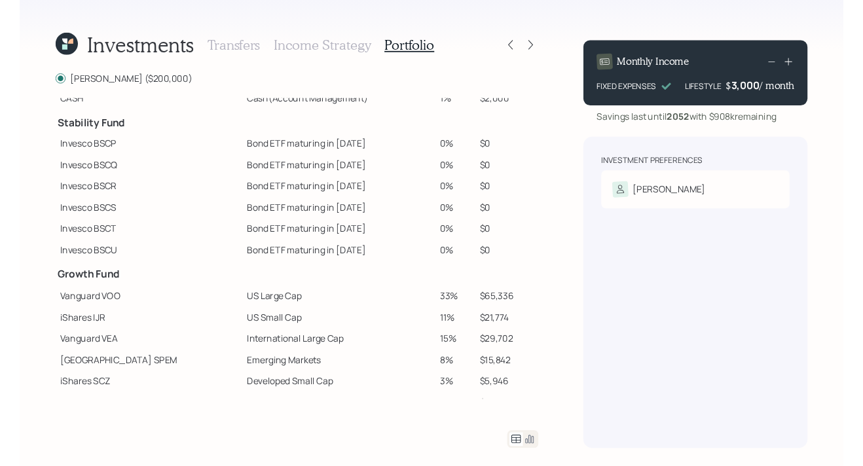
scroll to position [39, 0]
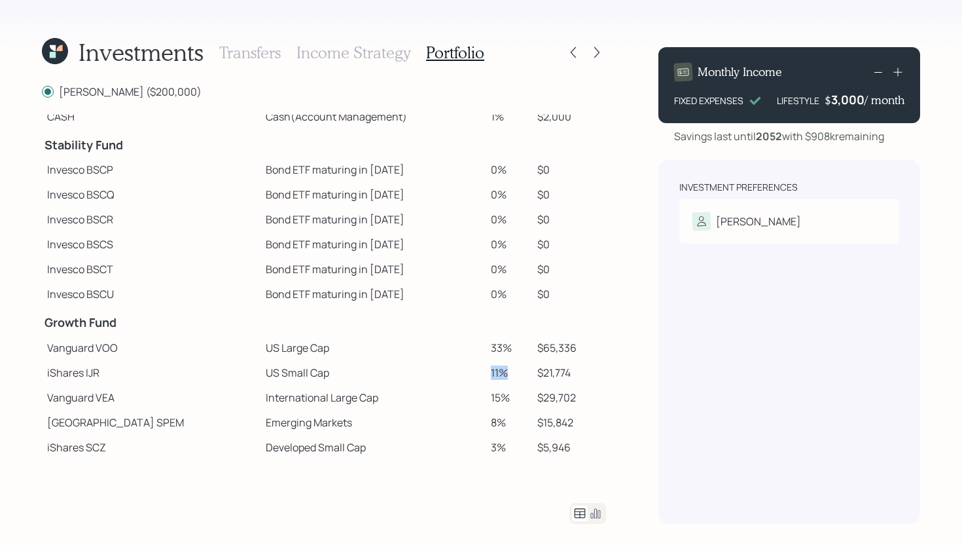
drag, startPoint x: 492, startPoint y: 373, endPoint x: 461, endPoint y: 374, distance: 31.4
click at [460, 374] on tr "iShares IJR US Small Cap 11% $21,774" at bounding box center [324, 372] width 564 height 25
click at [496, 376] on td "11%" at bounding box center [509, 372] width 46 height 25
drag, startPoint x: 495, startPoint y: 373, endPoint x: 467, endPoint y: 373, distance: 28.1
click at [466, 373] on tr "iShares IJR US Small Cap 11% $21,774" at bounding box center [324, 372] width 564 height 25
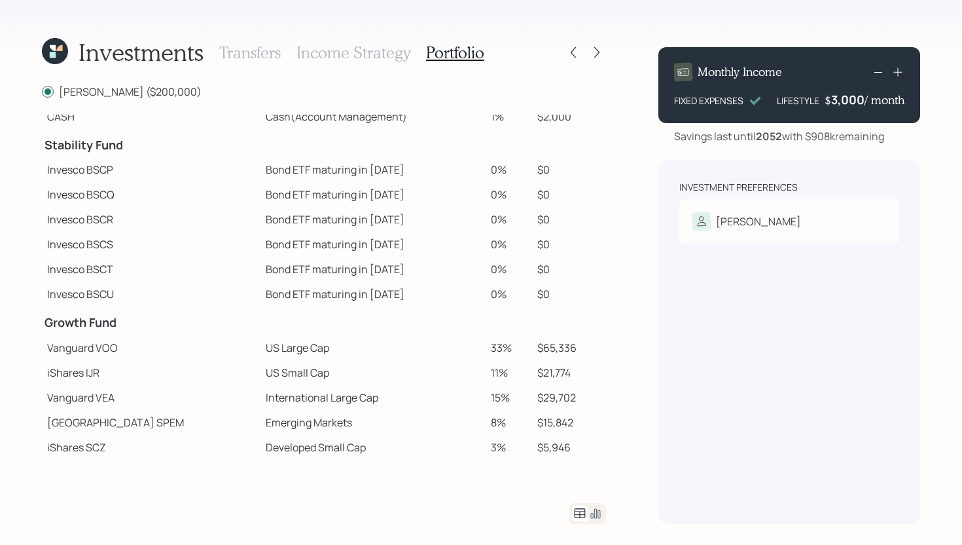
click at [497, 336] on td "33%" at bounding box center [509, 347] width 46 height 25
click at [602, 50] on icon at bounding box center [596, 52] width 13 height 13
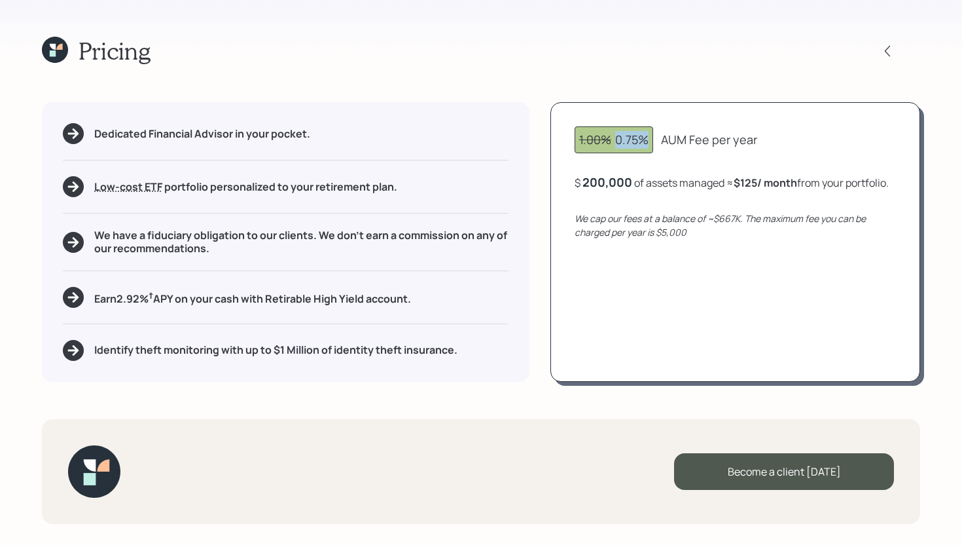
drag, startPoint x: 649, startPoint y: 139, endPoint x: 616, endPoint y: 141, distance: 33.5
click at [616, 141] on div "1.00% 0.75%" at bounding box center [614, 139] width 79 height 27
click at [583, 85] on div "Pricing Dedicated Financial Advisor in your pocket. Low-cost ETF Retirable uses…" at bounding box center [481, 272] width 962 height 545
click at [632, 181] on div "$ 200000 of assets managed ≈ $125 / month from your portfolio ." at bounding box center [730, 182] width 311 height 16
click at [801, 109] on div "1.00% 0.75% AUM Fee per year $ 200,000 of assets managed ≈ $125 / month from yo…" at bounding box center [735, 241] width 370 height 279
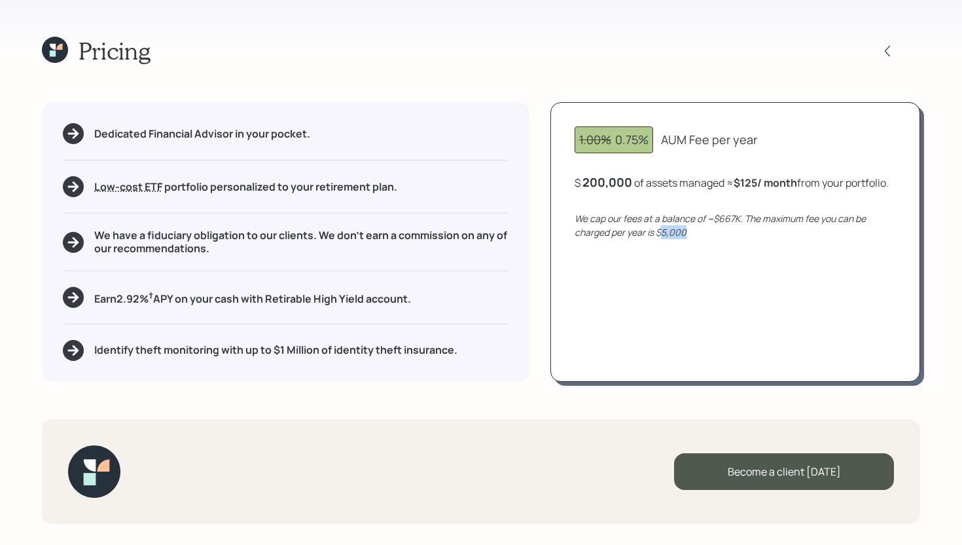
drag, startPoint x: 693, startPoint y: 249, endPoint x: 662, endPoint y: 249, distance: 31.4
click at [662, 239] on div "We cap our fees at a balance of ~$667K. The maximum fee you can be charged per …" at bounding box center [735, 224] width 321 height 27
click at [728, 257] on div "1.00% 0.75% AUM Fee per year $ 200,000 of assets managed ≈ $125 / month from yo…" at bounding box center [735, 241] width 370 height 279
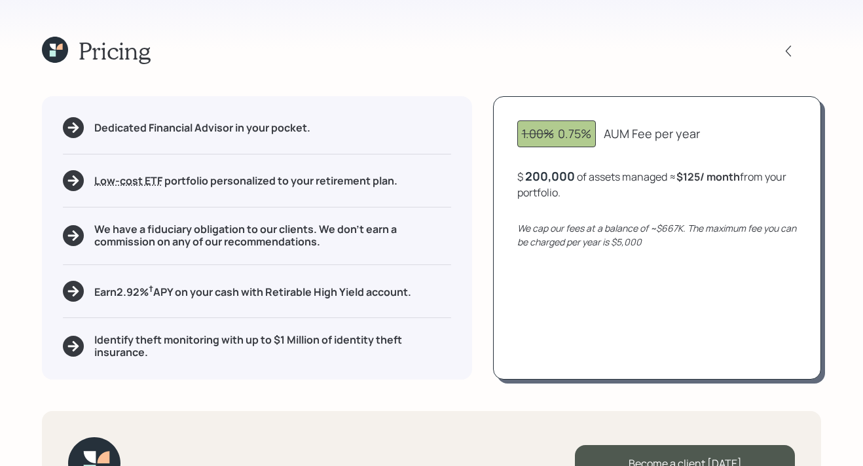
click at [63, 56] on icon at bounding box center [55, 50] width 26 height 26
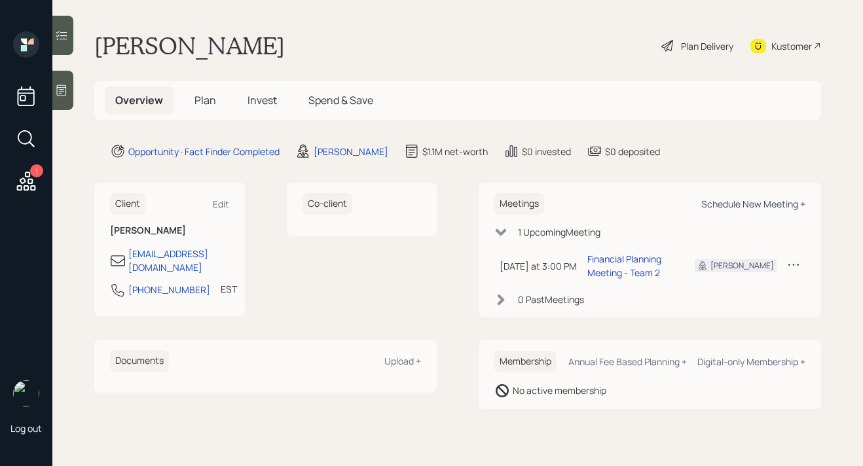
click at [770, 206] on div "Schedule New Meeting +" at bounding box center [753, 204] width 104 height 12
select select "bffa7908-1b2a-4c79-9bb6-f0ec9aed22d3"
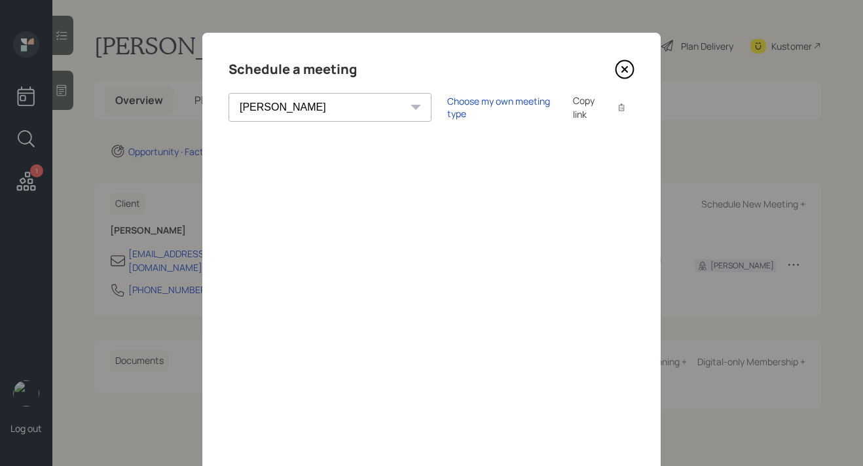
click at [626, 67] on icon at bounding box center [624, 69] width 5 height 5
